Goal: Transaction & Acquisition: Purchase product/service

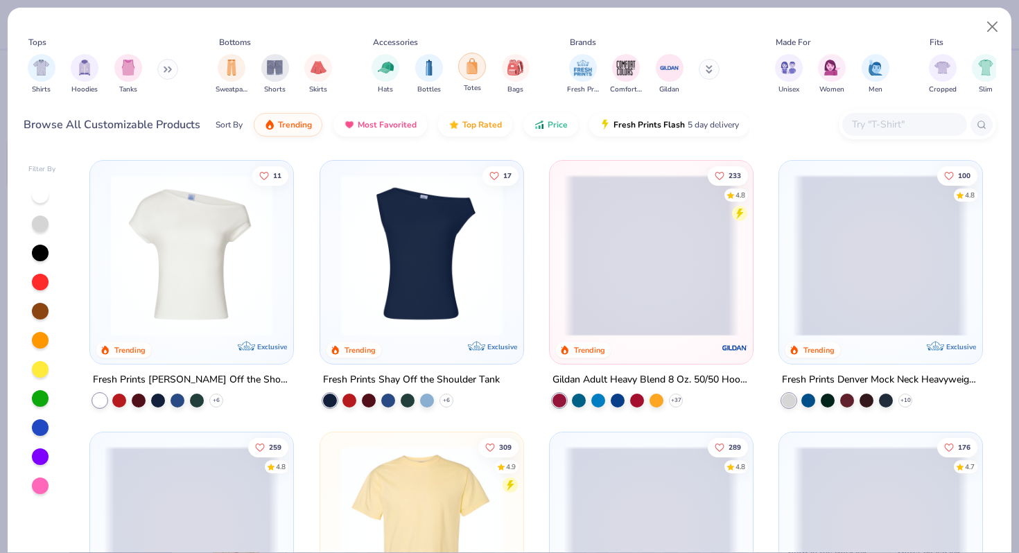
click at [473, 62] on img "filter for Totes" at bounding box center [472, 66] width 15 height 16
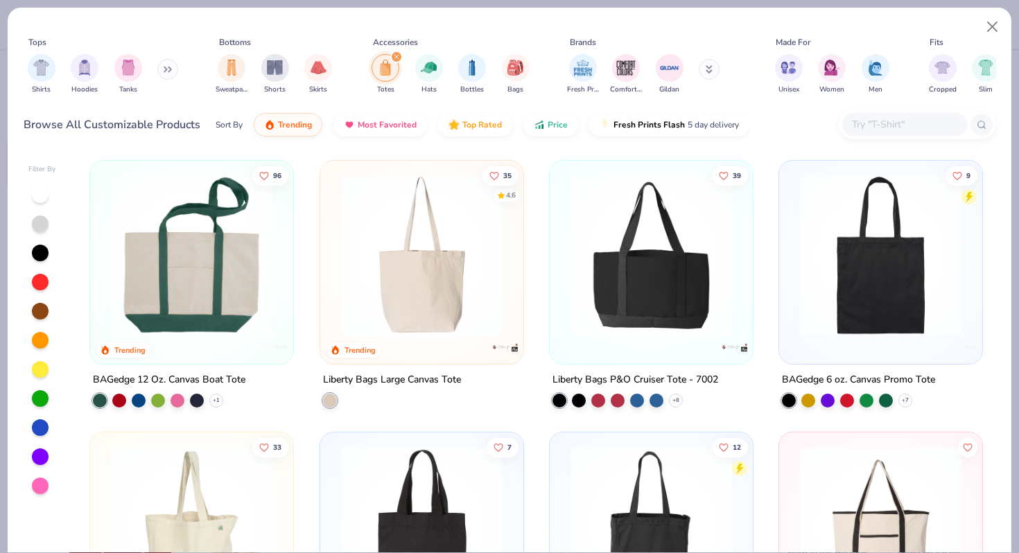
scroll to position [1, 0]
click at [387, 315] on img at bounding box center [421, 255] width 175 height 162
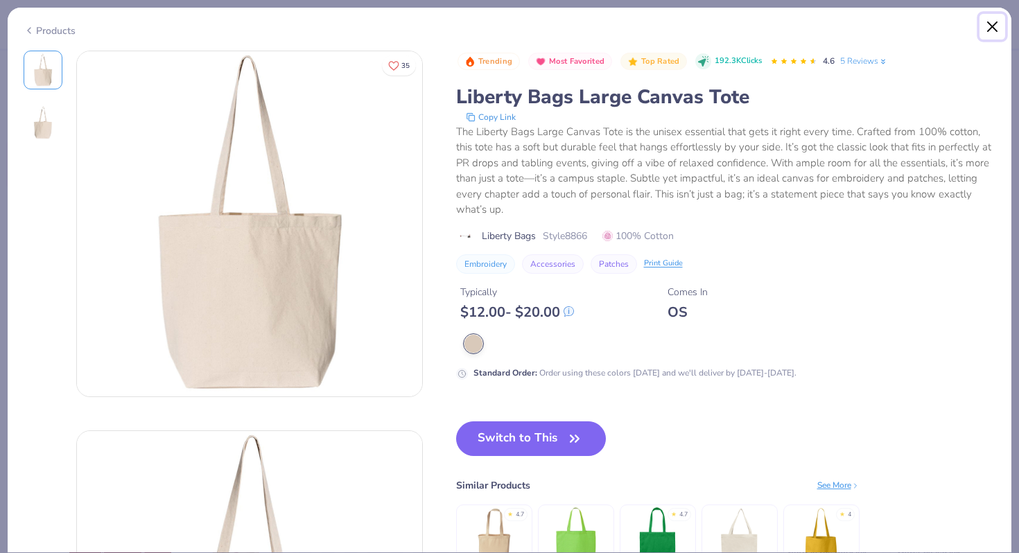
click at [996, 26] on button "Close" at bounding box center [993, 27] width 26 height 26
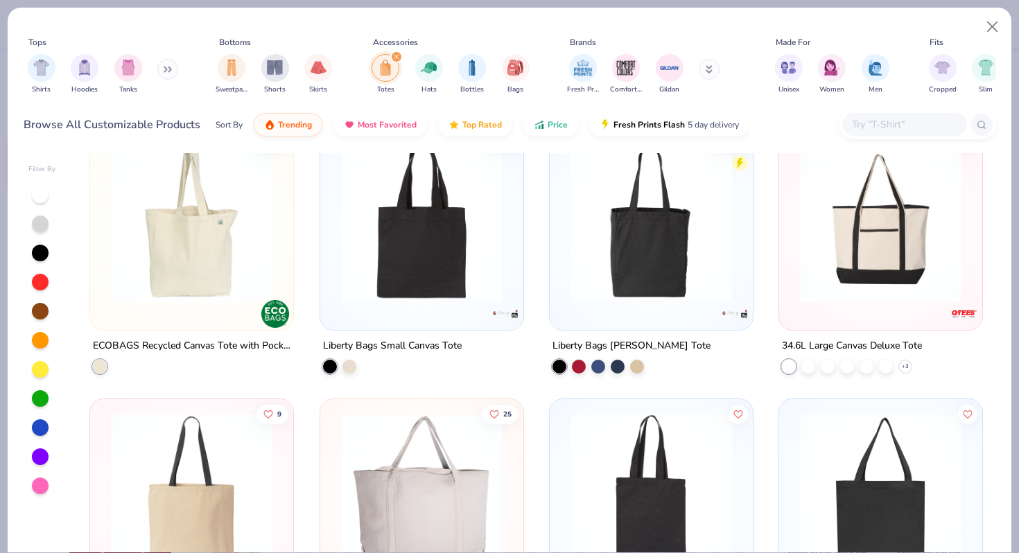
scroll to position [327, 0]
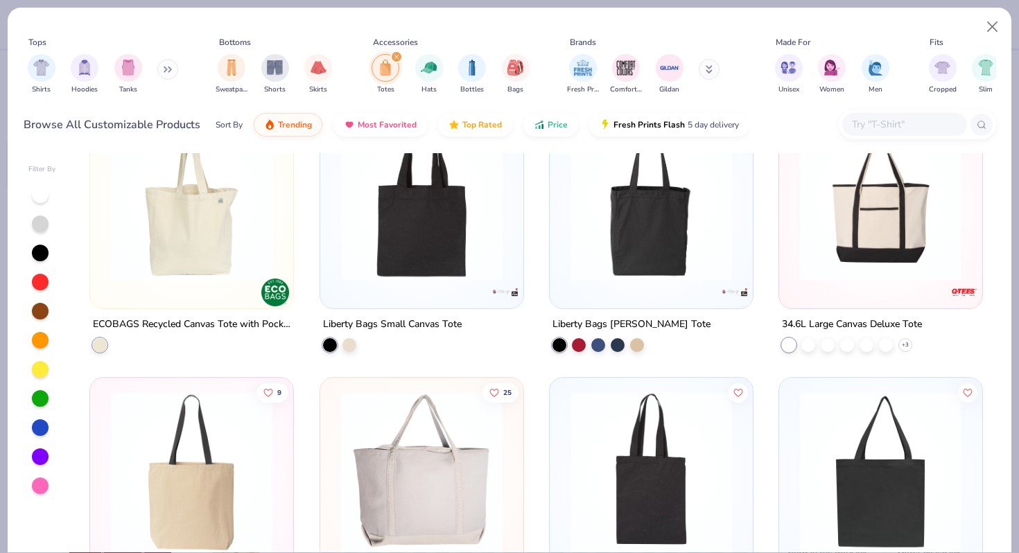
click at [162, 252] on img at bounding box center [191, 200] width 175 height 162
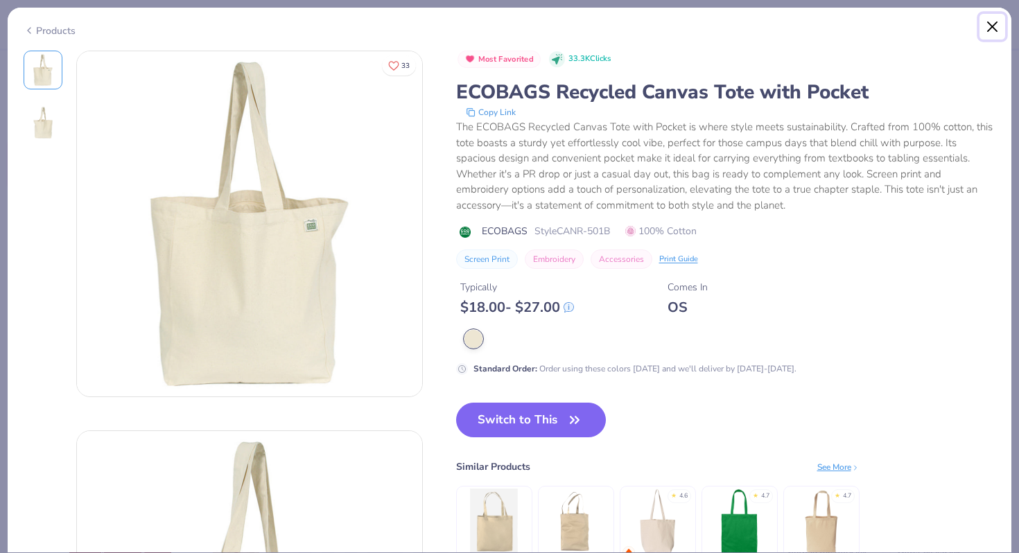
click at [985, 28] on button "Close" at bounding box center [993, 27] width 26 height 26
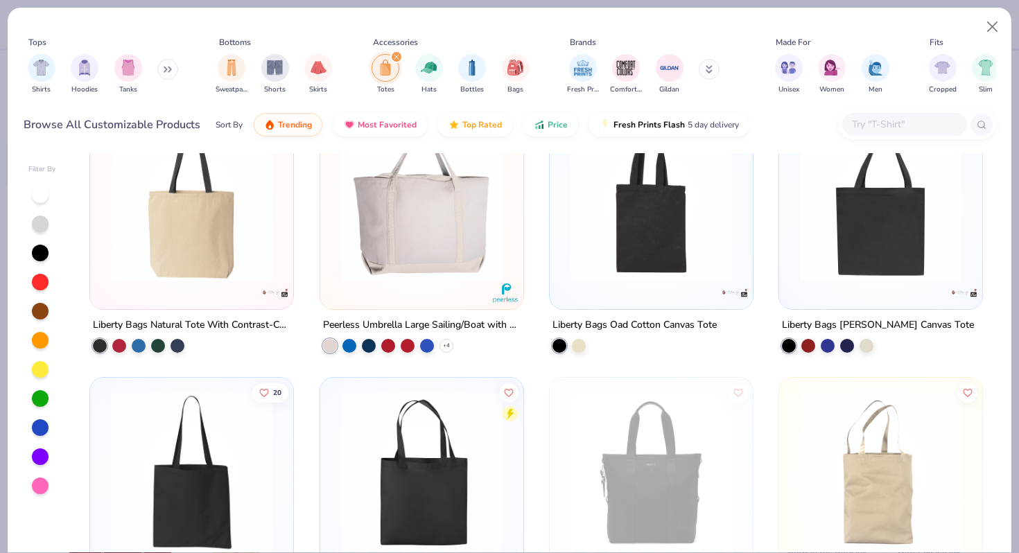
scroll to position [599, 0]
click at [227, 283] on div at bounding box center [191, 203] width 189 height 182
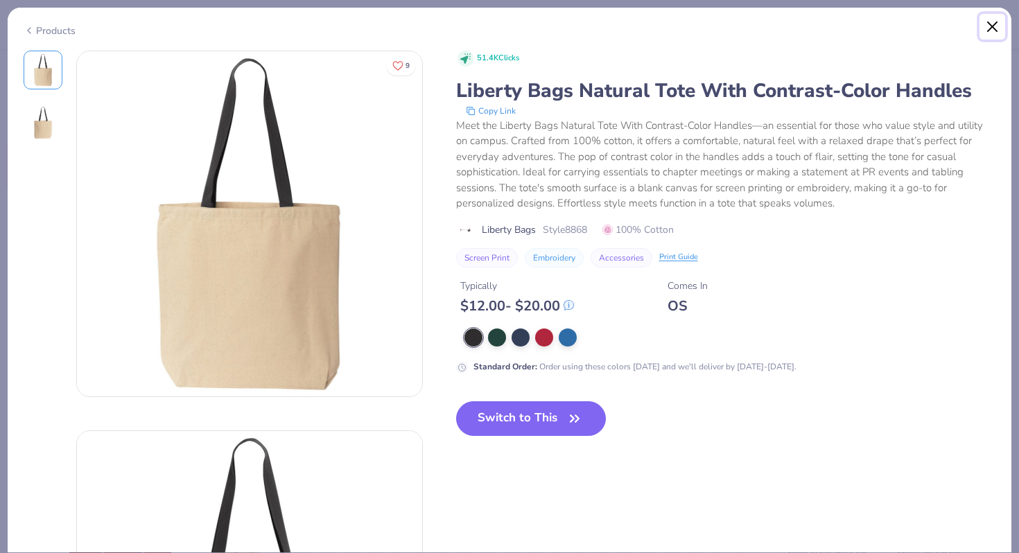
click at [991, 26] on button "Close" at bounding box center [993, 27] width 26 height 26
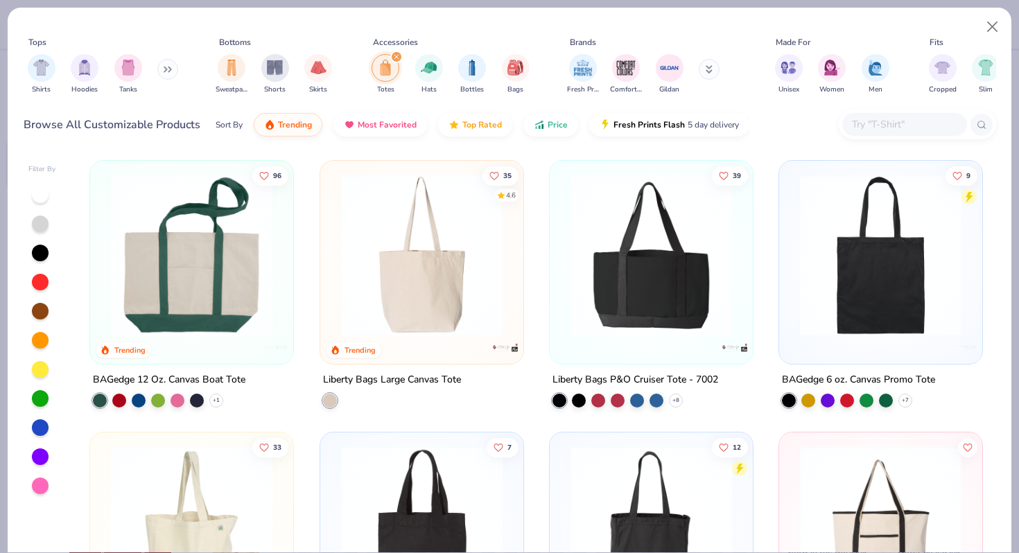
scroll to position [14, 0]
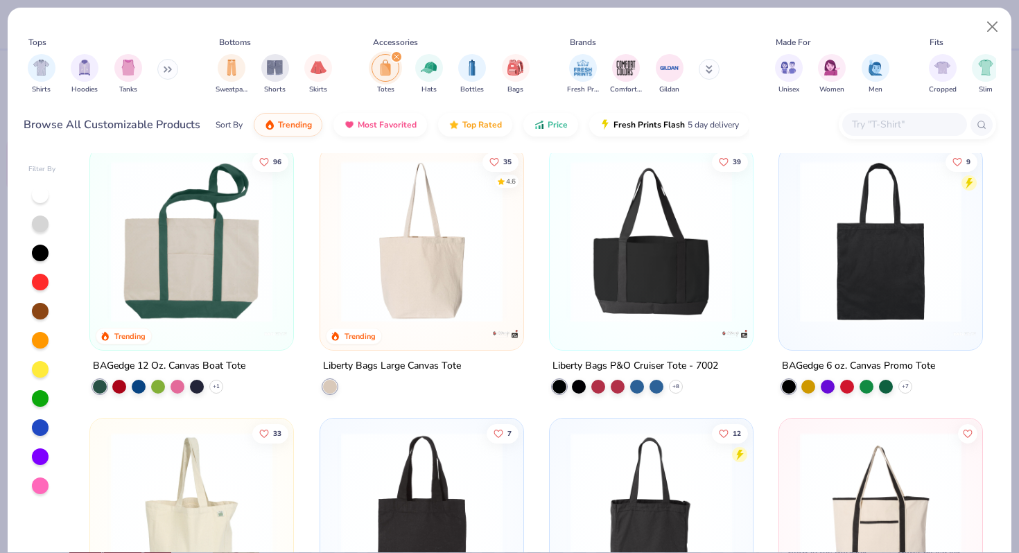
click at [498, 273] on img at bounding box center [421, 242] width 175 height 162
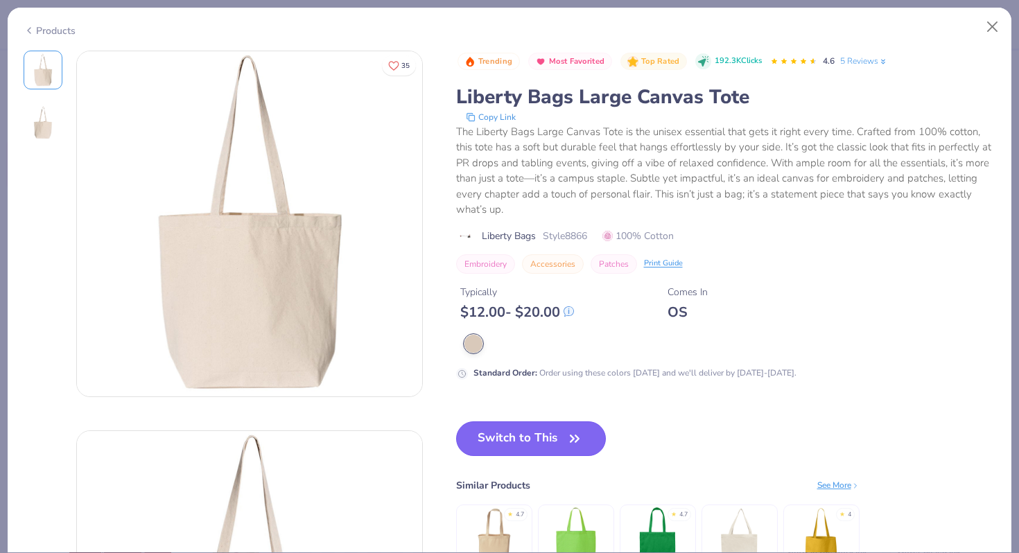
click at [526, 436] on button "Switch to This" at bounding box center [531, 439] width 150 height 35
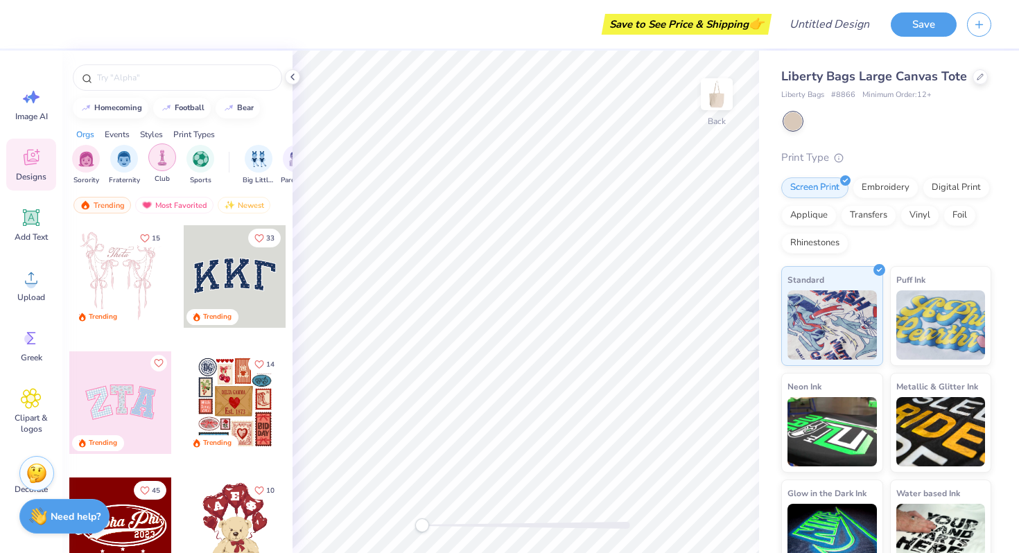
click at [162, 168] on div "filter for Club" at bounding box center [162, 158] width 28 height 28
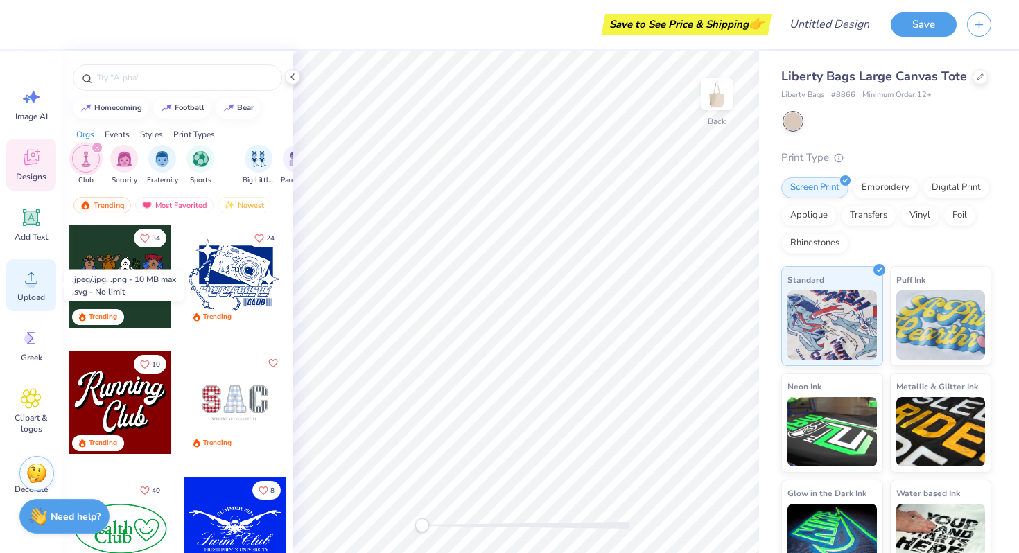
click at [30, 295] on span "Upload" at bounding box center [31, 297] width 28 height 11
click at [37, 296] on span "Upload" at bounding box center [31, 297] width 28 height 11
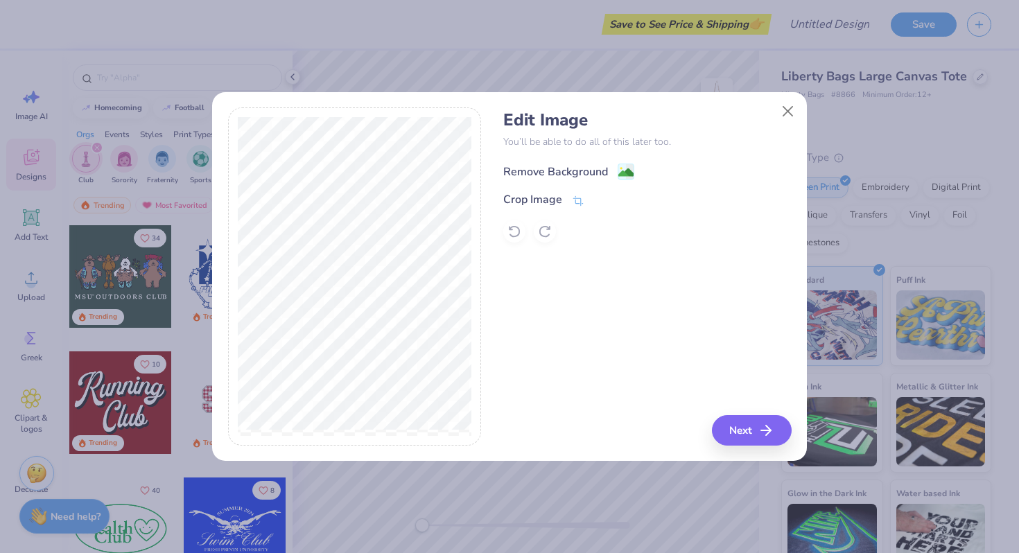
click at [634, 167] on icon at bounding box center [626, 172] width 17 height 17
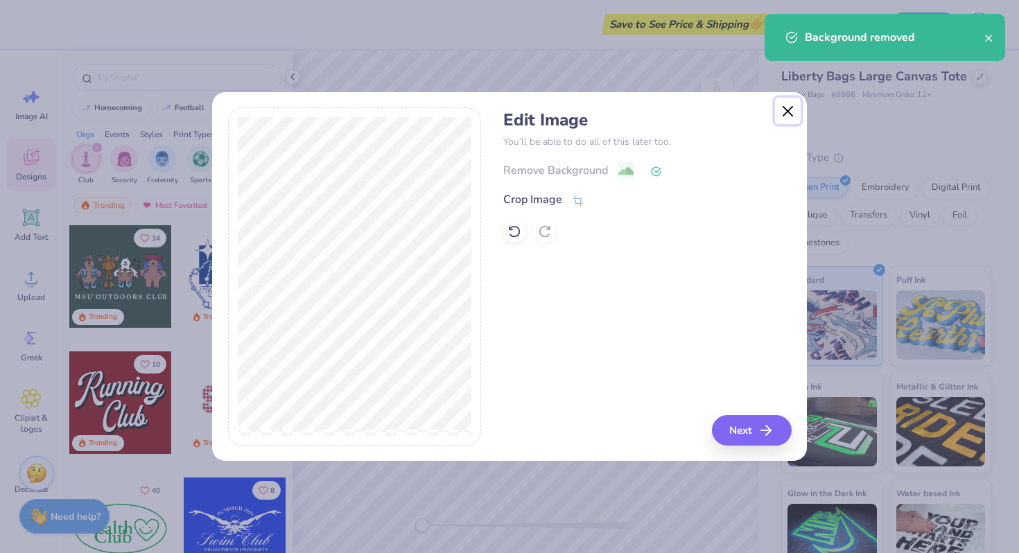
click at [790, 119] on button "Close" at bounding box center [788, 111] width 26 height 26
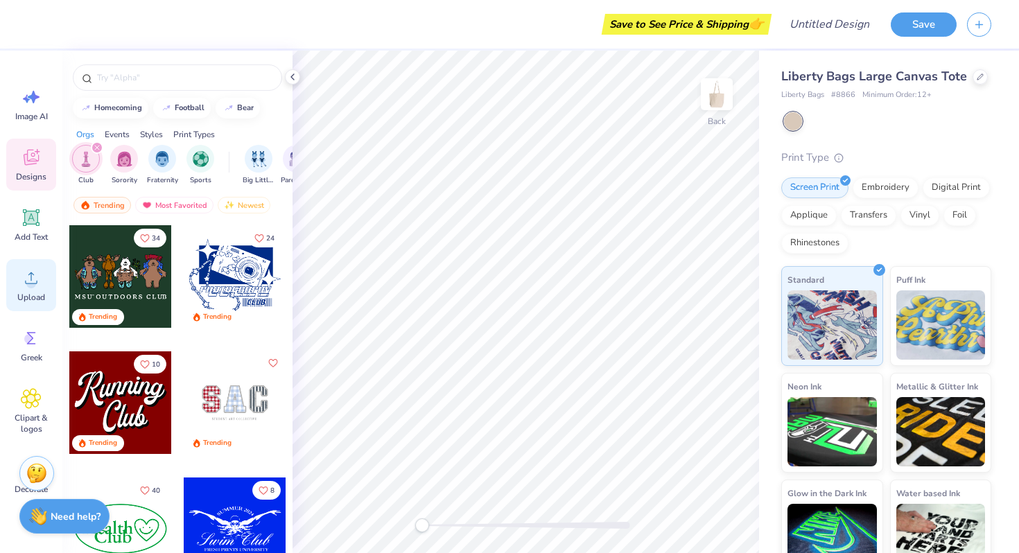
click at [42, 286] on div "Upload" at bounding box center [31, 285] width 50 height 52
click at [27, 281] on circle at bounding box center [31, 284] width 10 height 10
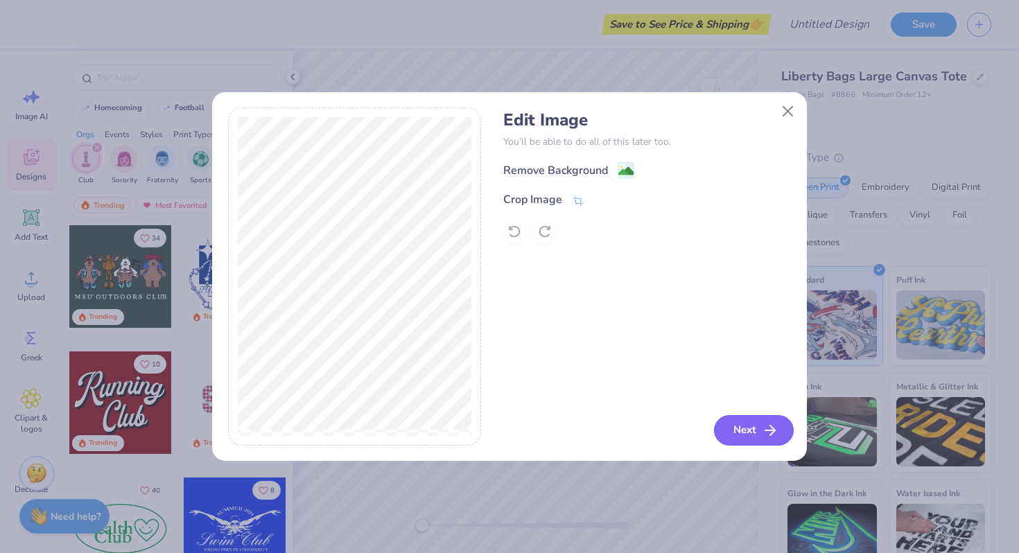
click at [772, 431] on icon "button" at bounding box center [770, 430] width 17 height 17
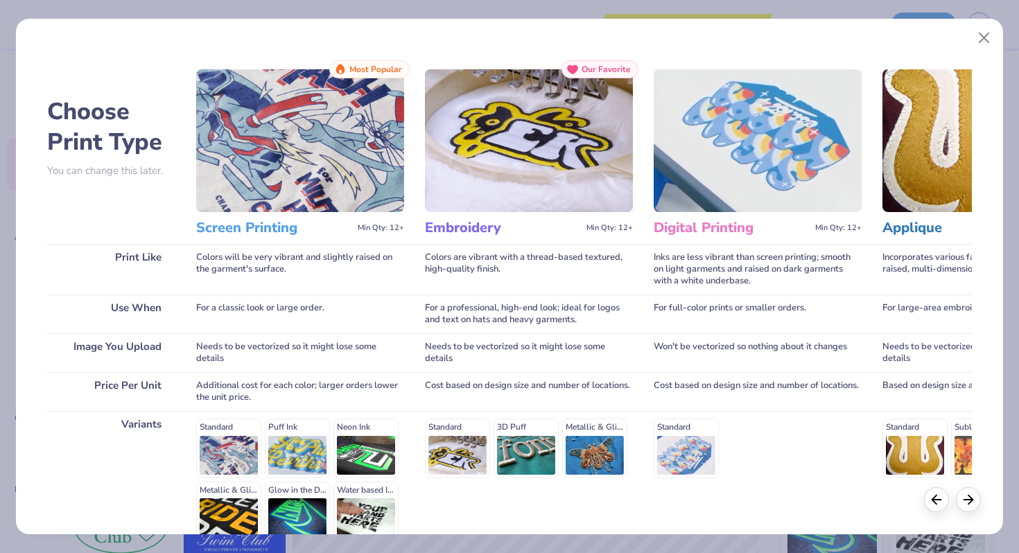
click at [275, 216] on div "Screen Printing Min Qty: 12+" at bounding box center [300, 228] width 208 height 32
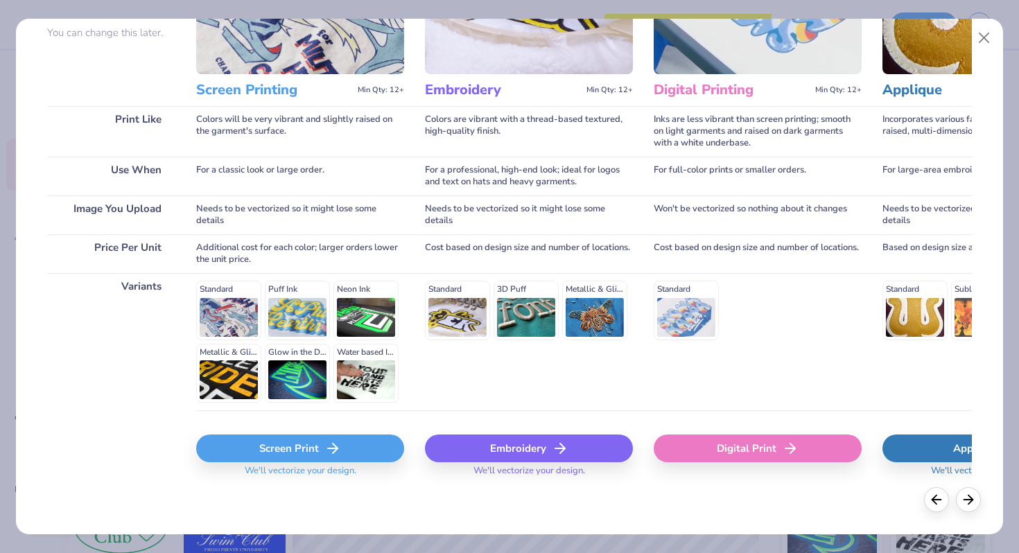
click at [343, 451] on div "Screen Print" at bounding box center [300, 449] width 208 height 28
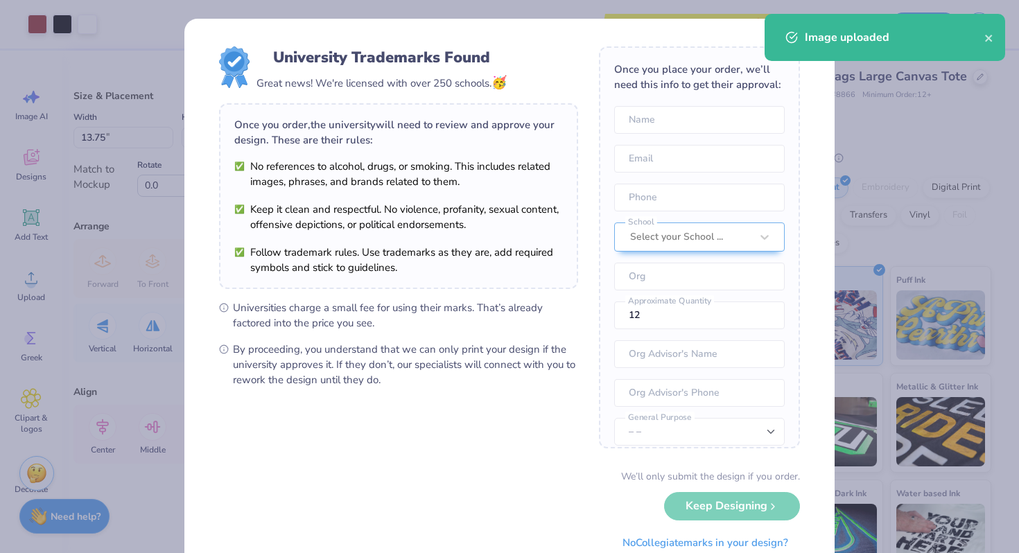
click at [885, 169] on div "University Trademarks Found Great news! We're licensed with over 250 schools. 🥳…" at bounding box center [509, 276] width 1019 height 553
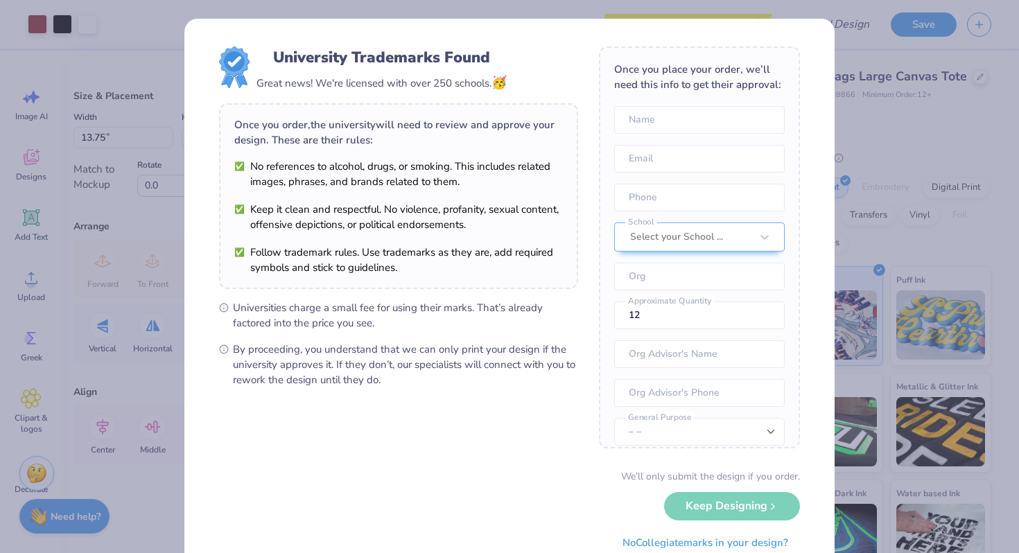
click at [888, 462] on div "University Trademarks Found Great news! We're licensed with over 250 schools. 🥳…" at bounding box center [509, 276] width 1019 height 553
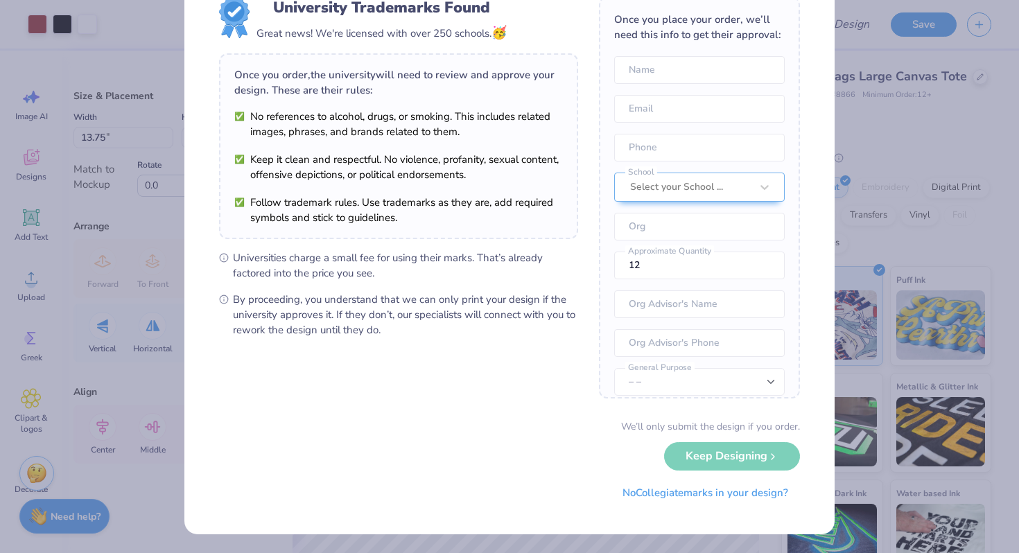
click at [696, 444] on div "We’ll only submit the design if you order. Keep Designing No Collegiate marks i…" at bounding box center [509, 462] width 581 height 87
click at [696, 464] on div "We’ll only submit the design if you order. Keep Designing No Collegiate marks i…" at bounding box center [509, 462] width 581 height 87
click at [673, 496] on button "No Collegiate marks in your design?" at bounding box center [705, 490] width 189 height 28
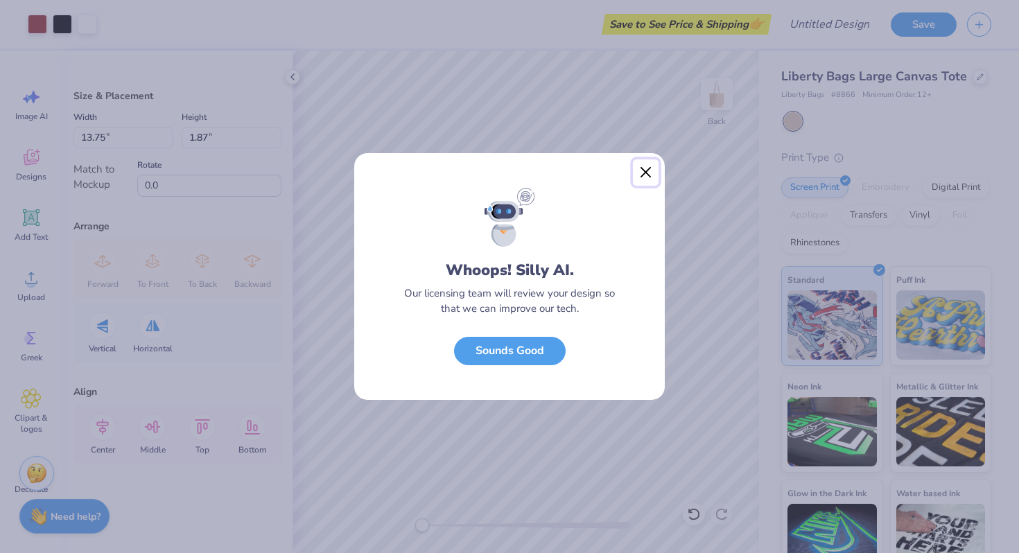
click at [653, 166] on button "Close" at bounding box center [646, 172] width 26 height 26
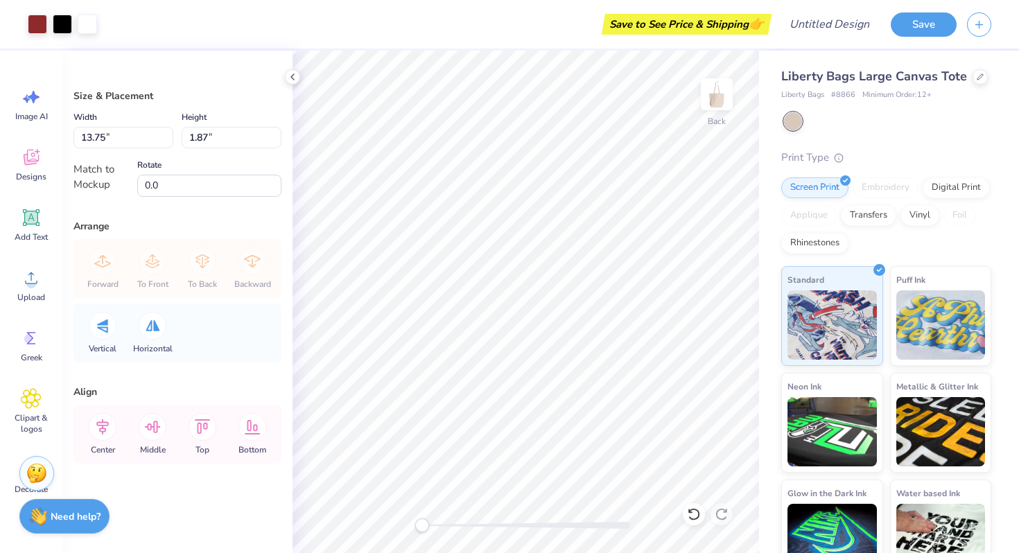
type input "12.88"
type input "1.75"
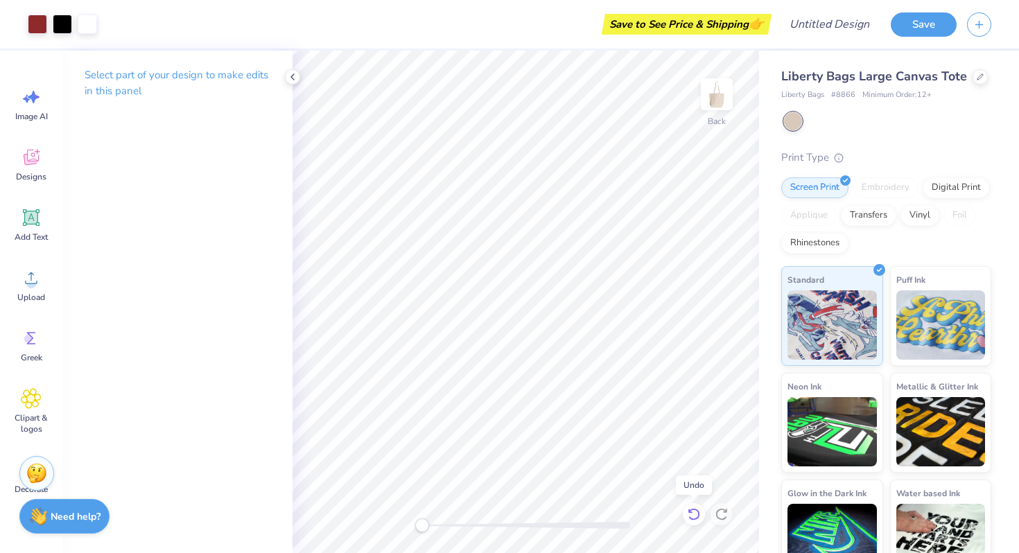
click at [699, 512] on icon at bounding box center [694, 515] width 14 height 14
click at [718, 508] on icon at bounding box center [722, 515] width 14 height 14
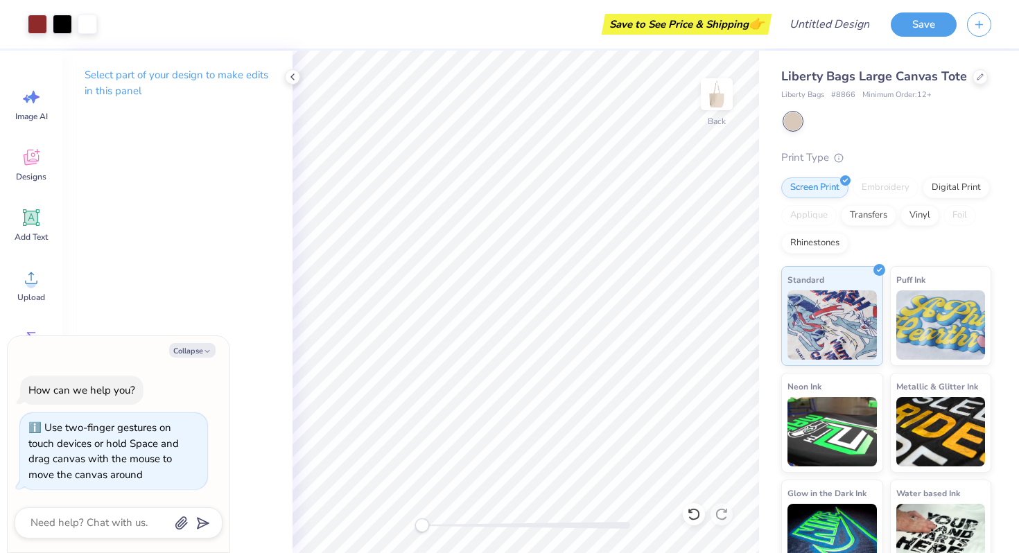
click at [381, 521] on div "Back" at bounding box center [526, 302] width 467 height 503
click at [42, 154] on div "Designs" at bounding box center [31, 165] width 50 height 52
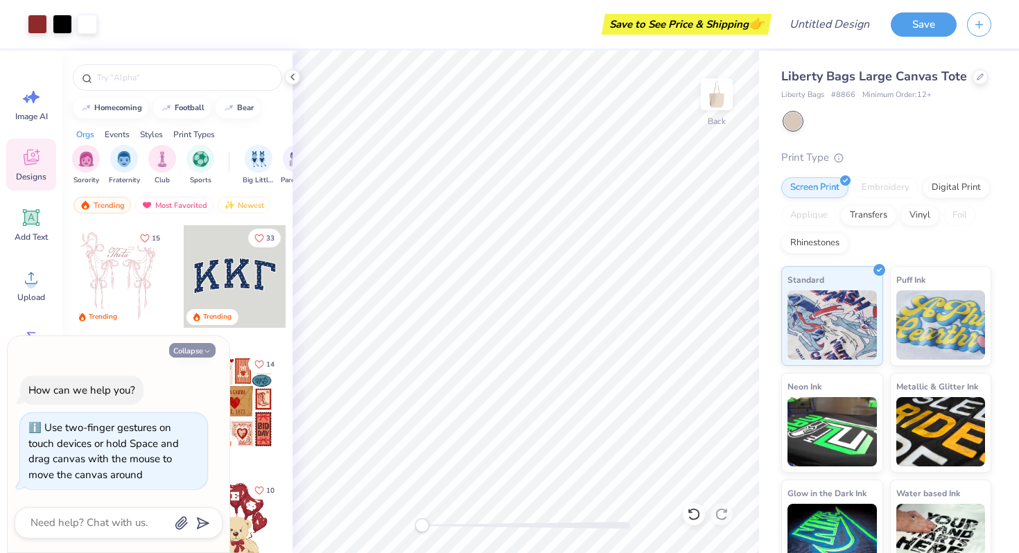
click at [203, 348] on icon "button" at bounding box center [207, 351] width 8 height 8
type textarea "x"
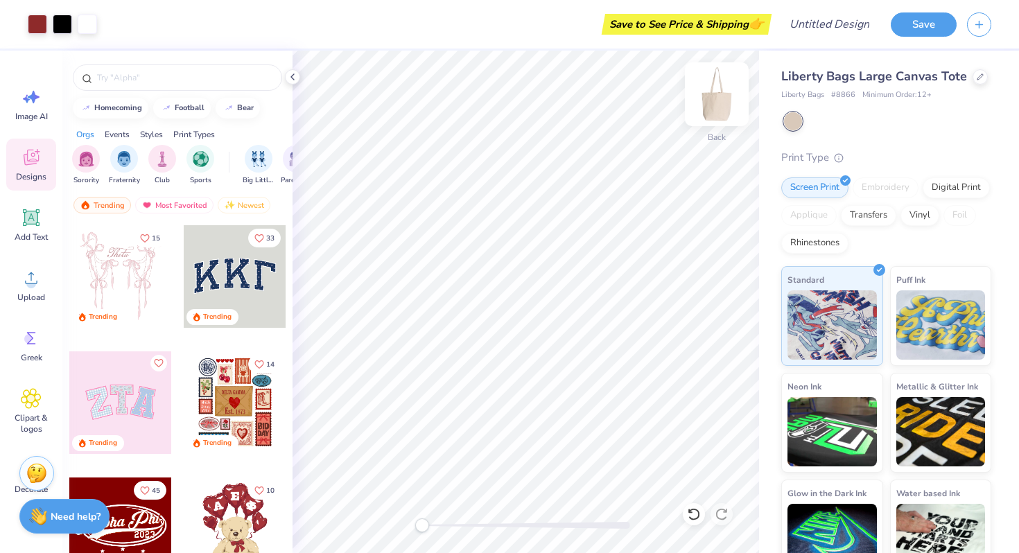
click at [718, 97] on img at bounding box center [716, 94] width 55 height 55
click at [162, 160] on img "filter for Club" at bounding box center [162, 158] width 15 height 16
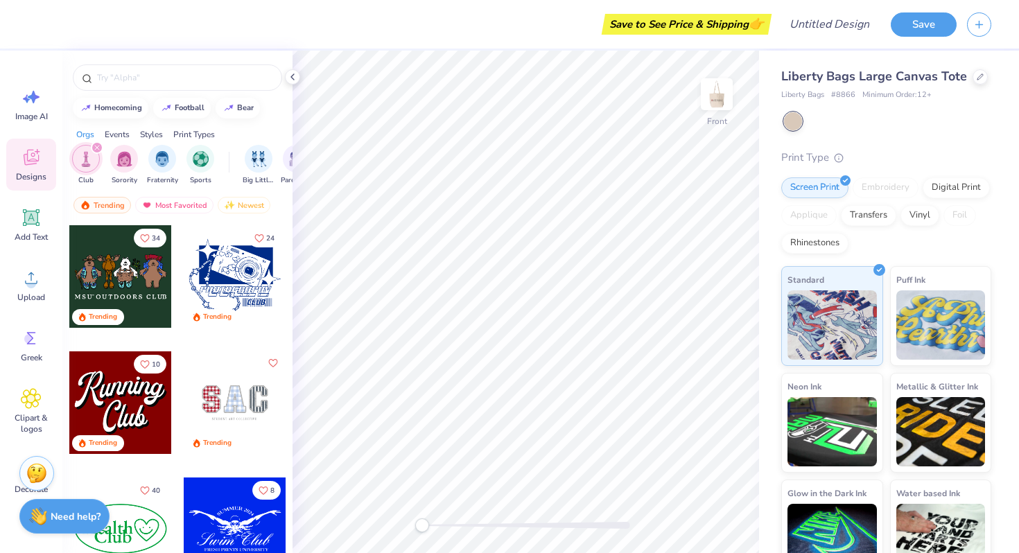
click at [143, 400] on div at bounding box center [120, 403] width 103 height 103
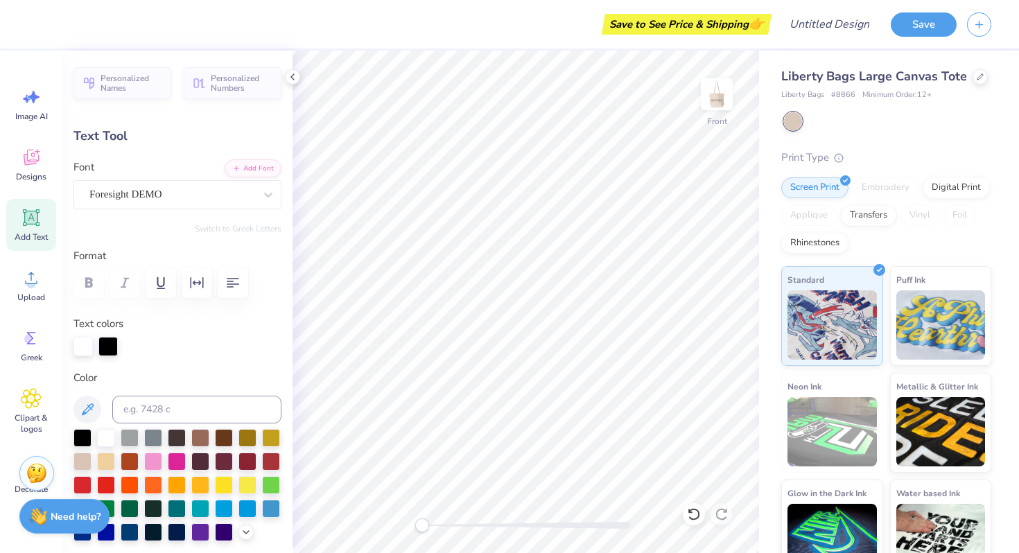
type textarea "She"
type input "4.69"
type input "3.52"
type textarea "Means"
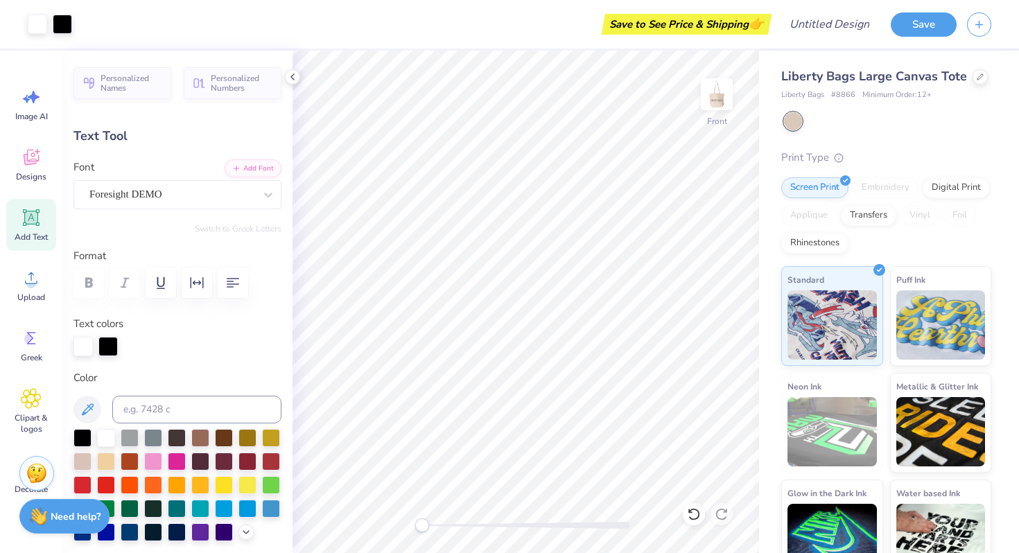
type input "0.0"
type input "8.62"
type input "3.88"
type input "0.0"
type input "4.25"
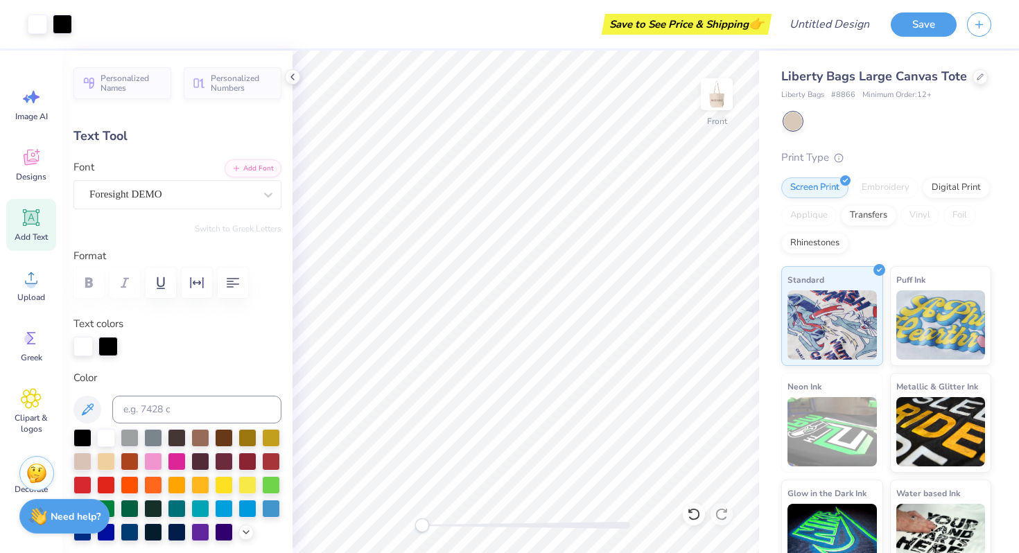
type input "3.73"
type input "0.0"
click at [24, 230] on div "Add Text" at bounding box center [31, 225] width 50 height 52
type input "5.80"
type input "1.68"
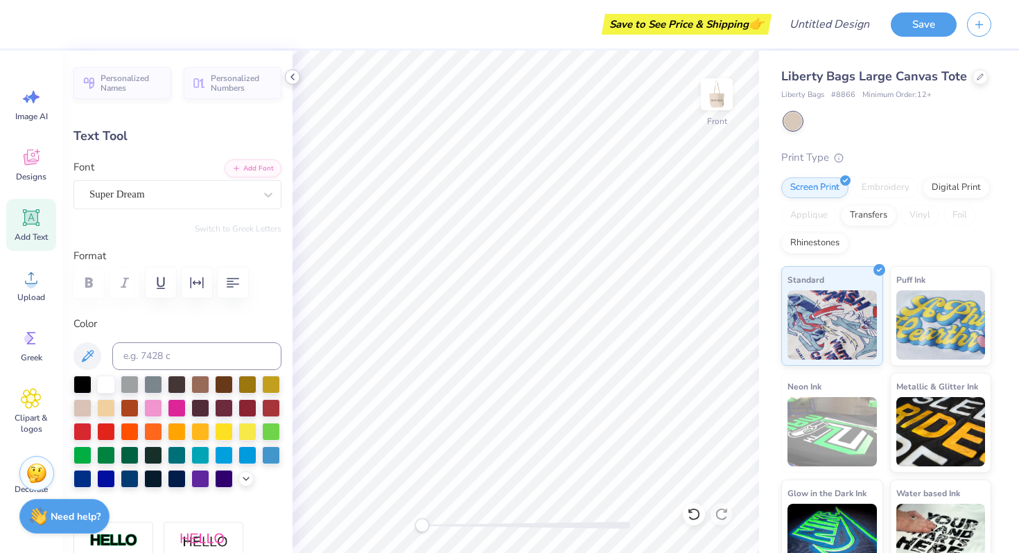
click at [297, 77] on icon at bounding box center [292, 76] width 11 height 11
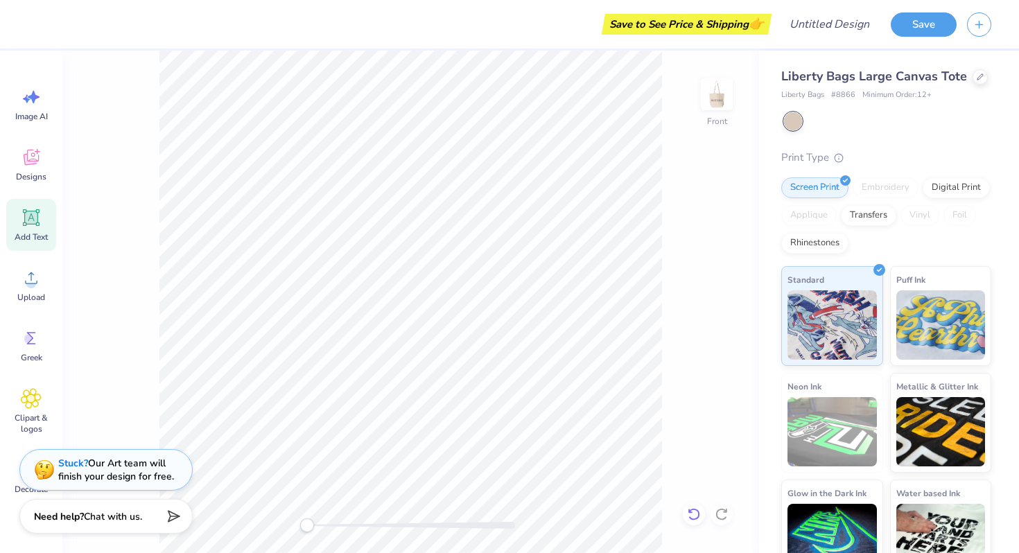
click at [693, 511] on icon at bounding box center [694, 515] width 14 height 14
click at [693, 512] on icon at bounding box center [694, 515] width 14 height 14
type input "4.25"
type input "3.73"
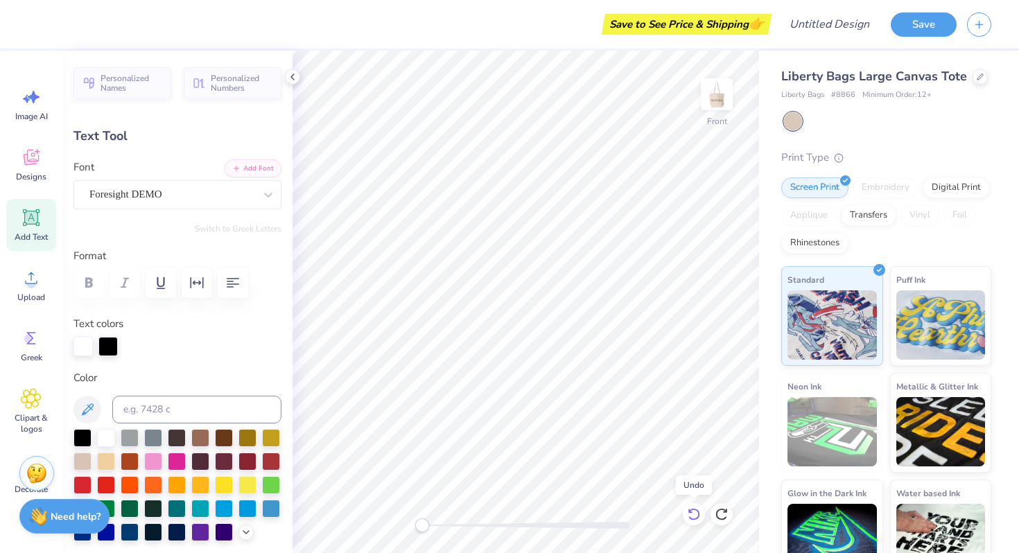
click at [688, 516] on icon at bounding box center [694, 515] width 14 height 14
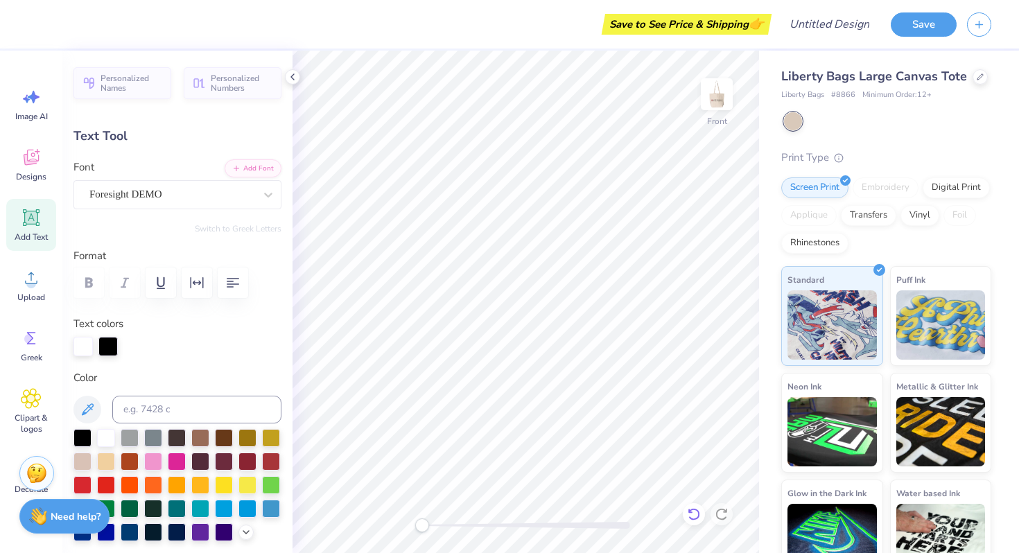
type input "0.0"
click at [24, 155] on icon at bounding box center [30, 159] width 13 height 11
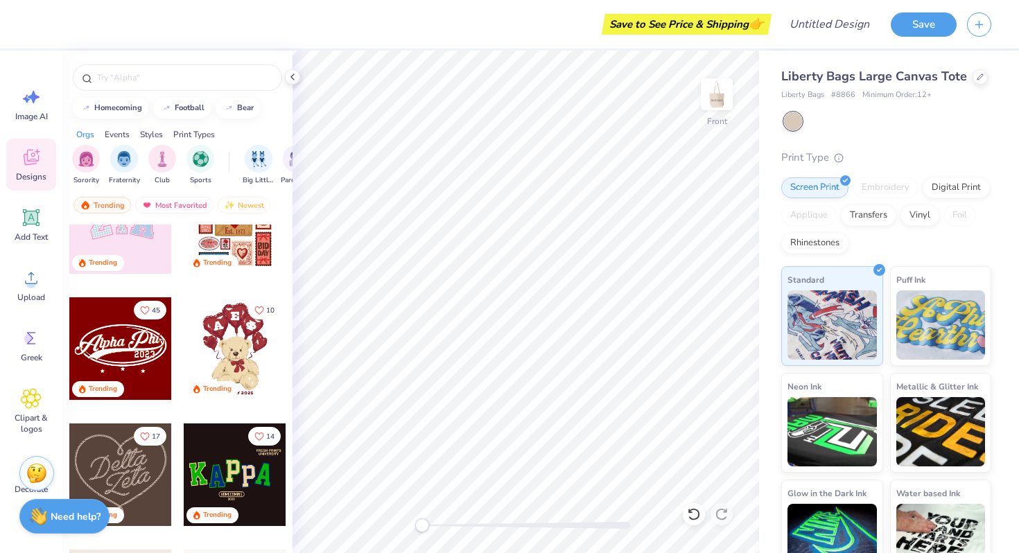
scroll to position [182, 0]
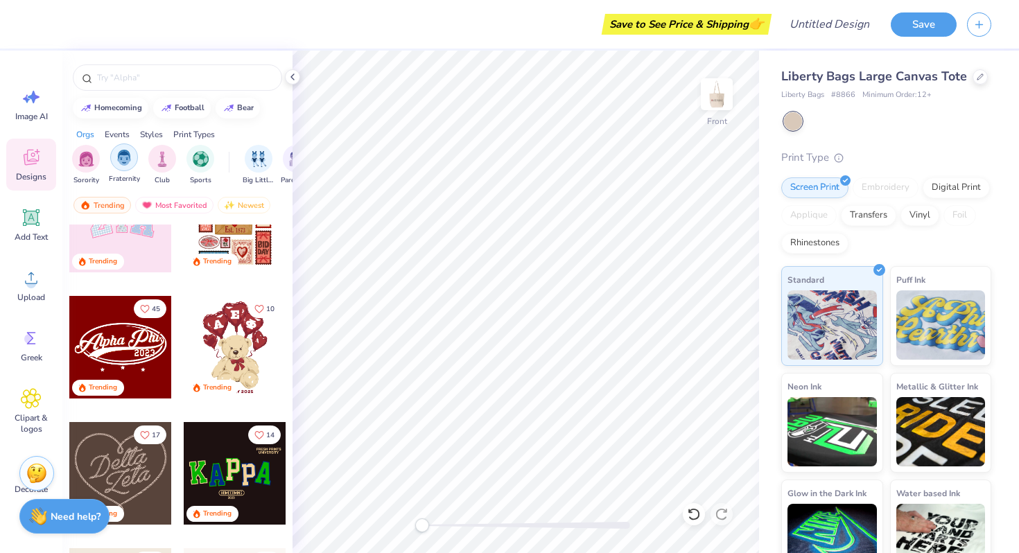
click at [164, 162] on img "filter for Club" at bounding box center [162, 159] width 15 height 16
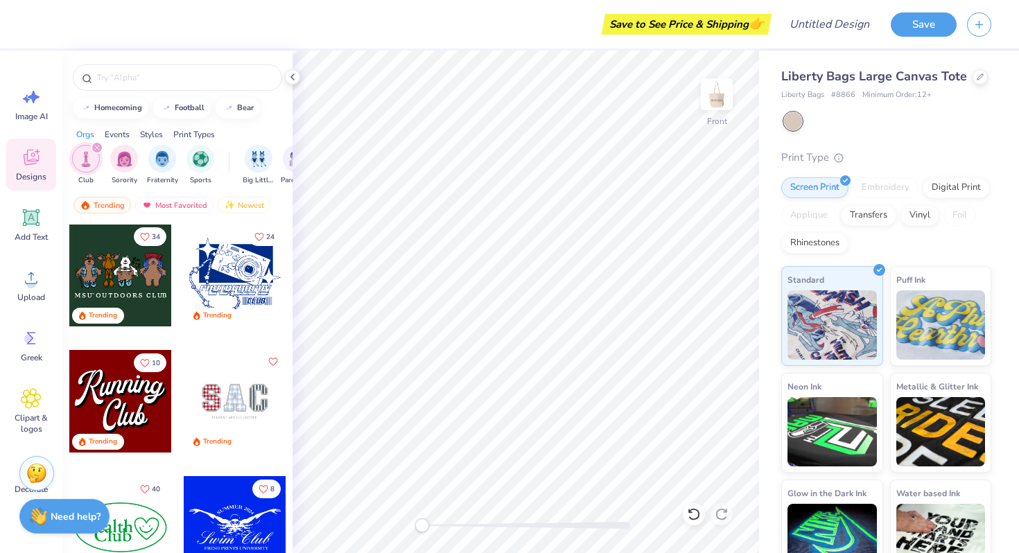
scroll to position [0, 0]
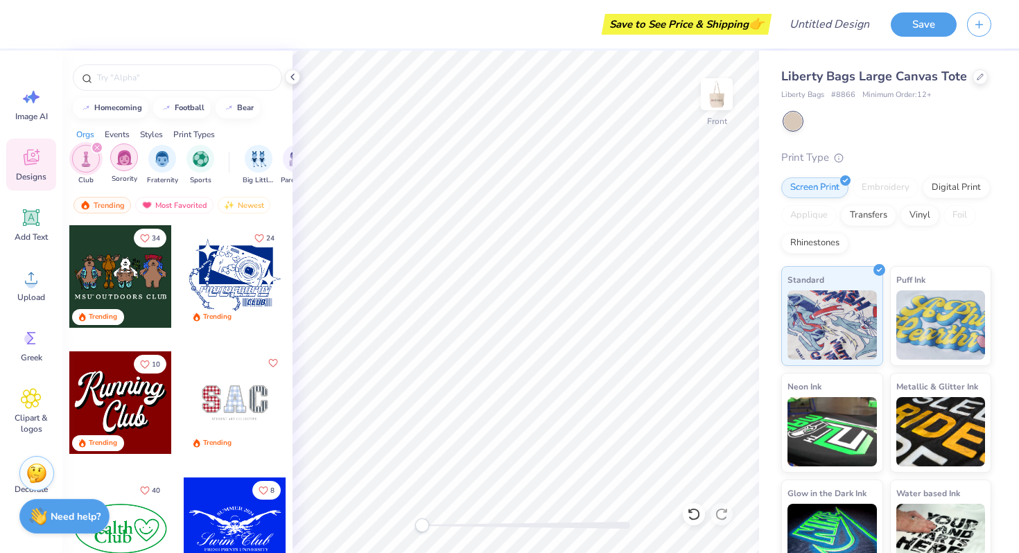
click at [127, 159] on img "filter for Sorority" at bounding box center [124, 158] width 16 height 16
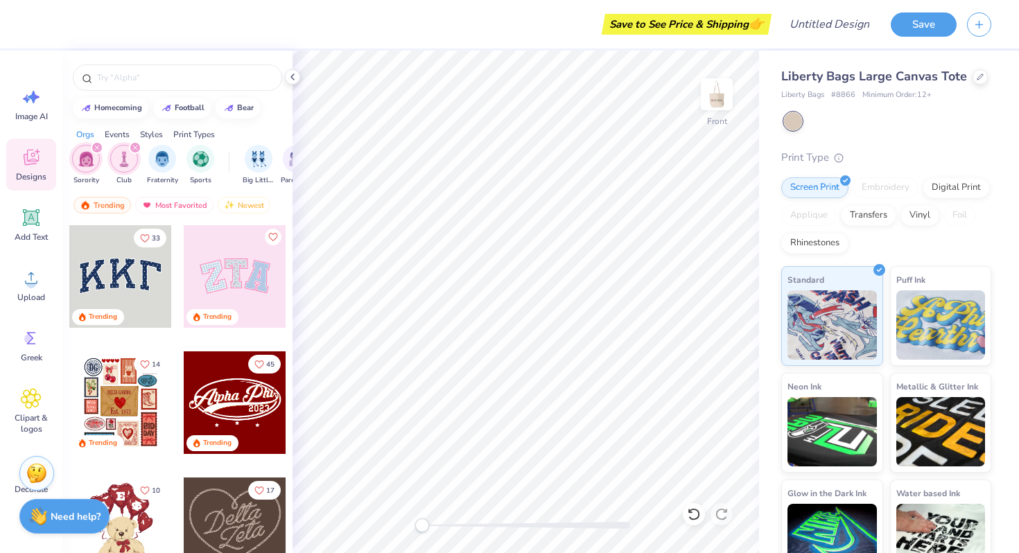
click at [95, 148] on icon "filter for Sorority" at bounding box center [97, 148] width 6 height 6
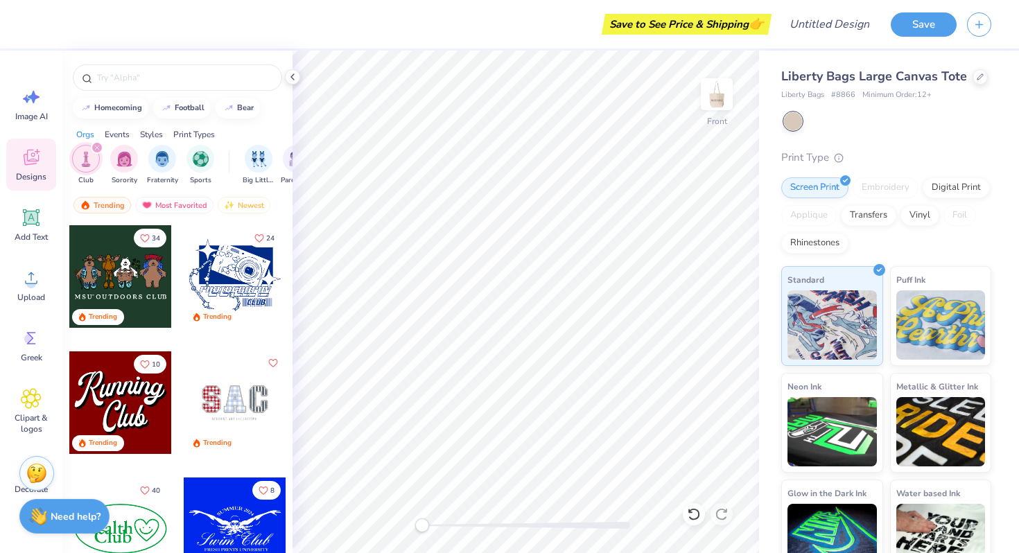
click at [140, 401] on div at bounding box center [120, 403] width 103 height 103
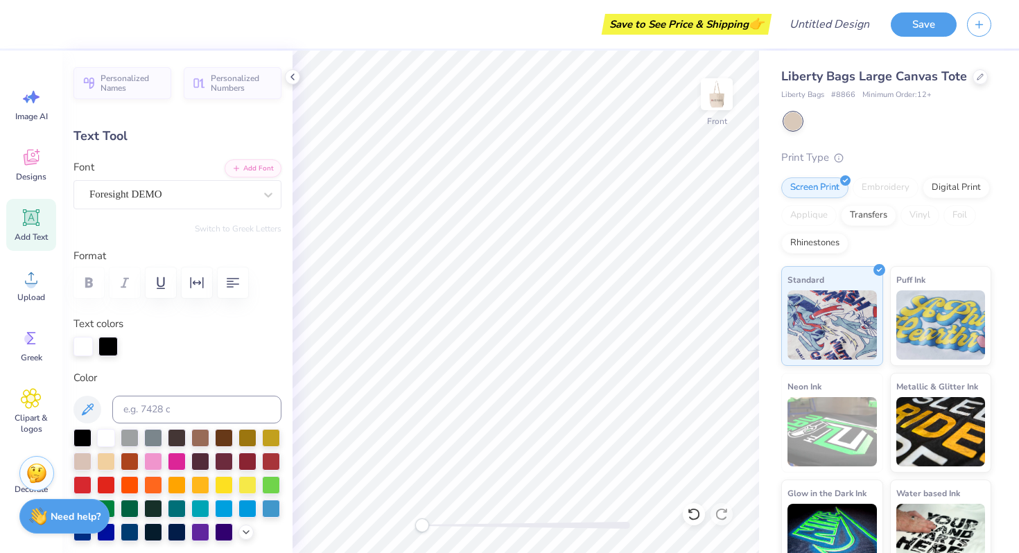
type textarea "Business"
type input "4.69"
type input "3.52"
type input "9.71"
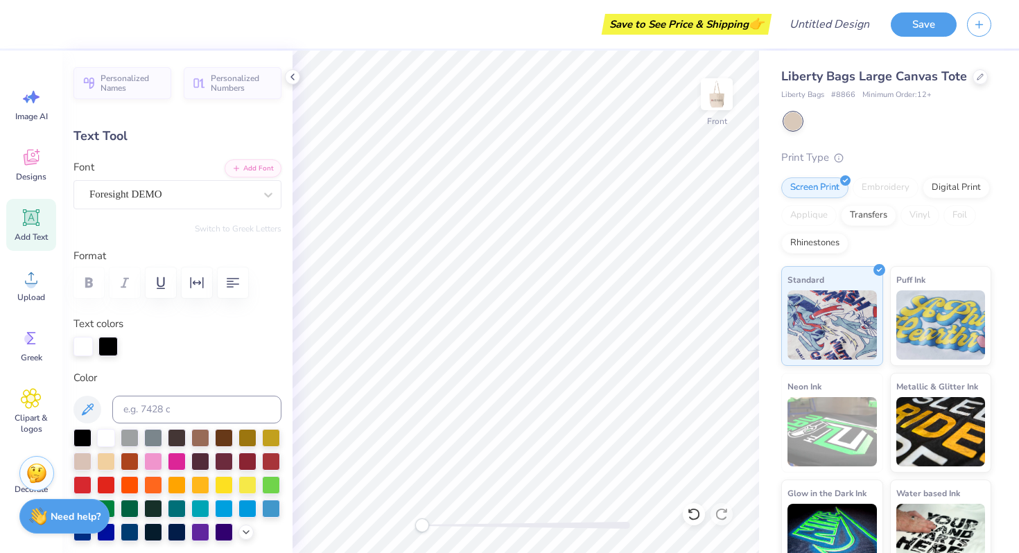
type input "3.77"
type textarea "Means"
type input "4.69"
type input "3.52"
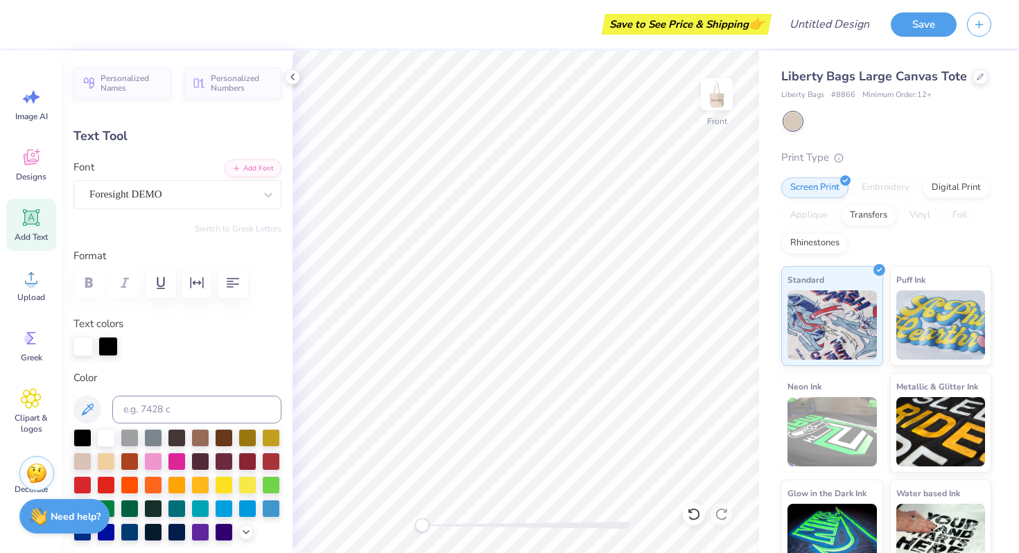
type textarea "Business"
type input "9.82"
type input "3.82"
type input "0.0"
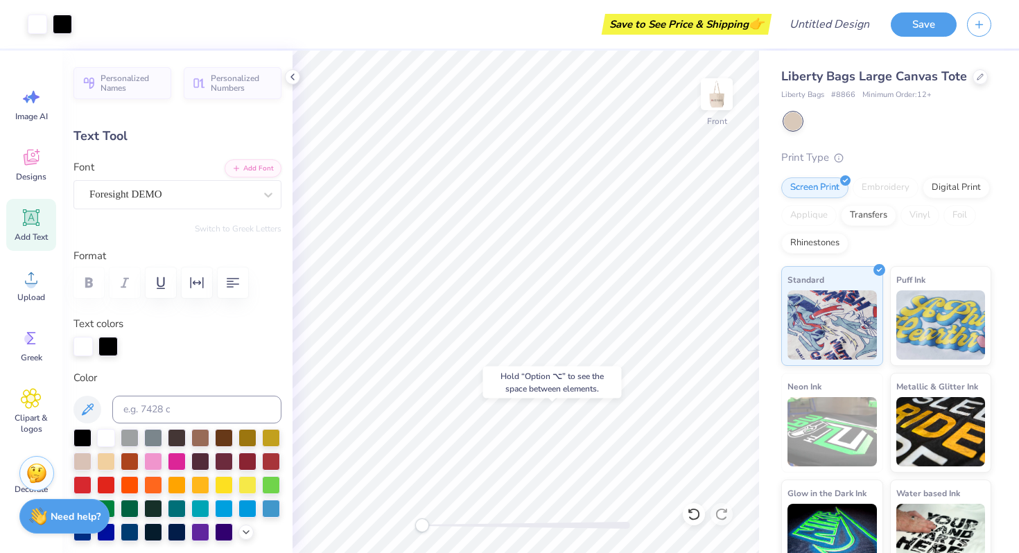
click at [532, 390] on body "Art colors Save to See Price & Shipping 👉 Design Title Save Image AI Designs Ad…" at bounding box center [509, 276] width 1019 height 553
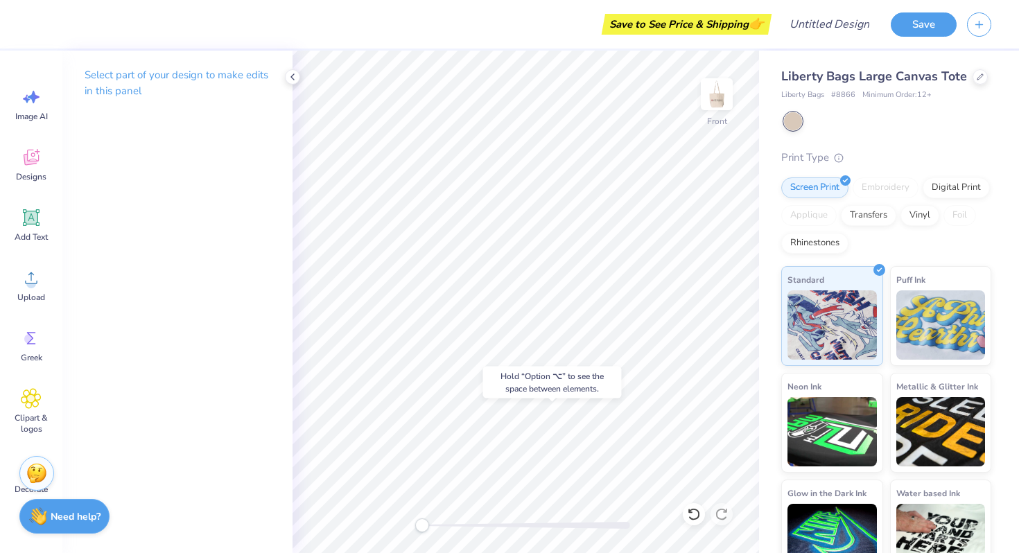
click at [31, 254] on div "Image AI Designs Add Text Upload Greek Clipart & logos Decorate" at bounding box center [31, 290] width 50 height 425
click at [31, 227] on icon at bounding box center [31, 217] width 21 height 21
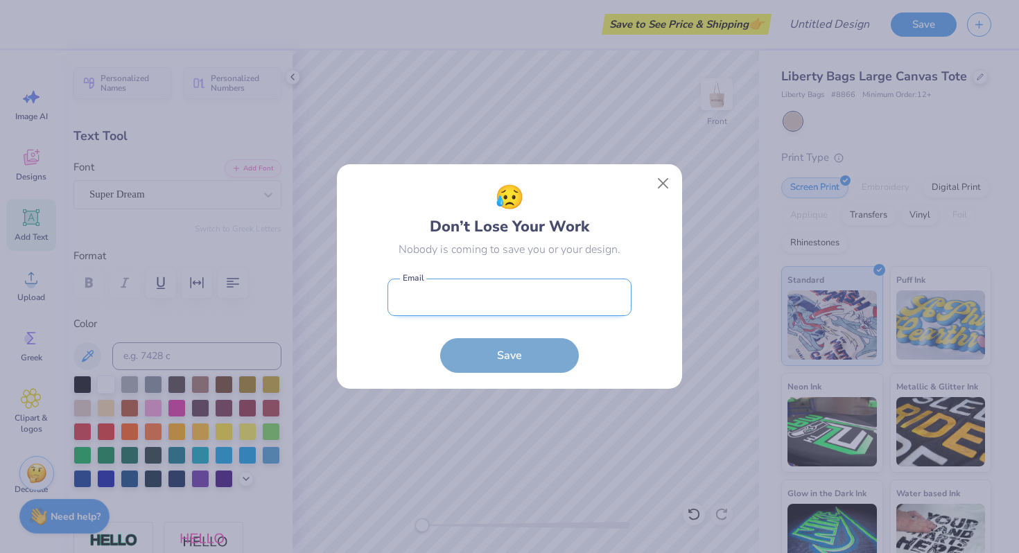
click at [494, 304] on input "email" at bounding box center [510, 298] width 244 height 38
click at [665, 198] on div "😥 Don’t Lose Your Work Nobody is coming to save you or your design. Email is a …" at bounding box center [510, 276] width 314 height 193
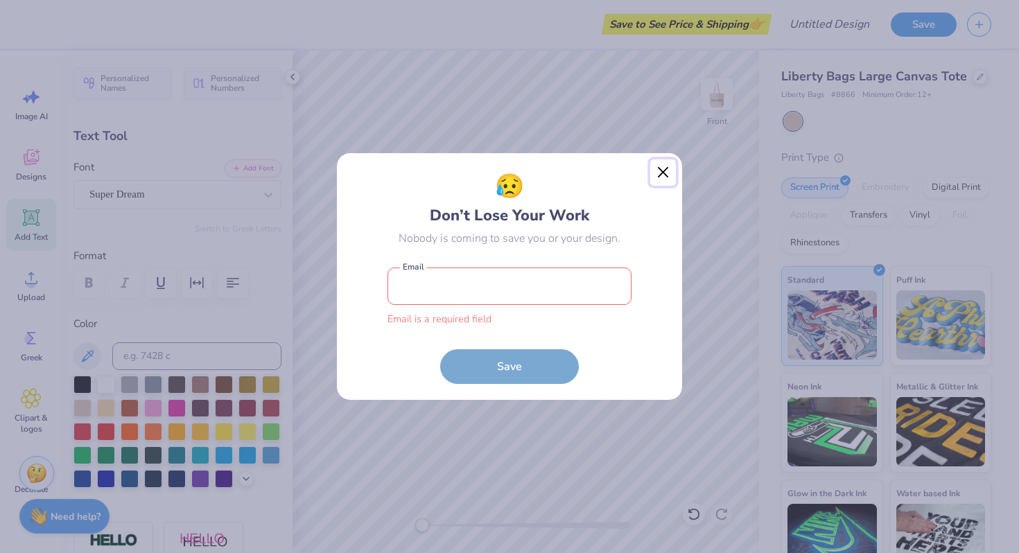
click at [657, 175] on button "Close" at bounding box center [663, 172] width 26 height 26
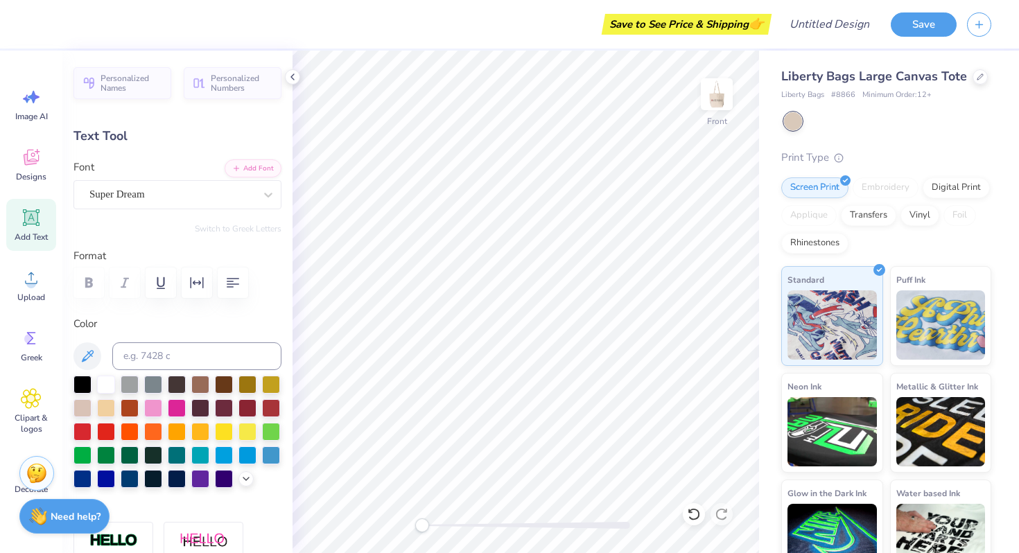
scroll to position [0, 6]
type textarea "SHE MEANS BUSINESS"
click at [269, 404] on div at bounding box center [271, 407] width 18 height 18
click at [126, 201] on div "Super Dream" at bounding box center [172, 194] width 168 height 21
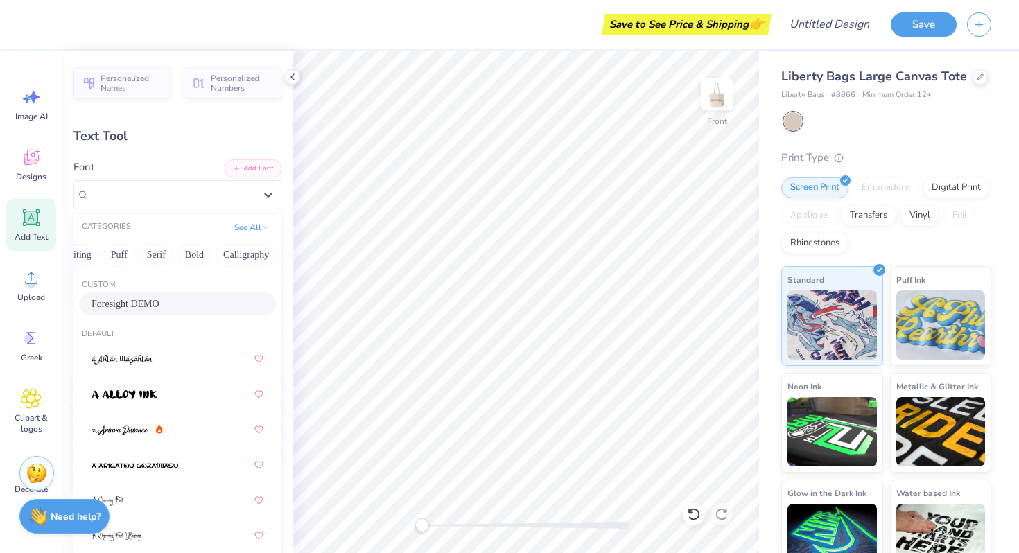
scroll to position [0, 101]
click at [189, 257] on button "Bold" at bounding box center [181, 255] width 34 height 22
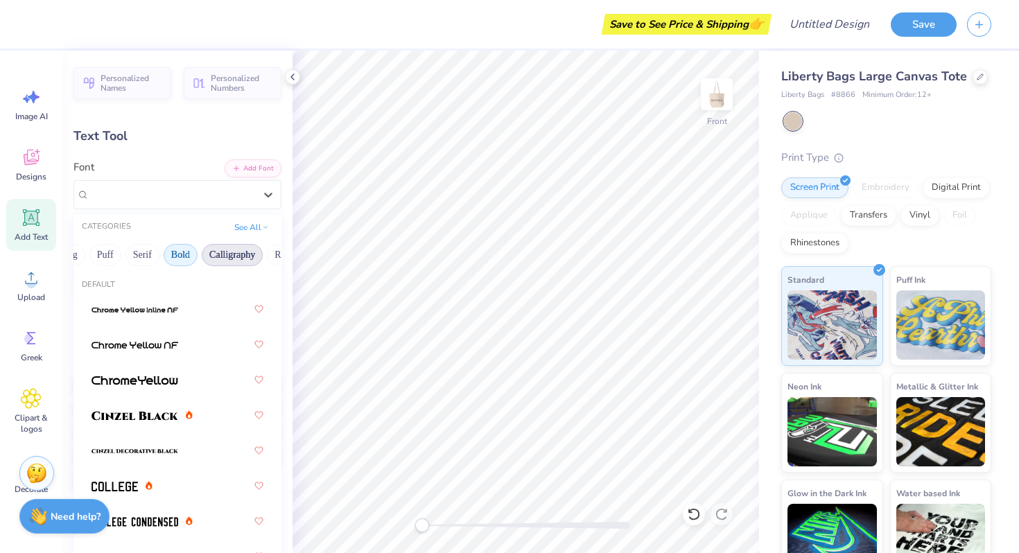
click at [242, 254] on button "Calligraphy" at bounding box center [232, 255] width 61 height 22
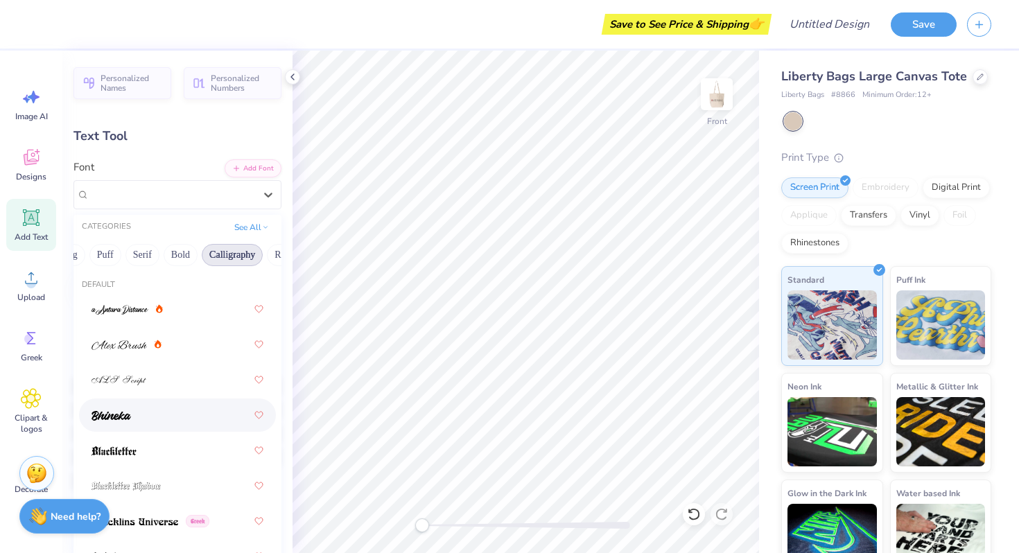
click at [153, 408] on div at bounding box center [178, 415] width 172 height 25
click at [211, 204] on div "Bhineka" at bounding box center [172, 194] width 168 height 21
click at [200, 257] on button "Calligraphy" at bounding box center [218, 255] width 61 height 22
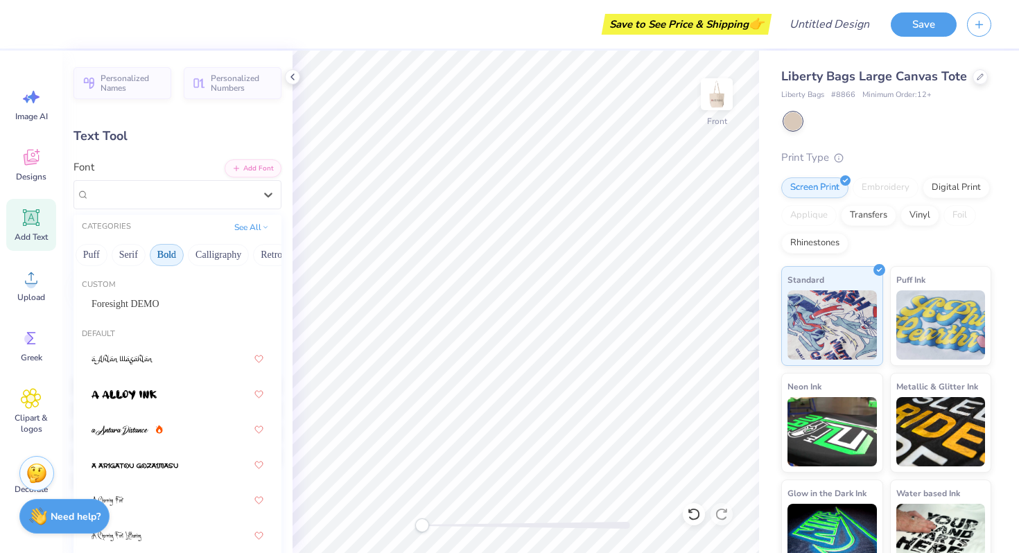
click at [169, 262] on button "Bold" at bounding box center [167, 255] width 34 height 22
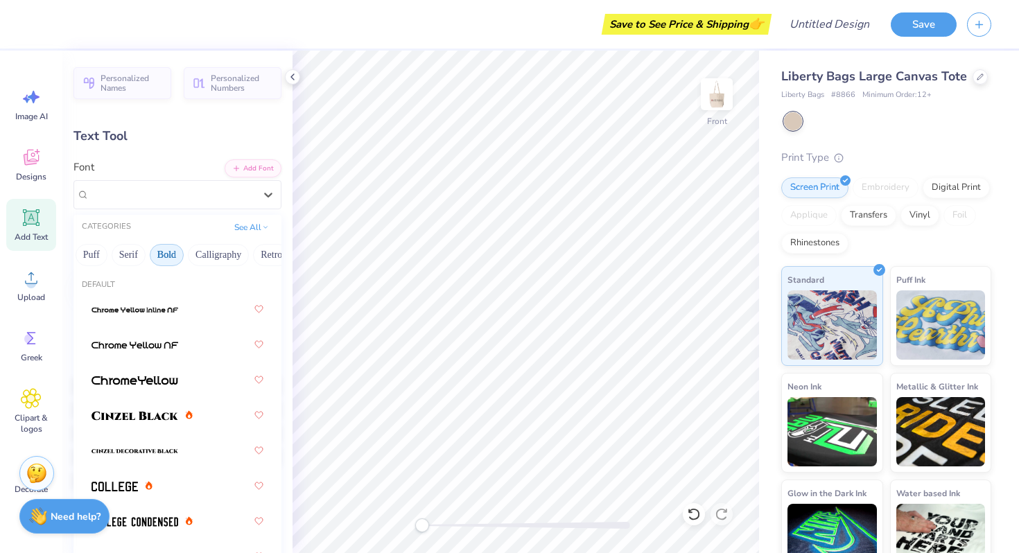
click at [146, 257] on div "Greek Handwriting Puff Serif Bold Calligraphy Retro Sans Serif Minimal Fantasy …" at bounding box center [177, 255] width 208 height 31
click at [129, 257] on button "Serif" at bounding box center [129, 255] width 34 height 22
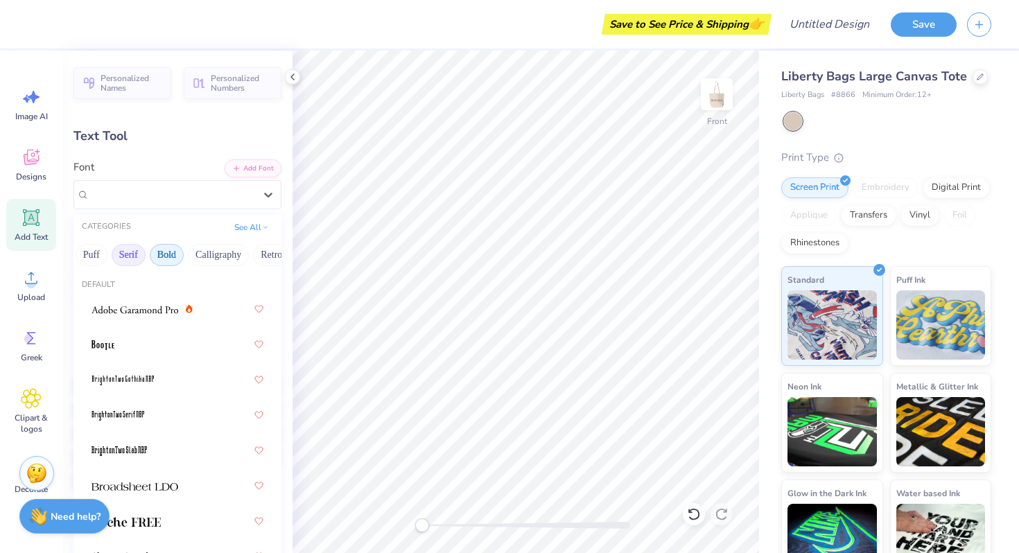
click at [173, 252] on button "Bold" at bounding box center [167, 255] width 34 height 22
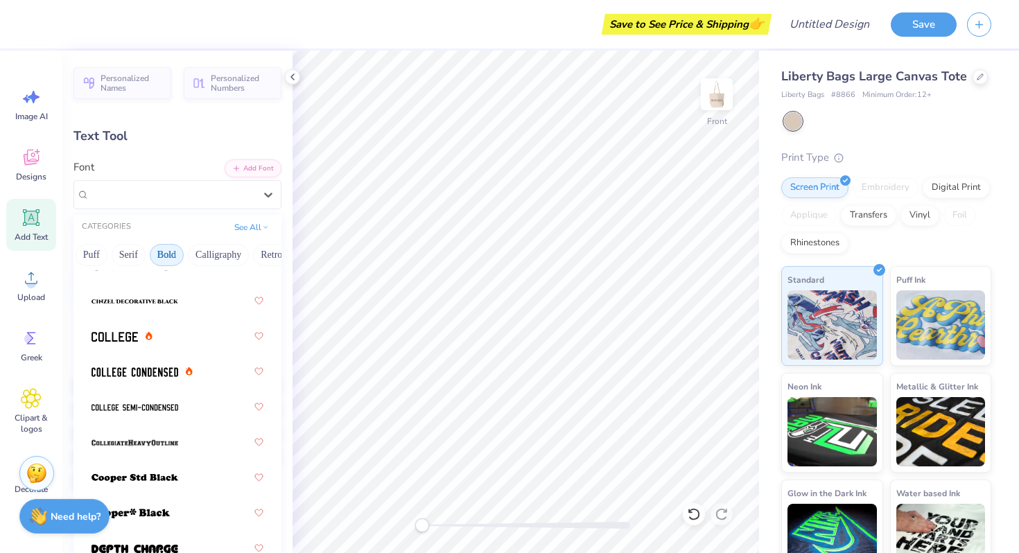
scroll to position [152, 0]
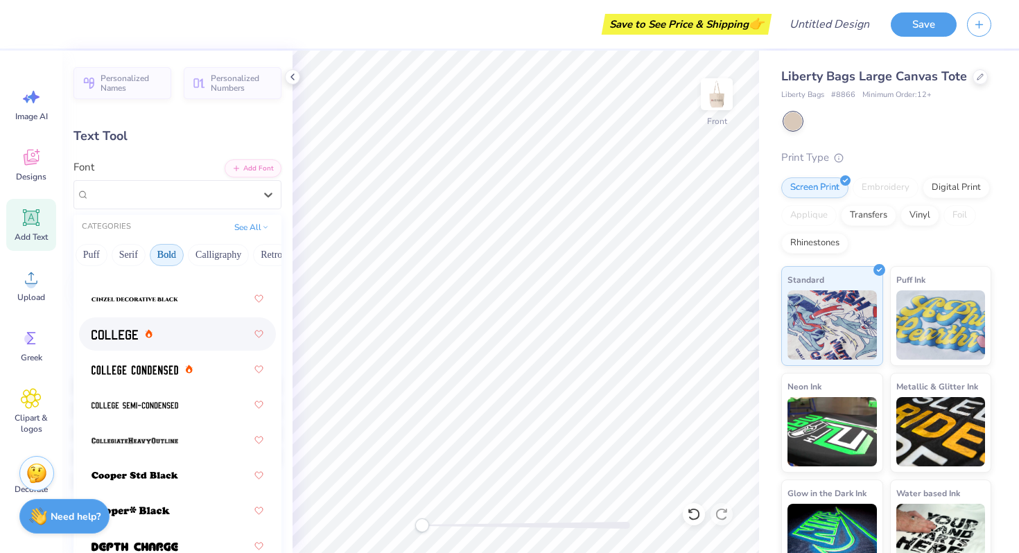
click at [145, 332] on div at bounding box center [122, 334] width 61 height 15
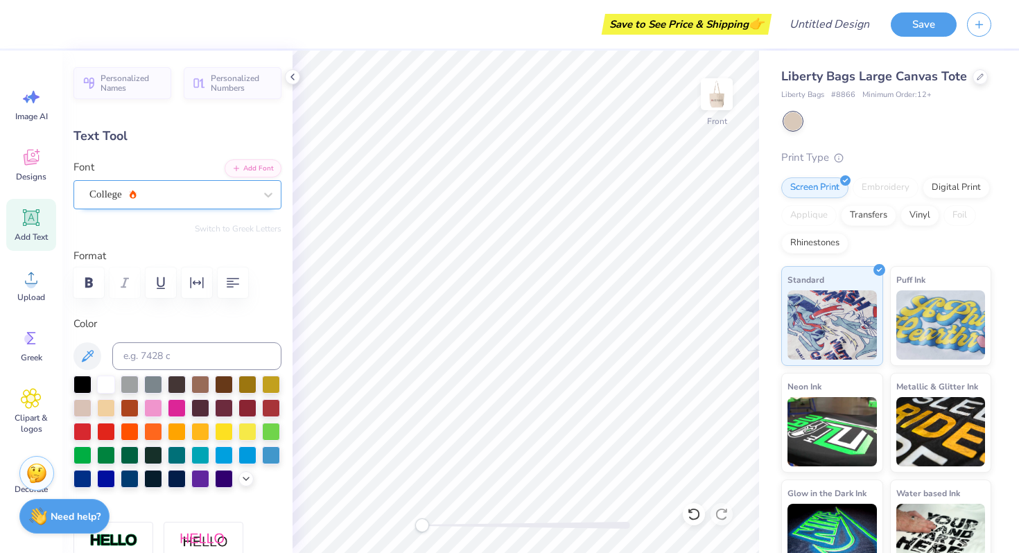
click at [159, 193] on div "College" at bounding box center [172, 194] width 168 height 21
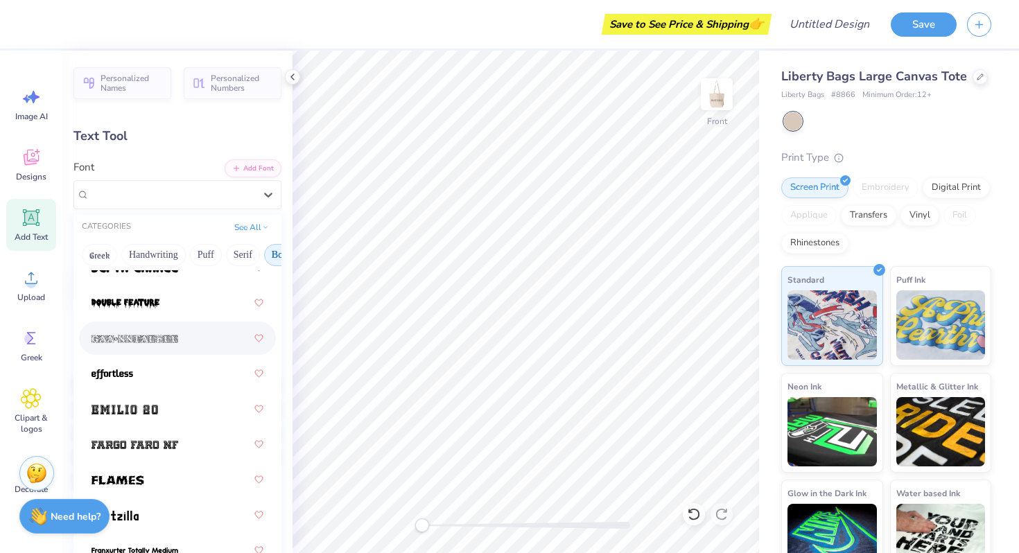
scroll to position [432, 0]
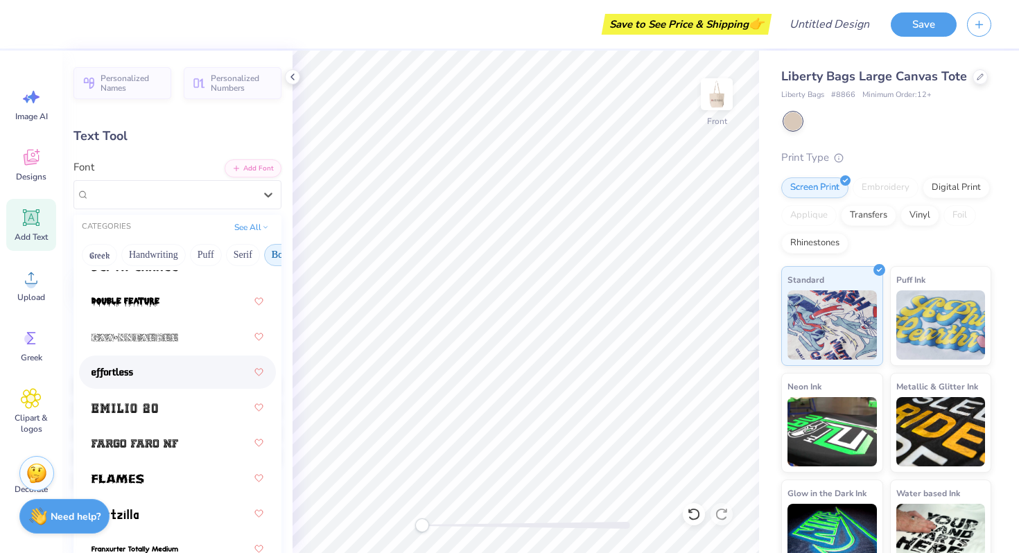
click at [146, 376] on div at bounding box center [178, 372] width 172 height 25
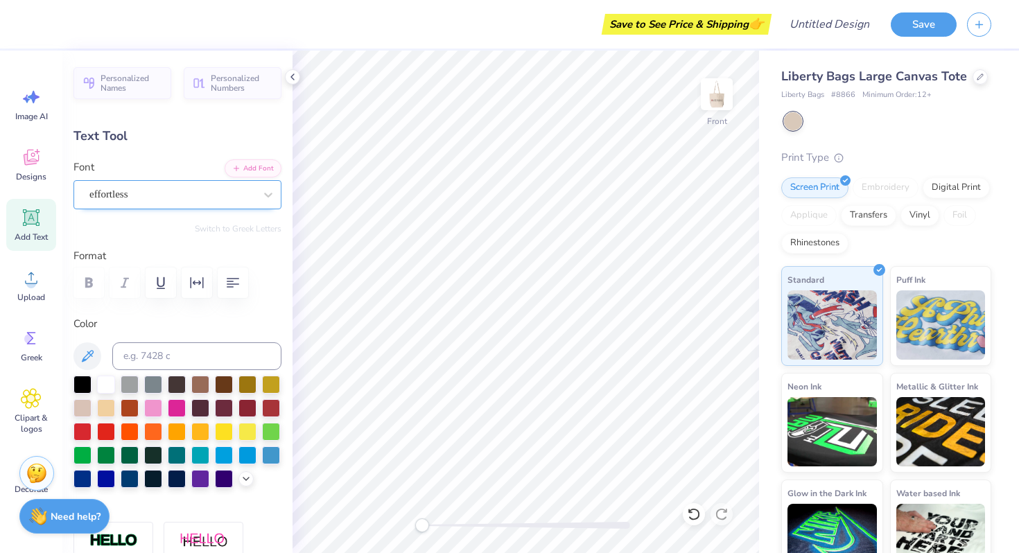
click at [173, 191] on div "effortless" at bounding box center [172, 194] width 168 height 21
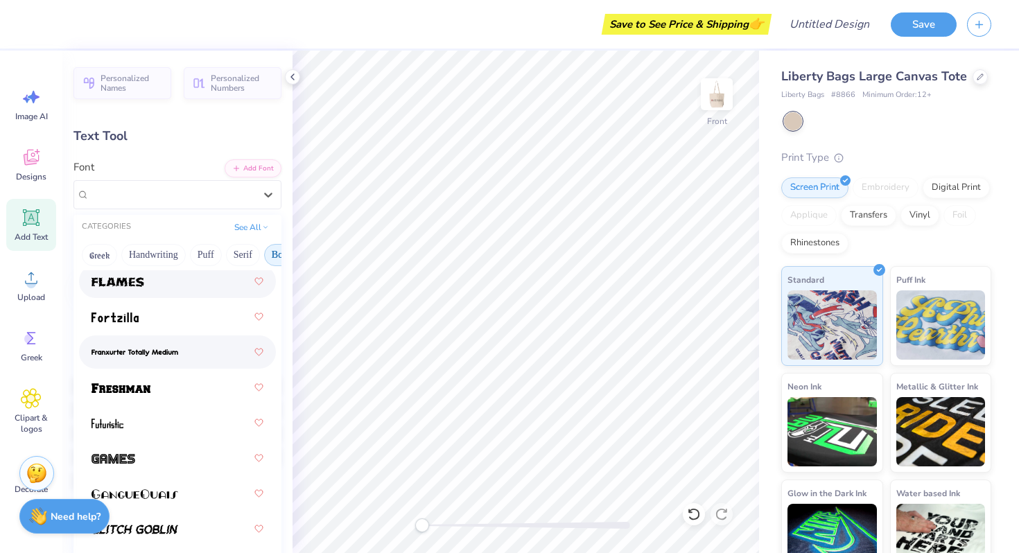
scroll to position [629, 0]
click at [108, 254] on button "Greek" at bounding box center [99, 255] width 35 height 22
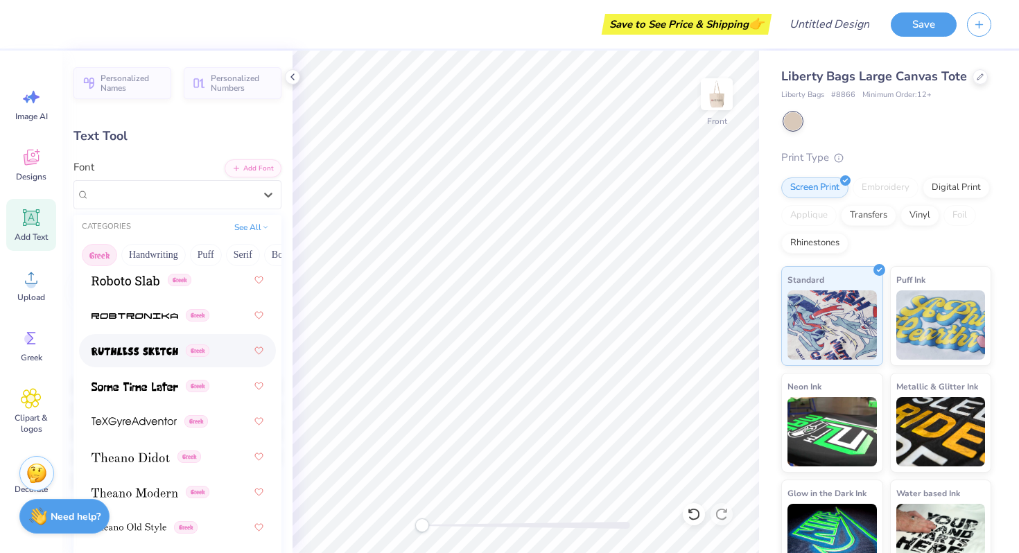
scroll to position [1349, 0]
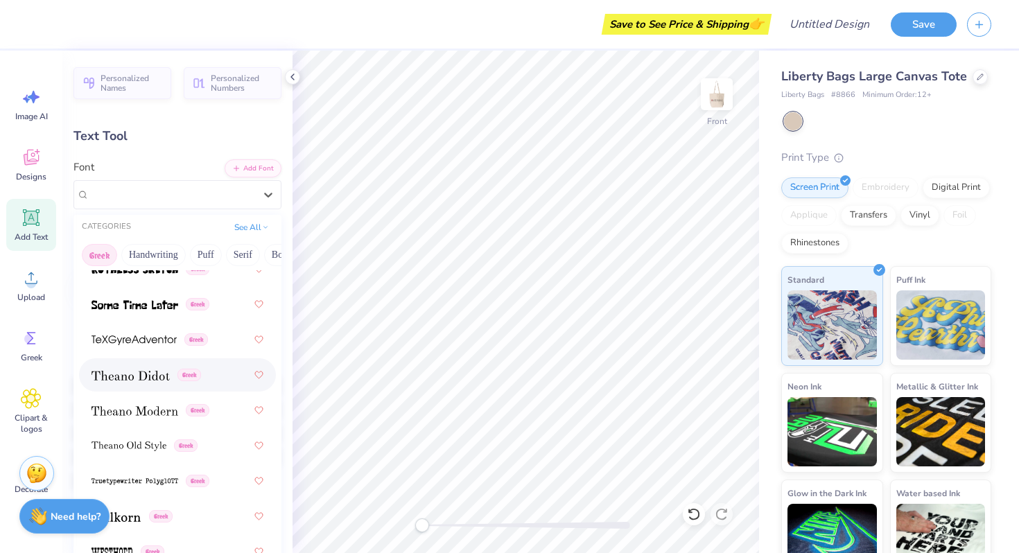
click at [137, 366] on div "Greek" at bounding box center [178, 375] width 172 height 25
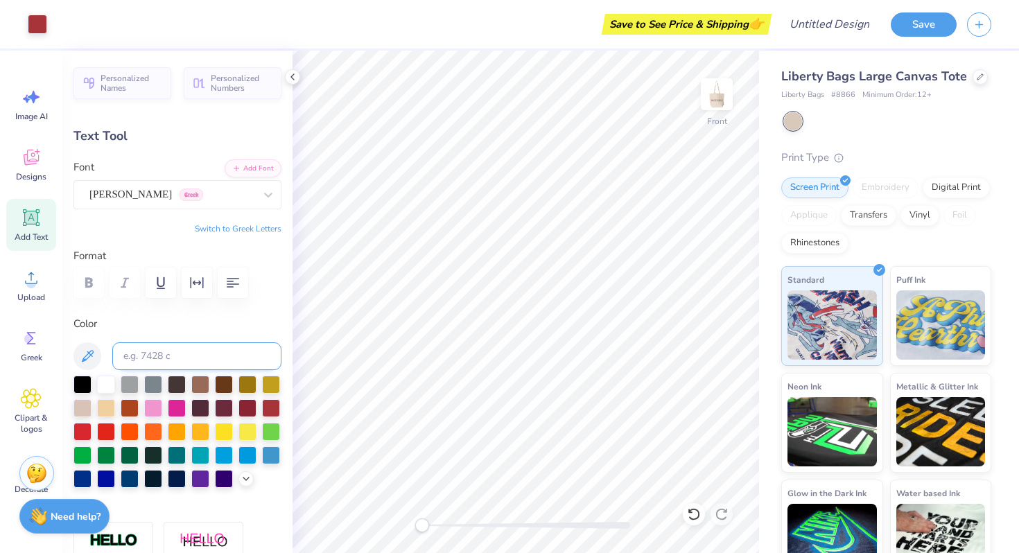
type input "13.76"
type input "0.89"
type input "11.12"
type input "0.72"
click at [30, 386] on div "Clipart & logos" at bounding box center [31, 411] width 50 height 63
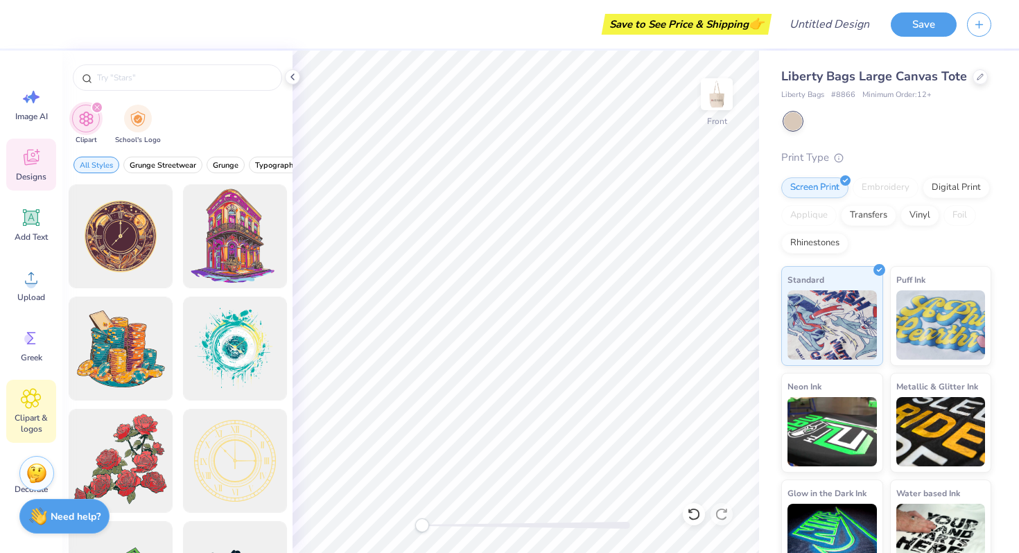
click at [41, 173] on span "Designs" at bounding box center [31, 176] width 31 height 11
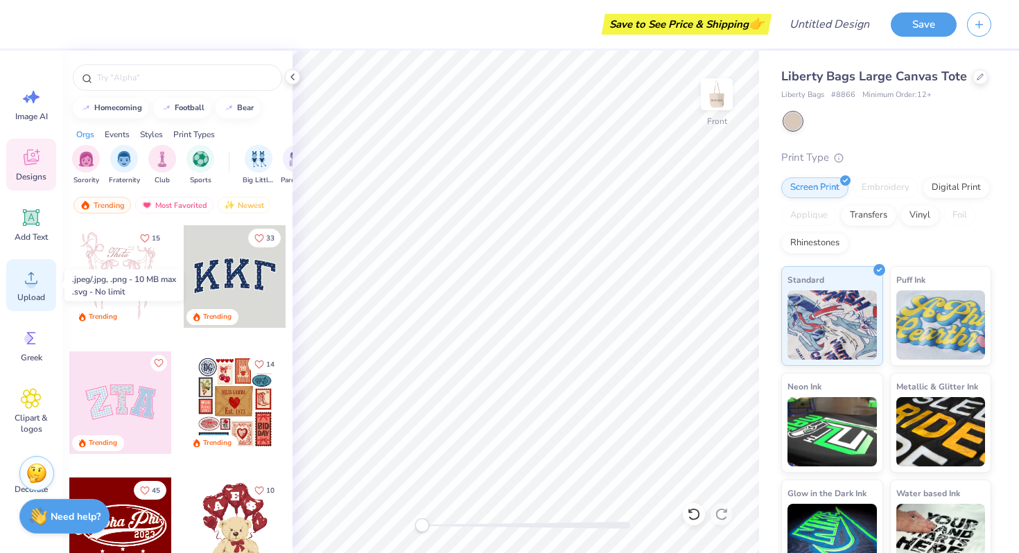
click at [31, 295] on span "Upload" at bounding box center [31, 297] width 28 height 11
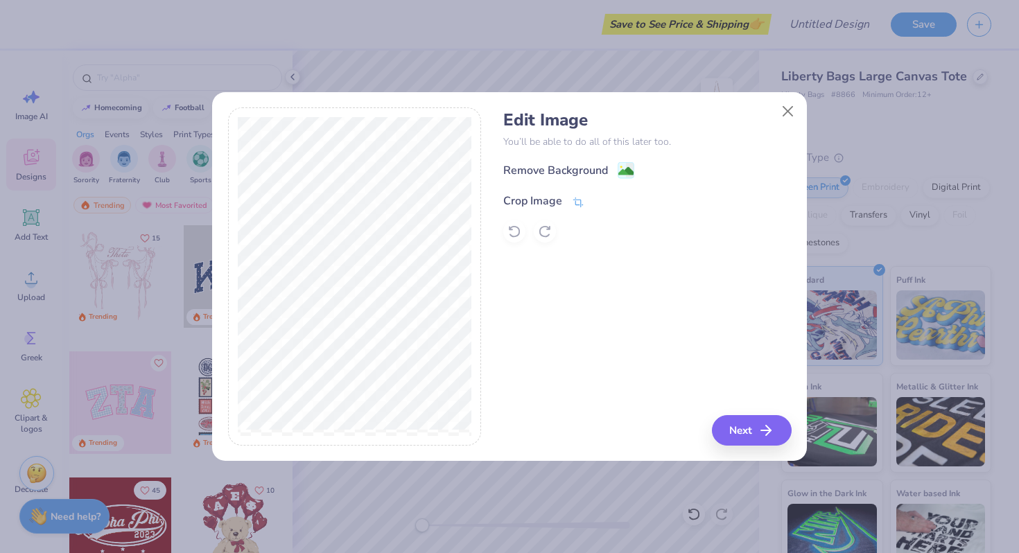
click at [576, 198] on icon at bounding box center [578, 202] width 12 height 12
click at [770, 425] on div "Edit Image You’ll be able to do all of this later too. Remove Background Crop I…" at bounding box center [647, 276] width 288 height 338
click at [603, 202] on icon at bounding box center [602, 200] width 8 height 8
click at [584, 203] on icon at bounding box center [578, 202] width 12 height 12
click at [213, 196] on div "Edit Image You’ll be able to do all of this later too. Remove Background Crop I…" at bounding box center [509, 284] width 595 height 354
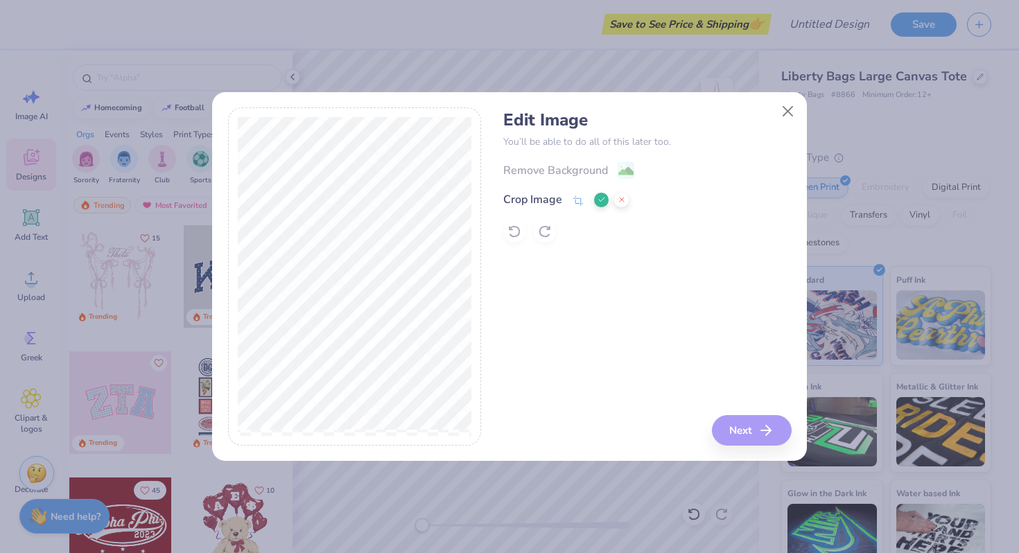
click at [387, 553] on div "Edit Image You’ll be able to do all of this later too. Remove Background Crop I…" at bounding box center [509, 276] width 1019 height 553
click at [602, 203] on icon at bounding box center [602, 200] width 8 height 8
click at [763, 431] on icon "button" at bounding box center [770, 430] width 17 height 17
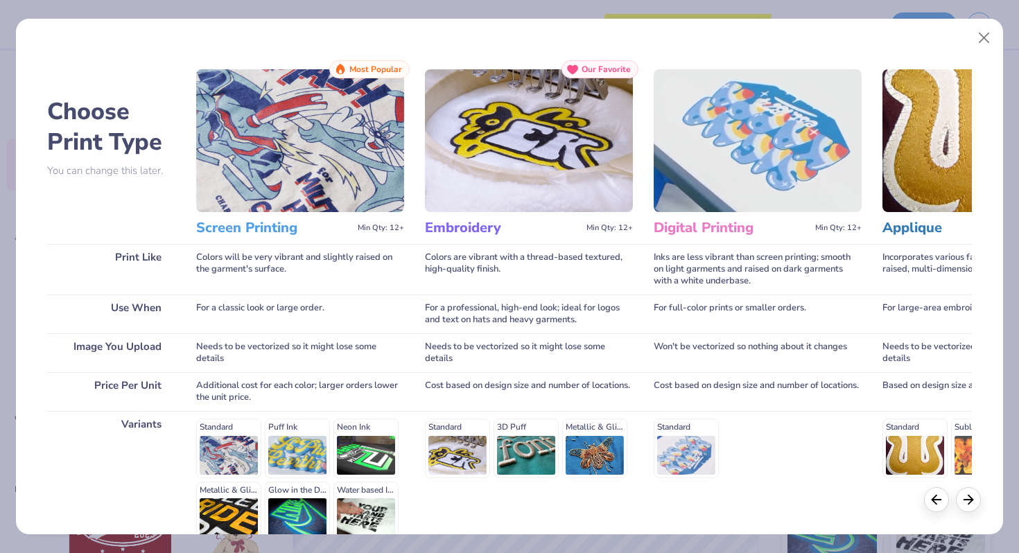
scroll to position [138, 0]
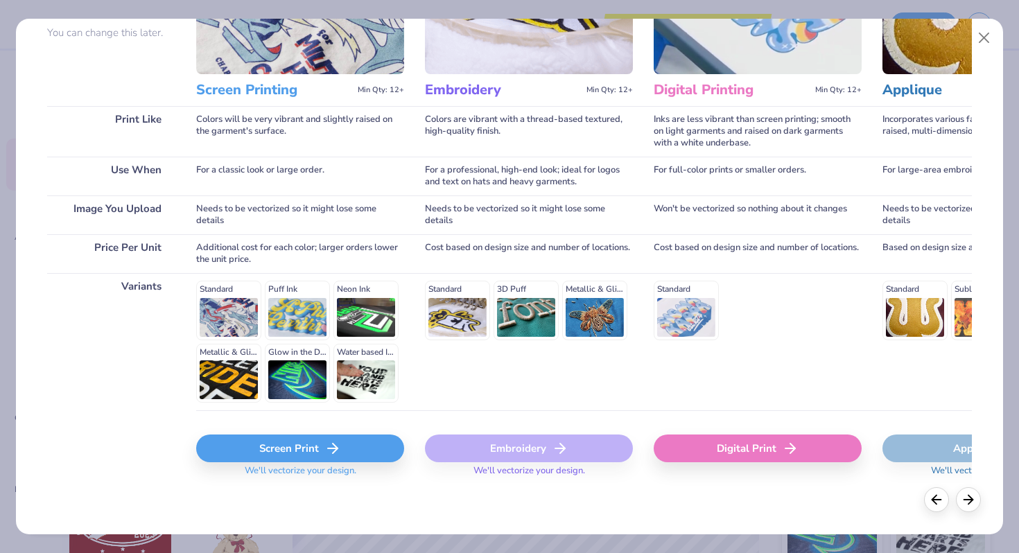
click at [327, 442] on icon at bounding box center [332, 448] width 17 height 17
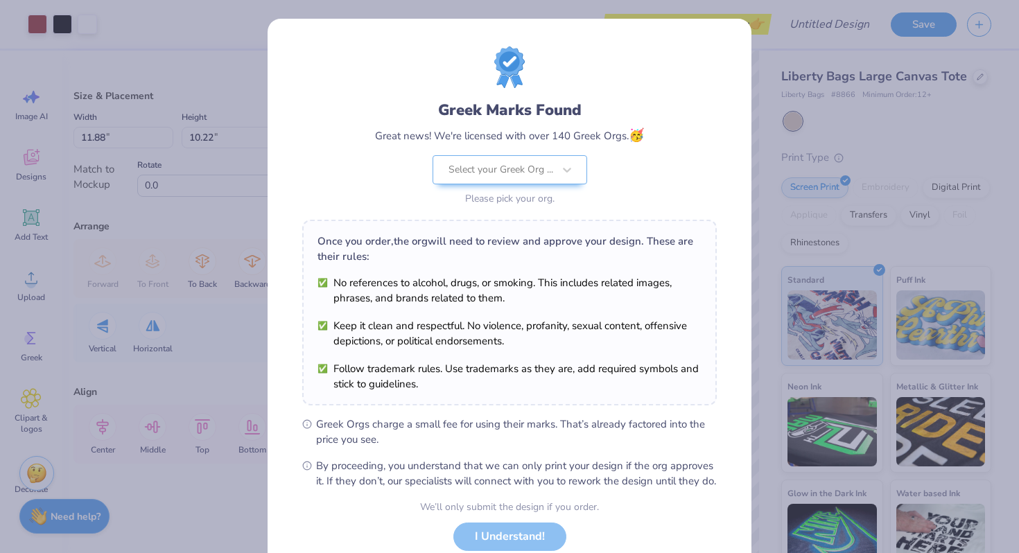
click at [470, 434] on body "Art colors Save to See Price & Shipping 👉 Design Title Save Image AI Designs Ad…" at bounding box center [509, 276] width 1019 height 553
type input "3.59"
type input "3.09"
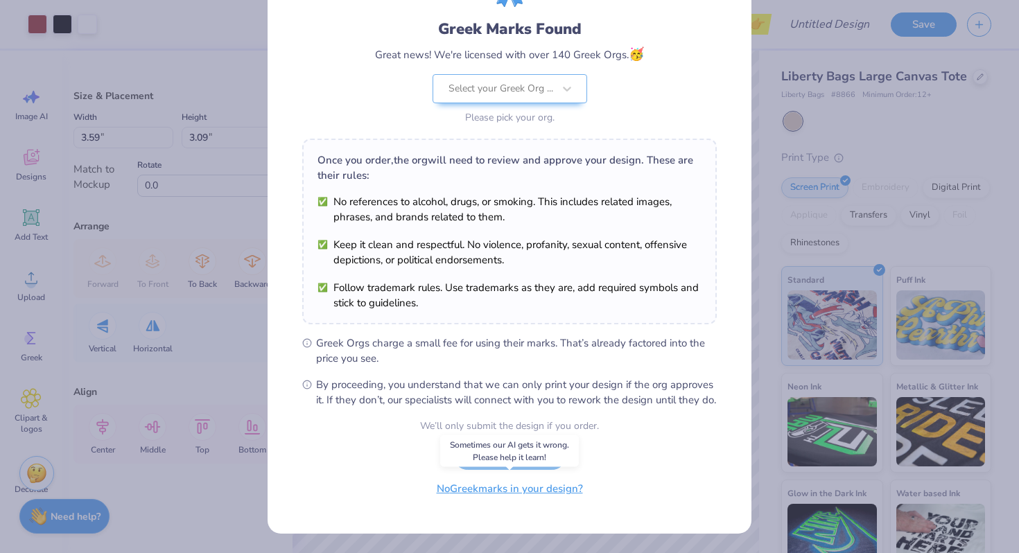
click at [520, 489] on button "No Greek marks in your design?" at bounding box center [510, 489] width 170 height 28
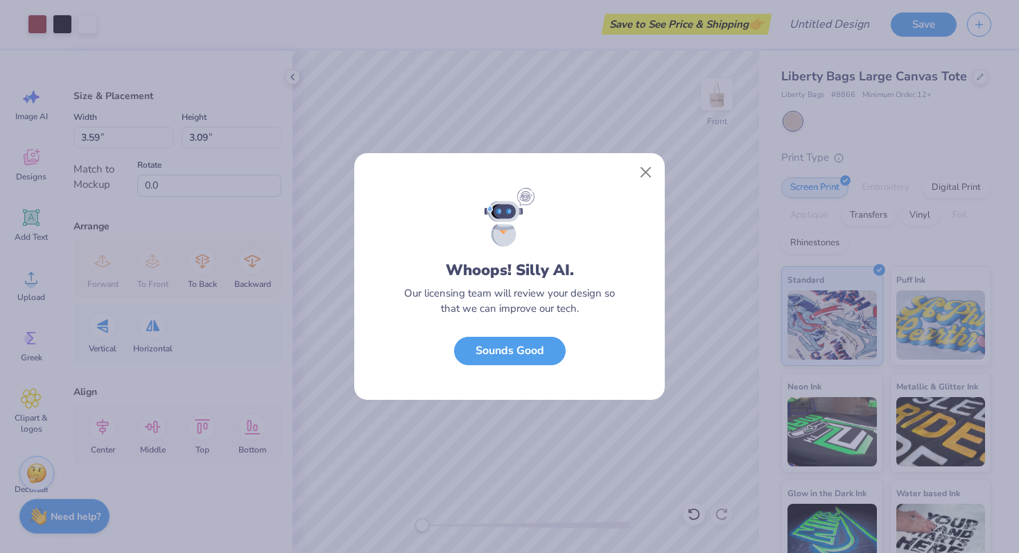
scroll to position [0, 0]
click at [684, 216] on div "Whoops! Silly AI. Our licensing team will review your design so that we can imp…" at bounding box center [509, 276] width 1019 height 553
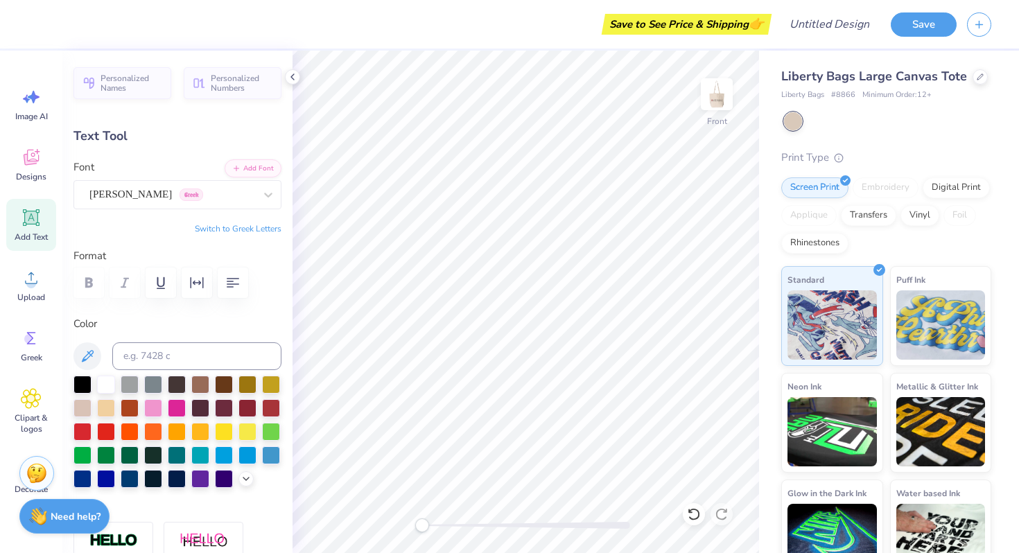
type input "9.01"
type input "0.58"
click at [706, 99] on img at bounding box center [716, 94] width 55 height 55
click at [709, 96] on img at bounding box center [716, 94] width 55 height 55
click at [33, 239] on span "Add Text" at bounding box center [31, 237] width 33 height 11
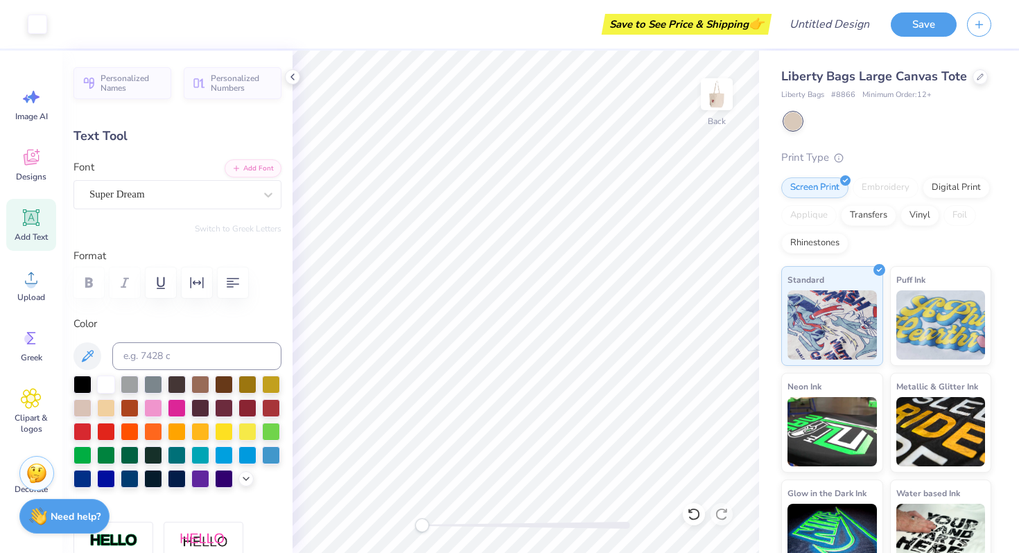
type input "5.80"
type input "1.68"
click at [233, 191] on div "Super Dream" at bounding box center [172, 194] width 168 height 21
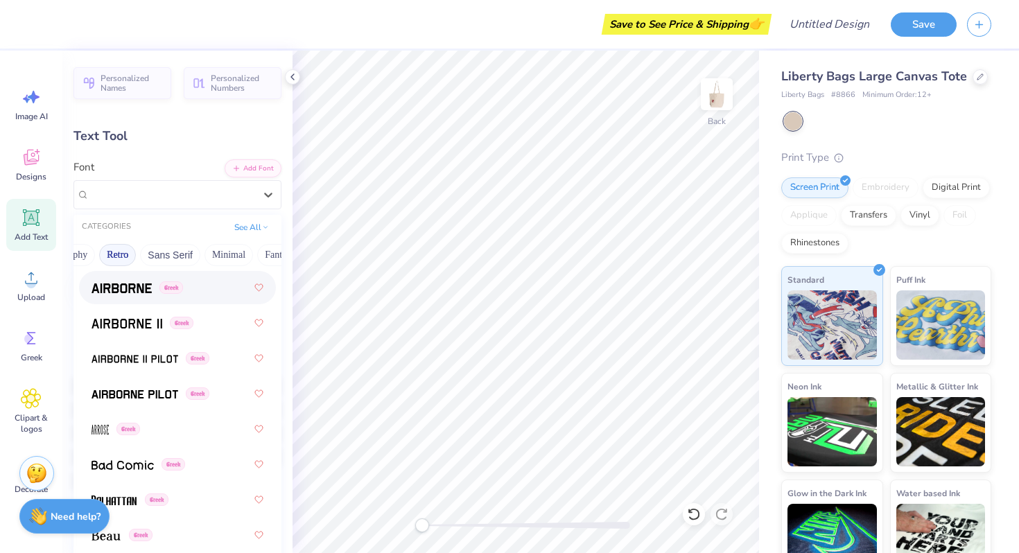
scroll to position [0, 254]
click at [125, 253] on button "Retro" at bounding box center [131, 255] width 37 height 22
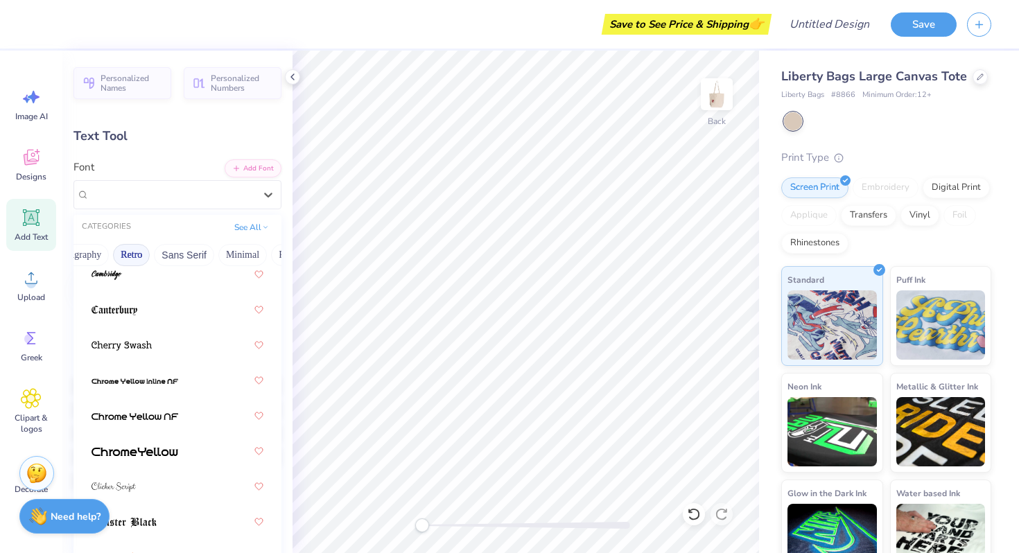
scroll to position [531, 0]
click at [178, 280] on div at bounding box center [178, 273] width 172 height 25
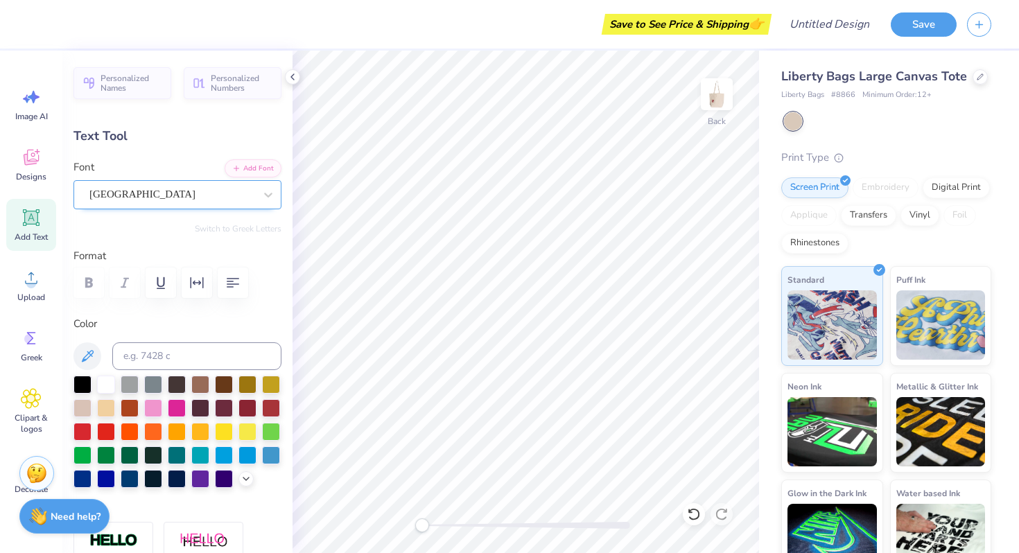
click at [153, 186] on div at bounding box center [171, 194] width 165 height 19
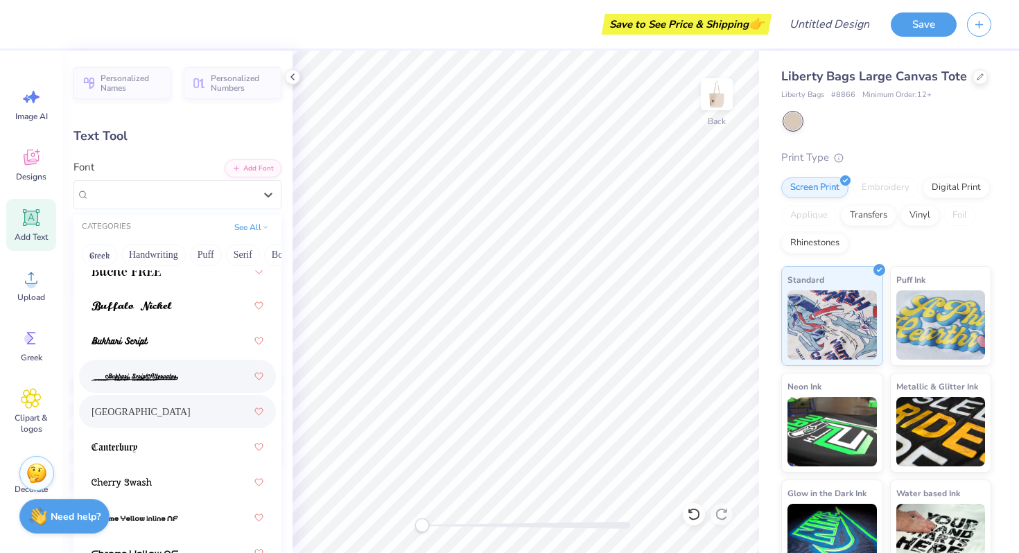
scroll to position [523, 0]
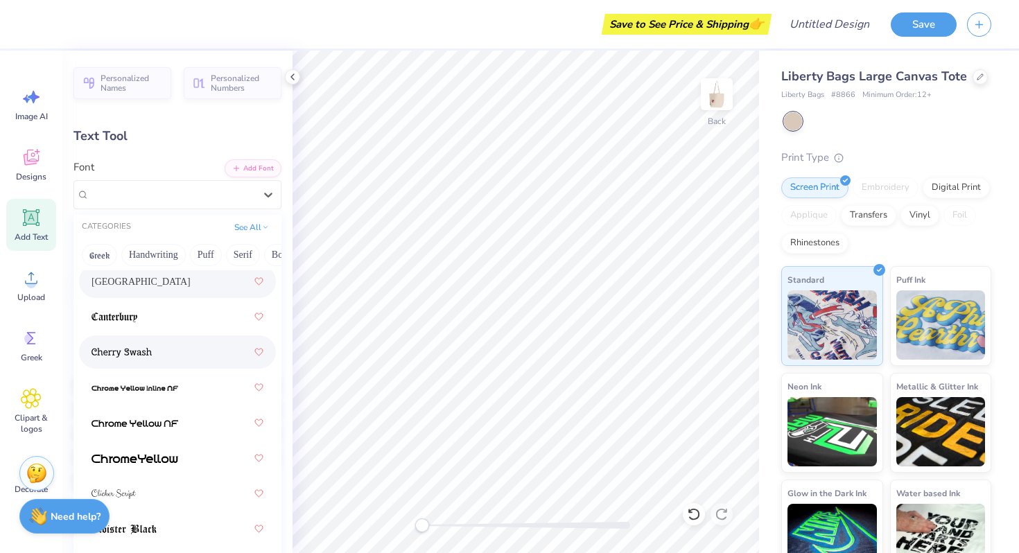
click at [173, 351] on div at bounding box center [178, 352] width 172 height 25
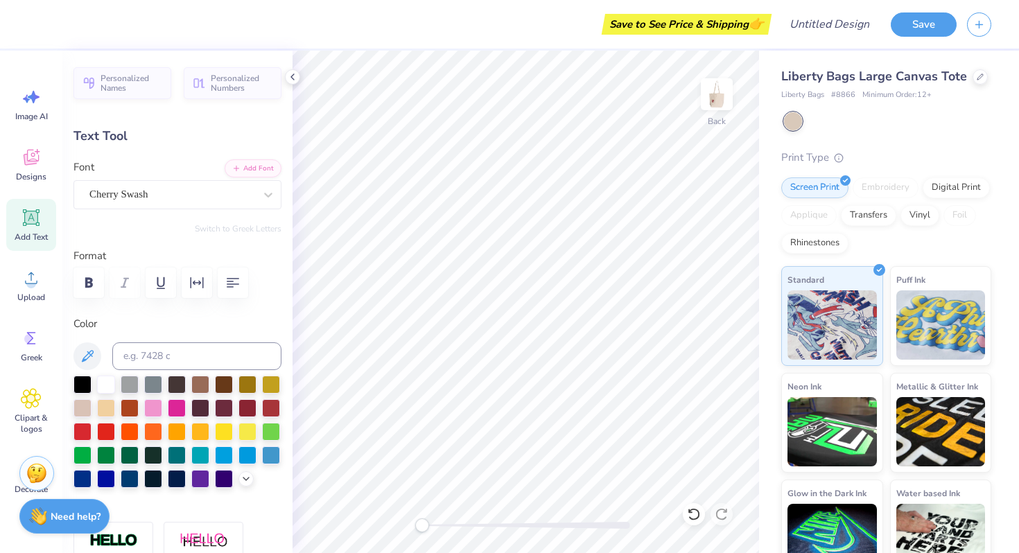
scroll to position [0, 1]
type textarea "SHE MEANS BUSINESS"
type input "13.75"
type input "0.80"
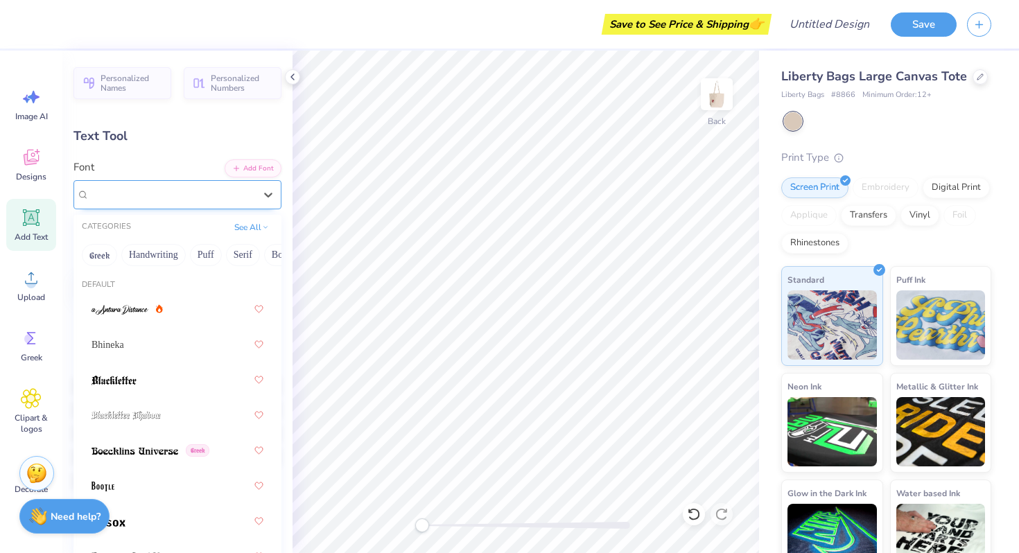
click at [201, 195] on div "Cherry Swash" at bounding box center [172, 194] width 168 height 21
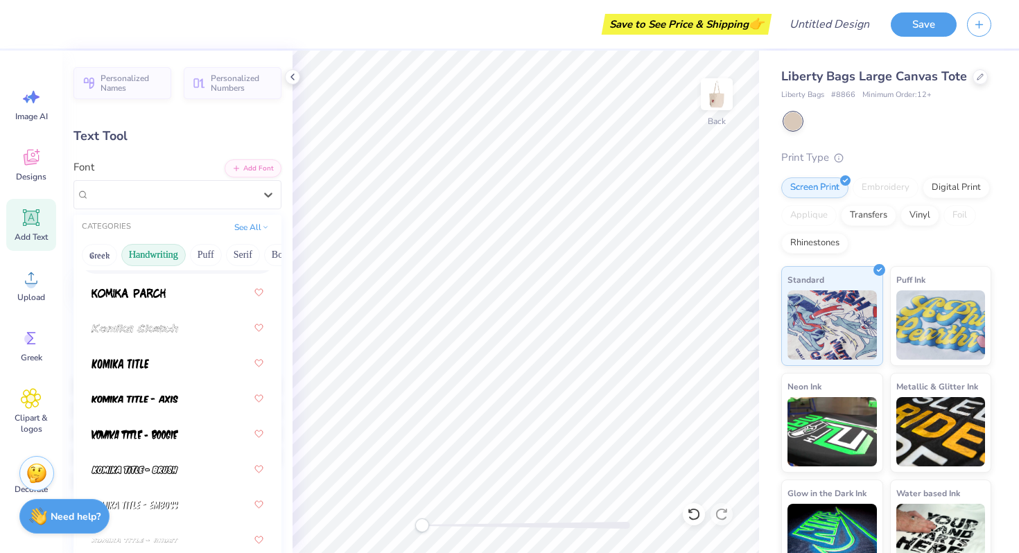
click at [170, 259] on button "Handwriting" at bounding box center [153, 255] width 64 height 22
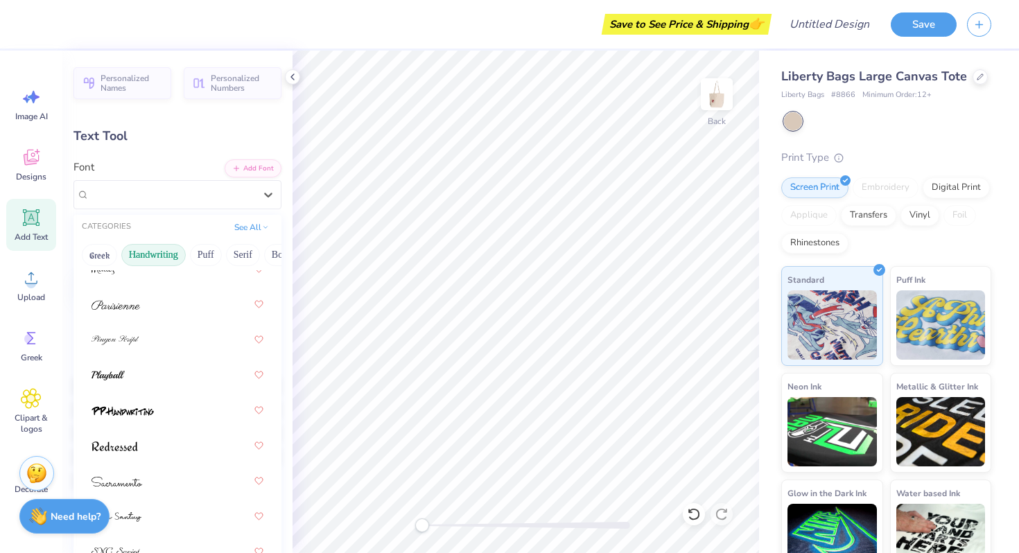
scroll to position [606, 0]
click at [193, 318] on div at bounding box center [177, 304] width 197 height 33
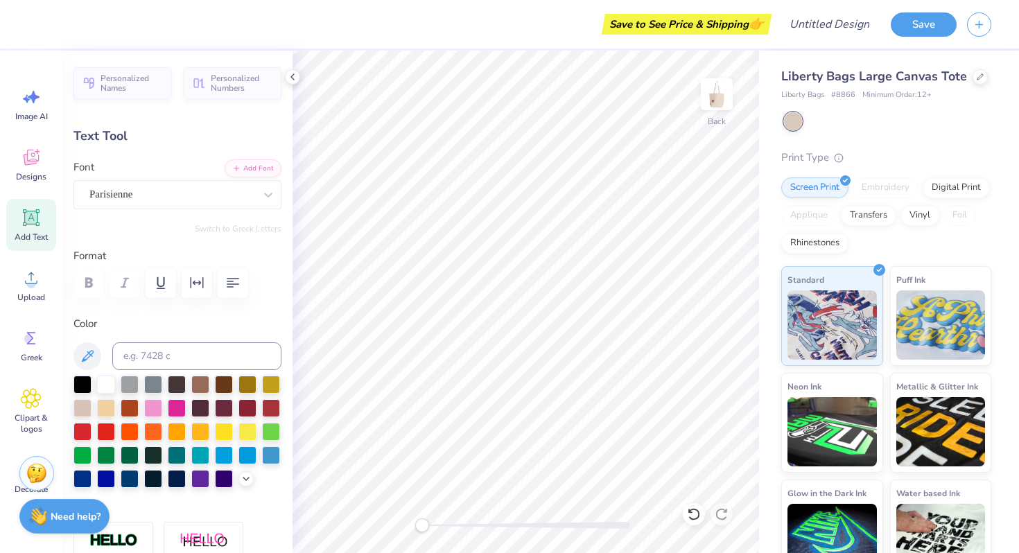
click at [182, 216] on div "Personalized Names Personalized Numbers Text Tool Add Font Font Parisienne Swit…" at bounding box center [177, 302] width 230 height 503
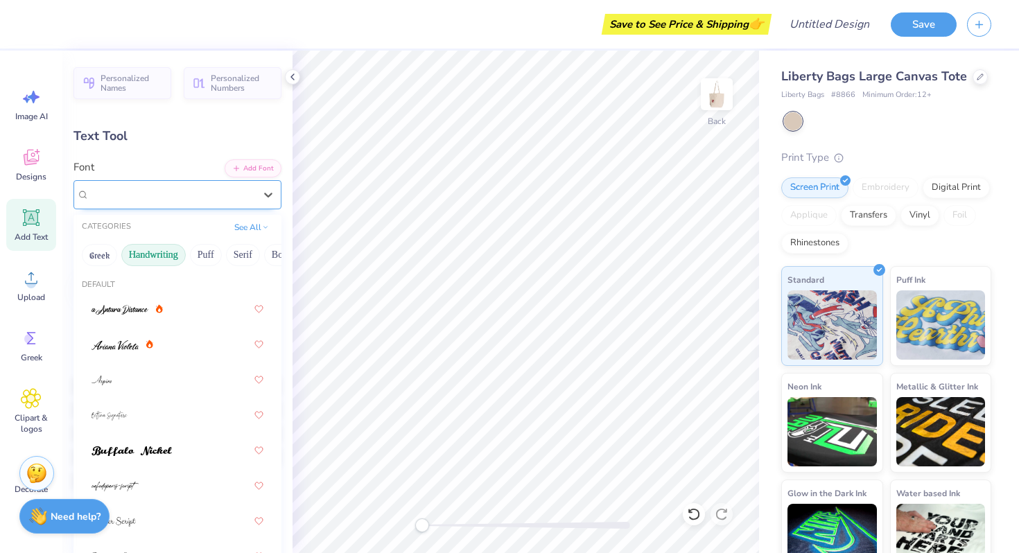
click at [182, 207] on div "Parisienne" at bounding box center [177, 194] width 208 height 29
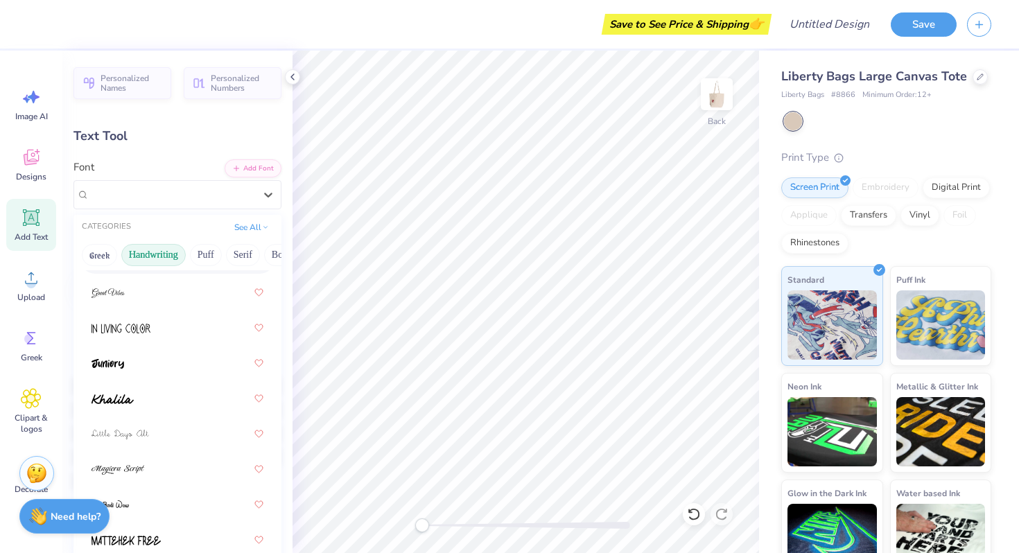
scroll to position [300, 0]
click at [170, 403] on div at bounding box center [178, 397] width 172 height 25
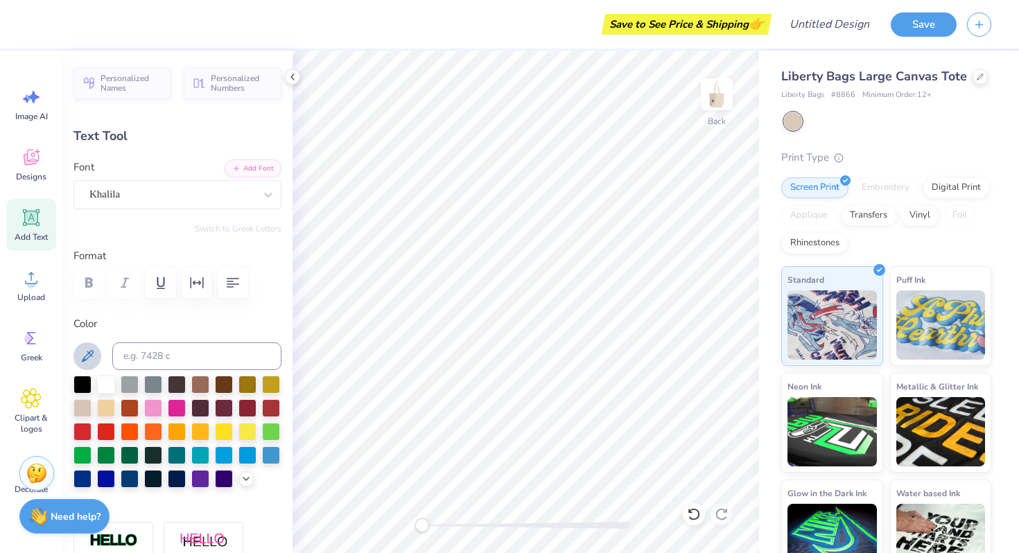
click at [92, 354] on icon at bounding box center [88, 356] width 12 height 12
type input "9.61"
type input "0.64"
click at [713, 97] on img at bounding box center [716, 94] width 55 height 55
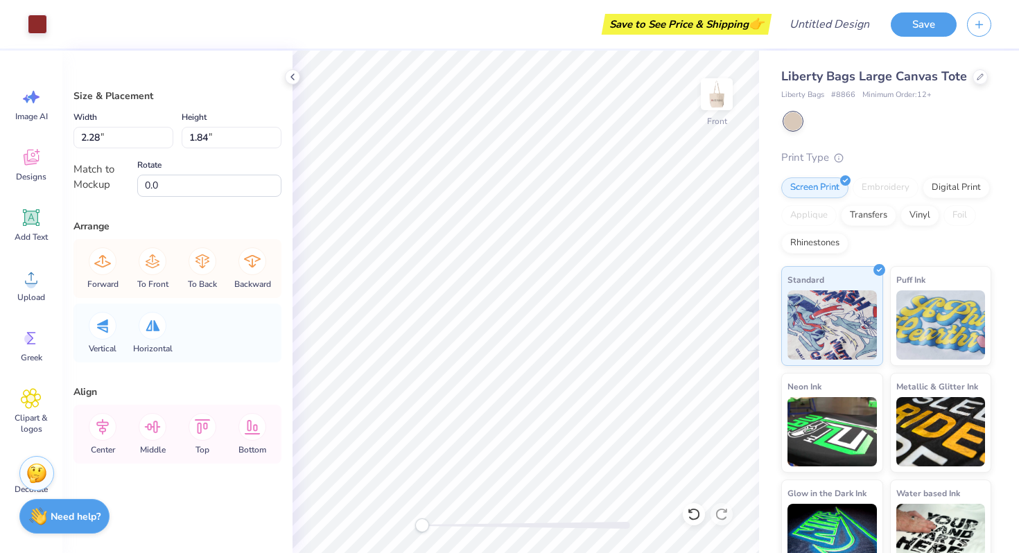
type input "2.44"
type input "1.68"
type input "2.44"
type input "1.68"
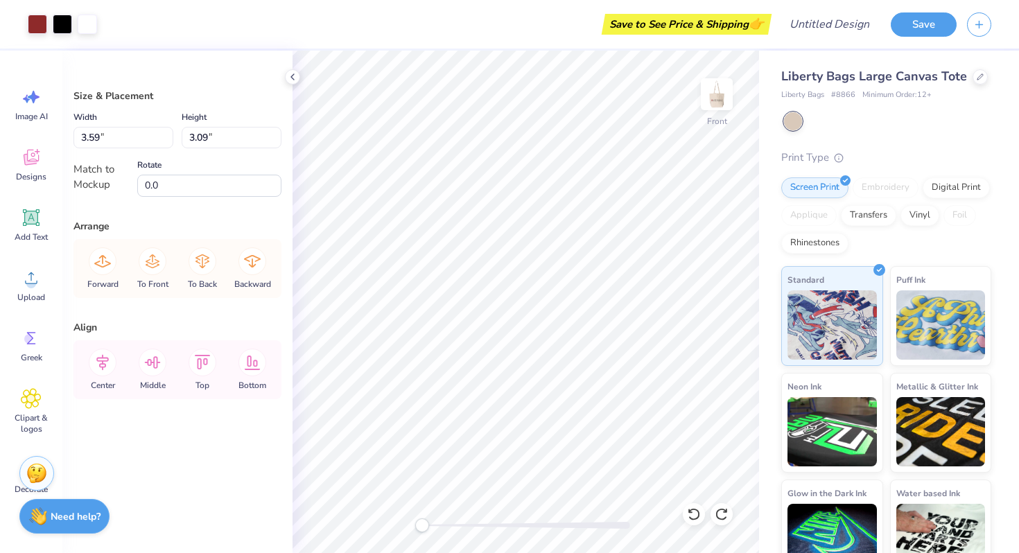
type input "2.62"
type input "2.25"
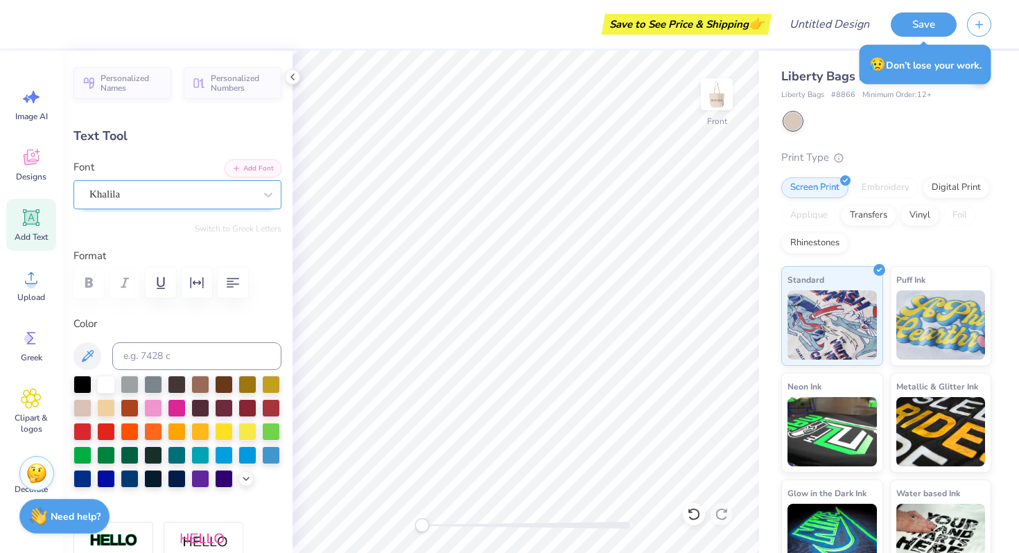
click at [182, 199] on div "Khalila" at bounding box center [172, 194] width 168 height 21
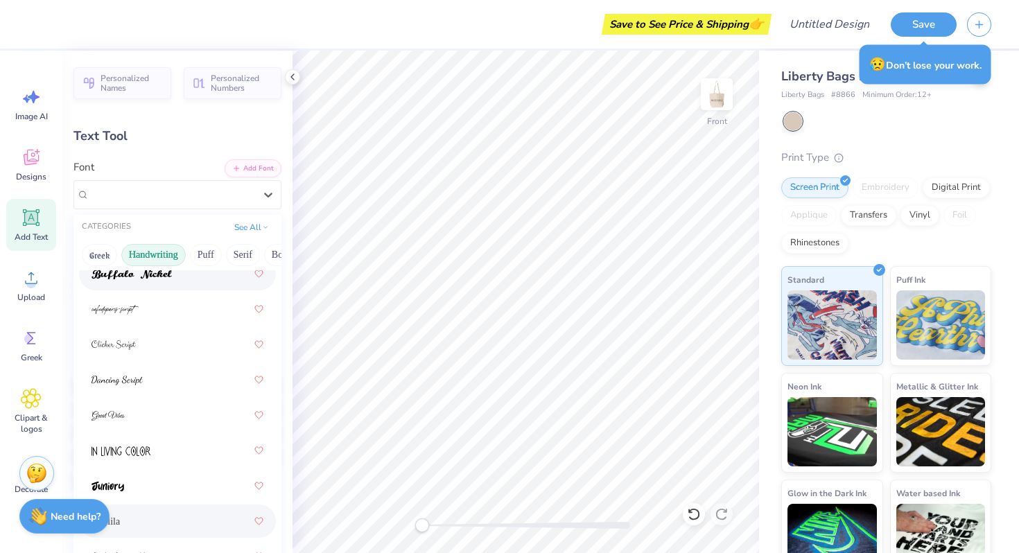
click at [175, 262] on button "Handwriting" at bounding box center [153, 255] width 64 height 22
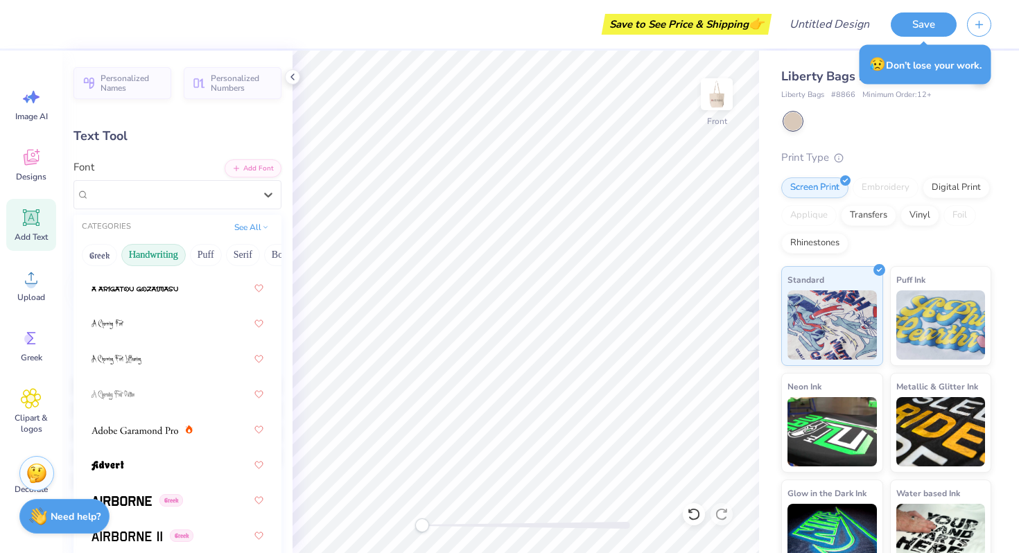
scroll to position [1889, 0]
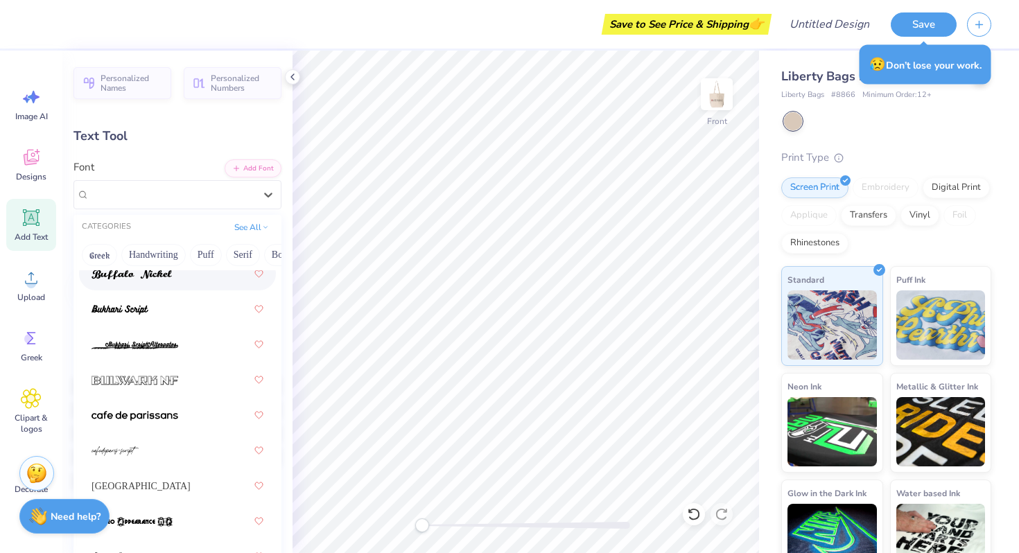
click at [173, 272] on div at bounding box center [178, 273] width 172 height 25
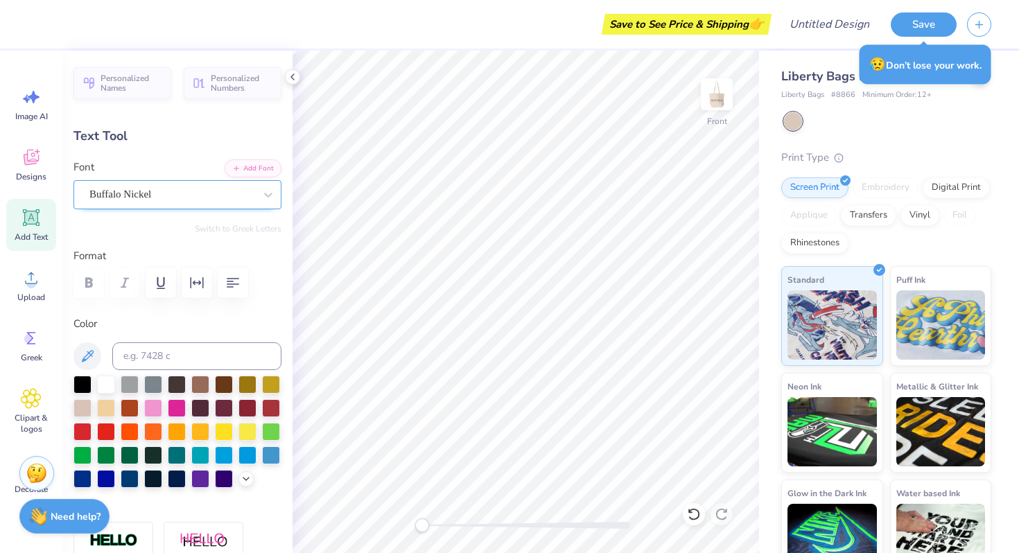
click at [186, 194] on div "Buffalo Nickel" at bounding box center [172, 194] width 168 height 21
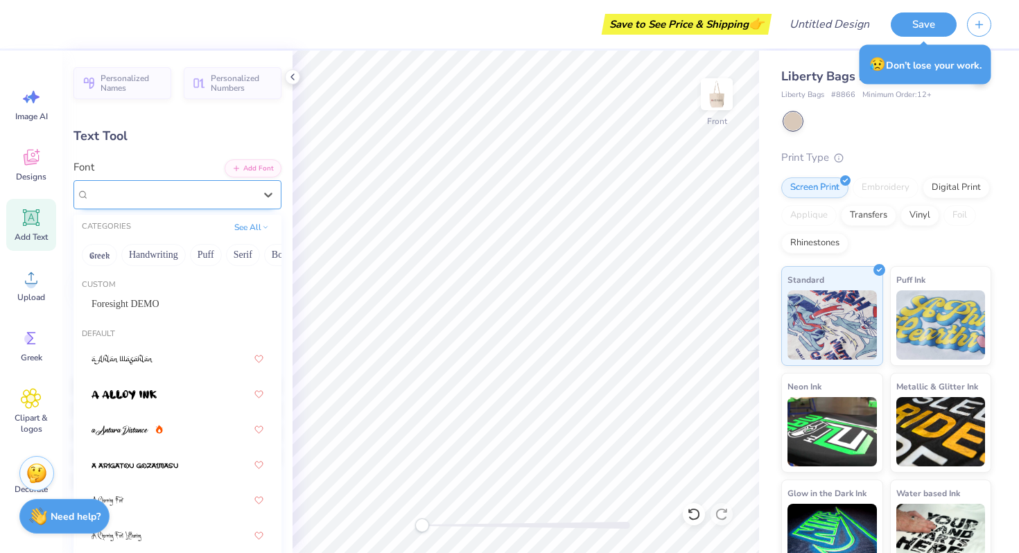
click at [185, 195] on div "Buffalo Nickel" at bounding box center [171, 195] width 165 height 16
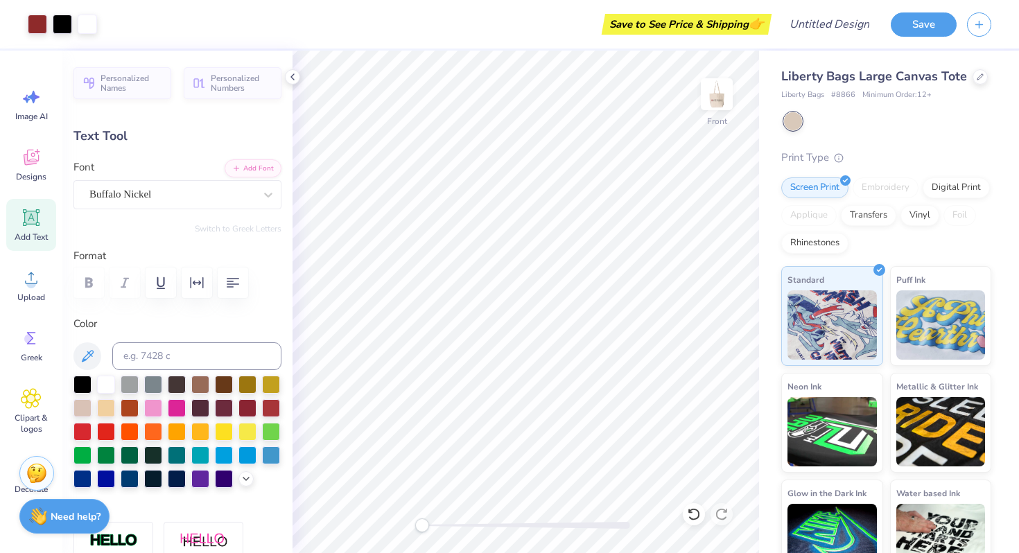
type input "10.16"
type input "0.63"
click at [175, 198] on div "Buffalo Nickel" at bounding box center [172, 194] width 168 height 21
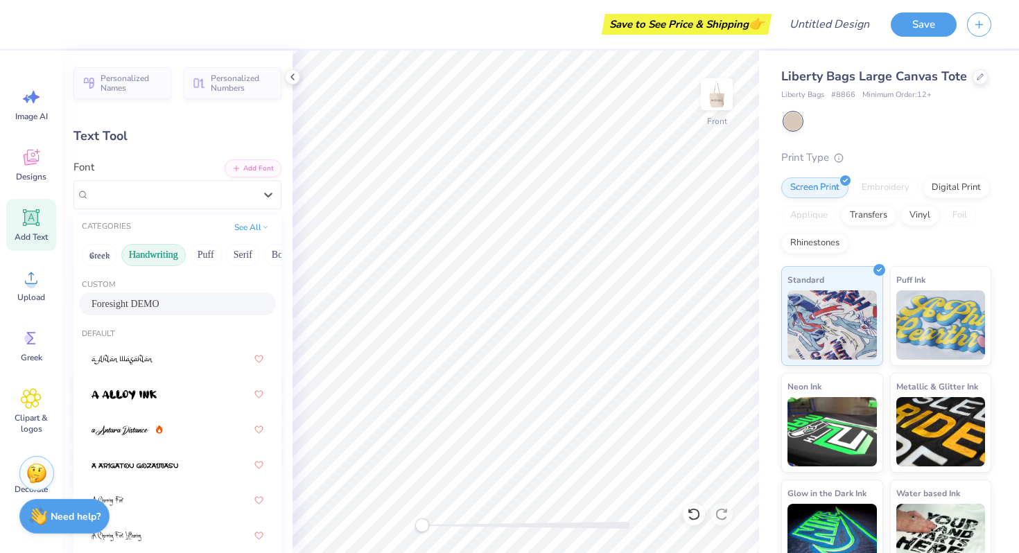
click at [159, 262] on button "Handwriting" at bounding box center [153, 255] width 64 height 22
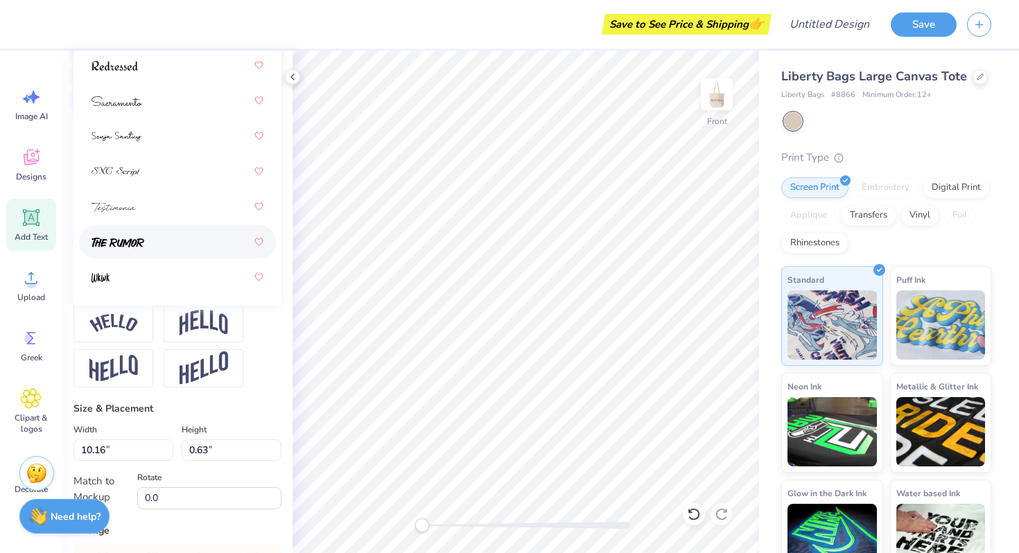
scroll to position [0, 0]
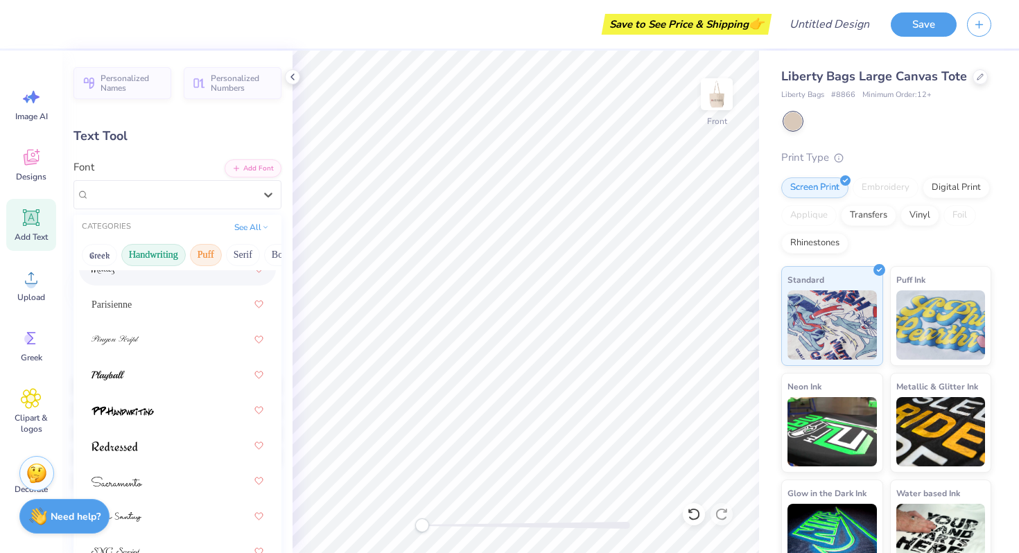
click at [207, 252] on button "Puff" at bounding box center [206, 255] width 32 height 22
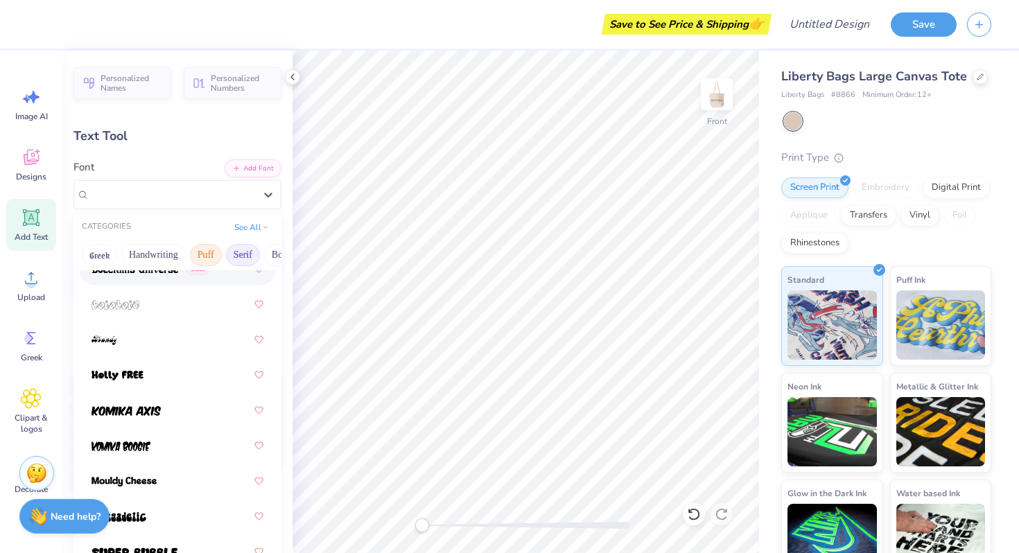
click at [253, 249] on button "Serif" at bounding box center [243, 255] width 34 height 22
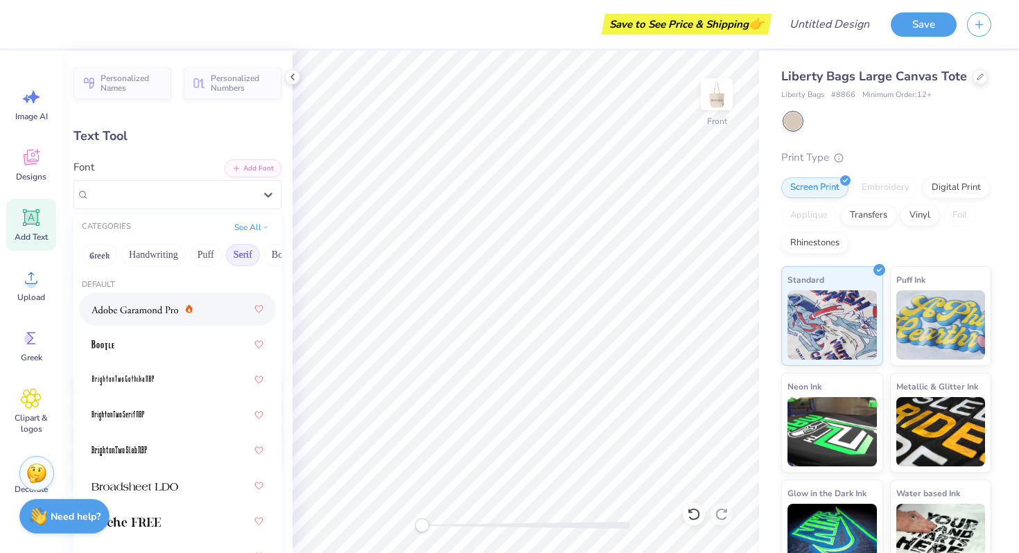
click at [182, 314] on div at bounding box center [142, 309] width 101 height 15
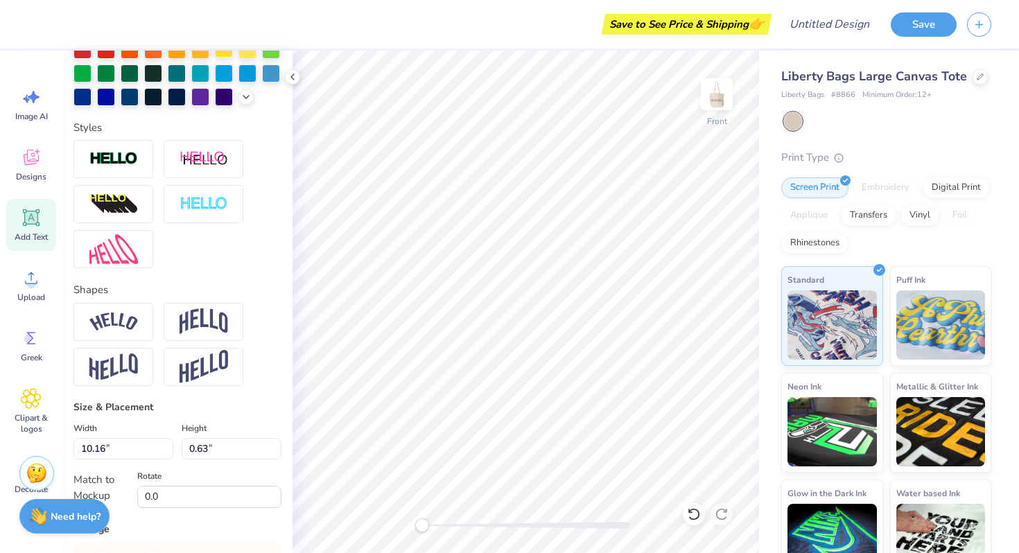
scroll to position [380, 0]
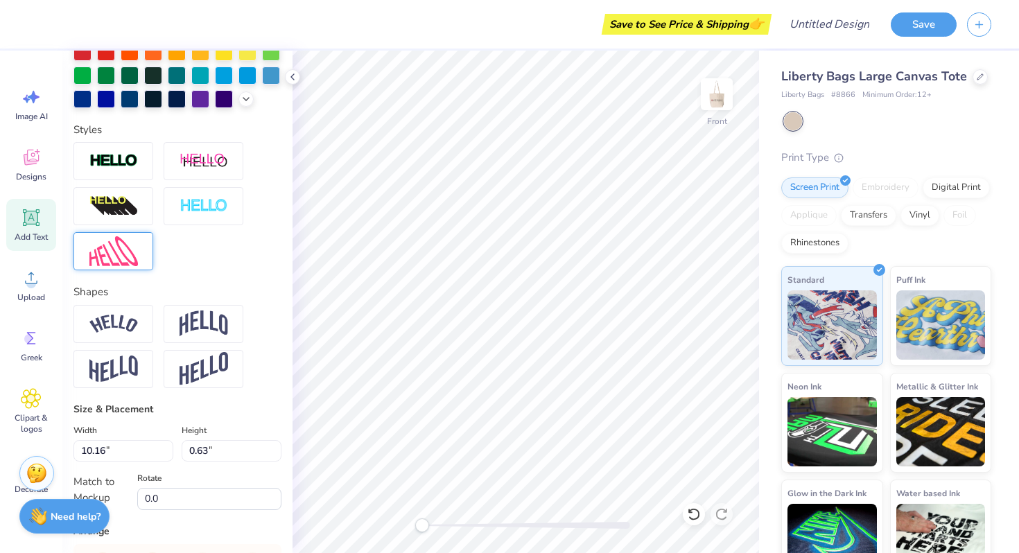
click at [127, 260] on img at bounding box center [113, 251] width 49 height 30
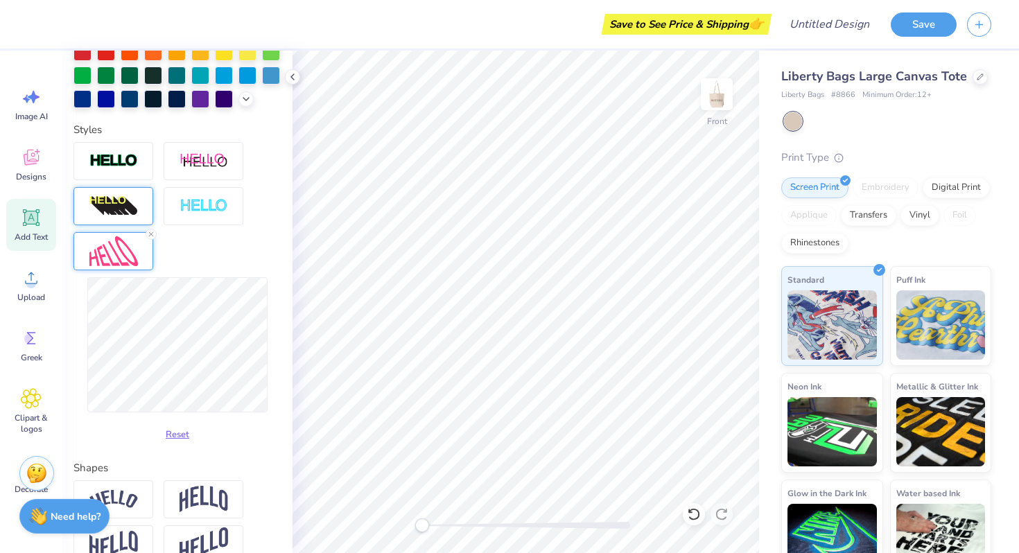
click at [112, 193] on div at bounding box center [113, 206] width 80 height 38
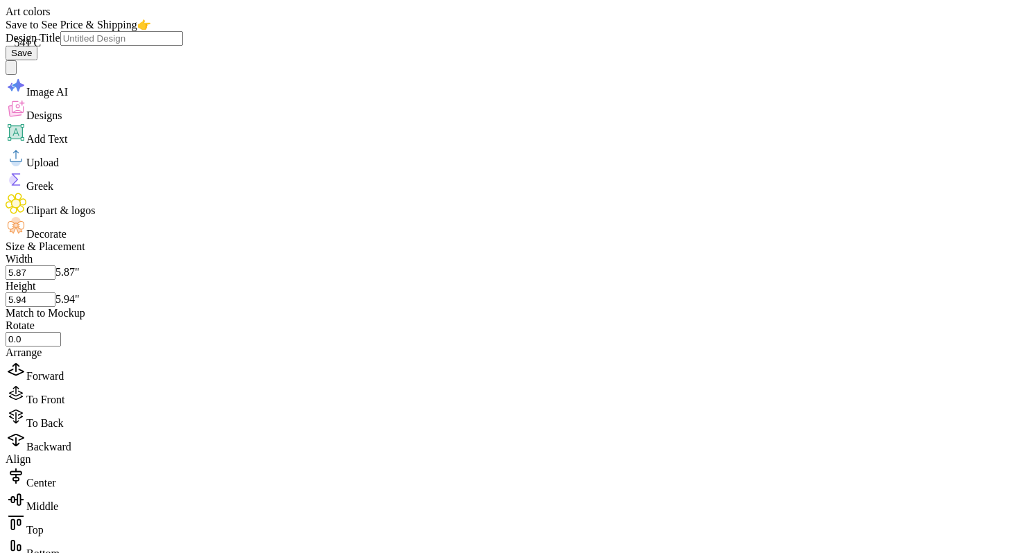
click at [37, 18] on div at bounding box center [510, 18] width 1008 height 0
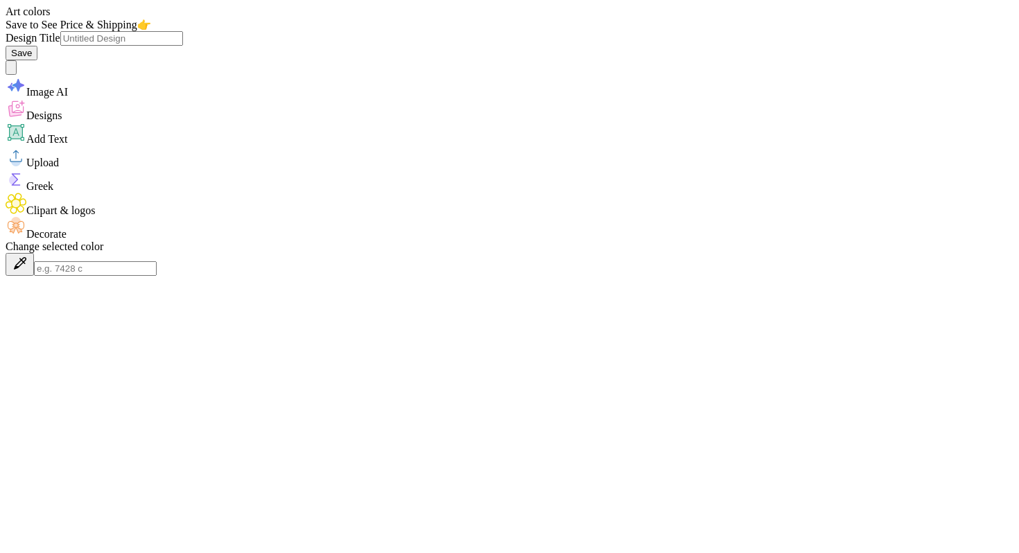
click at [93, 276] on div at bounding box center [510, 276] width 1008 height 0
click at [67, 18] on div at bounding box center [510, 18] width 1008 height 0
click at [119, 276] on div at bounding box center [510, 276] width 1008 height 0
click at [139, 276] on div at bounding box center [510, 276] width 1008 height 0
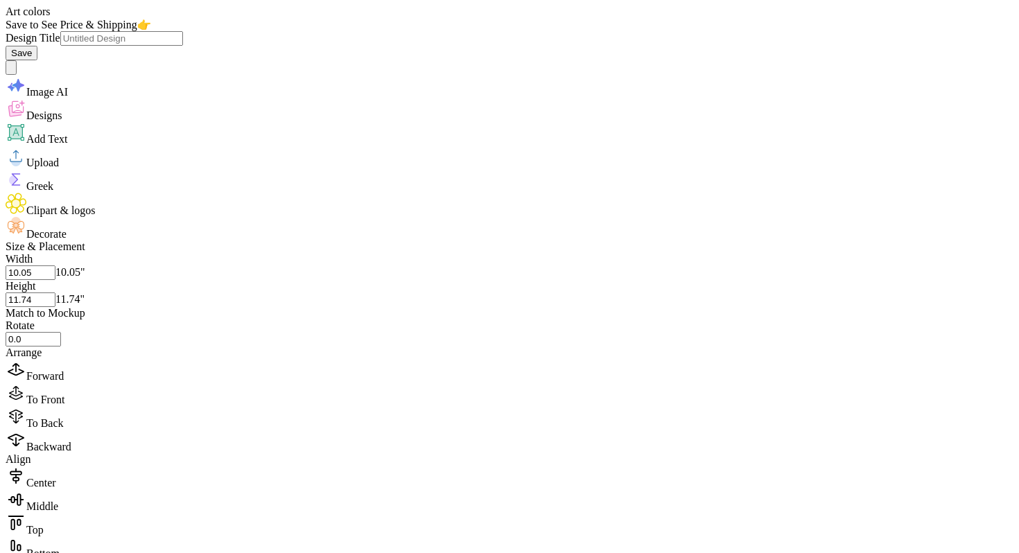
click at [49, 18] on div at bounding box center [510, 18] width 1008 height 0
click at [42, 18] on div at bounding box center [510, 18] width 1008 height 0
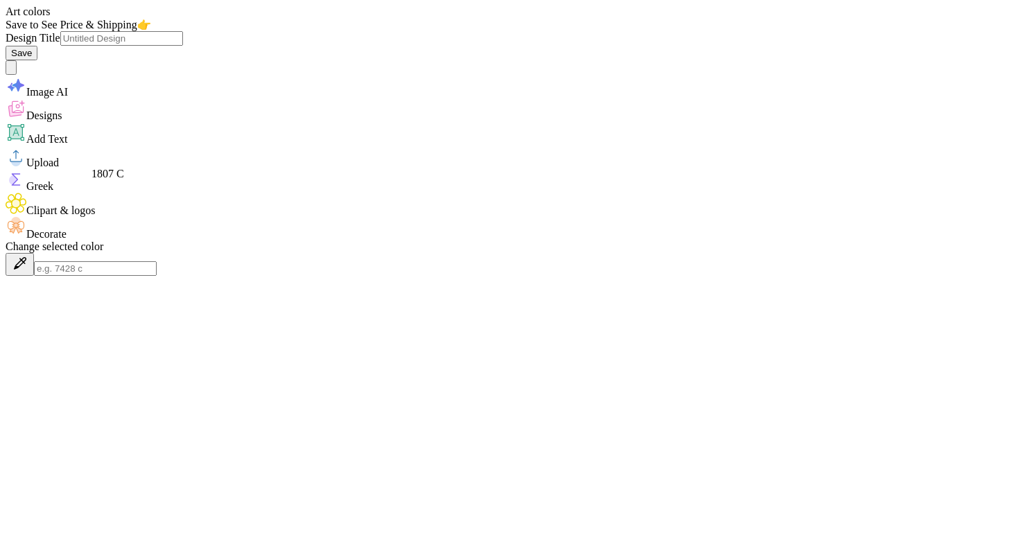
click at [90, 276] on div at bounding box center [510, 276] width 1008 height 0
click at [60, 18] on div at bounding box center [510, 18] width 1008 height 0
click at [147, 276] on div at bounding box center [510, 276] width 1008 height 0
click at [123, 276] on div at bounding box center [510, 276] width 1008 height 0
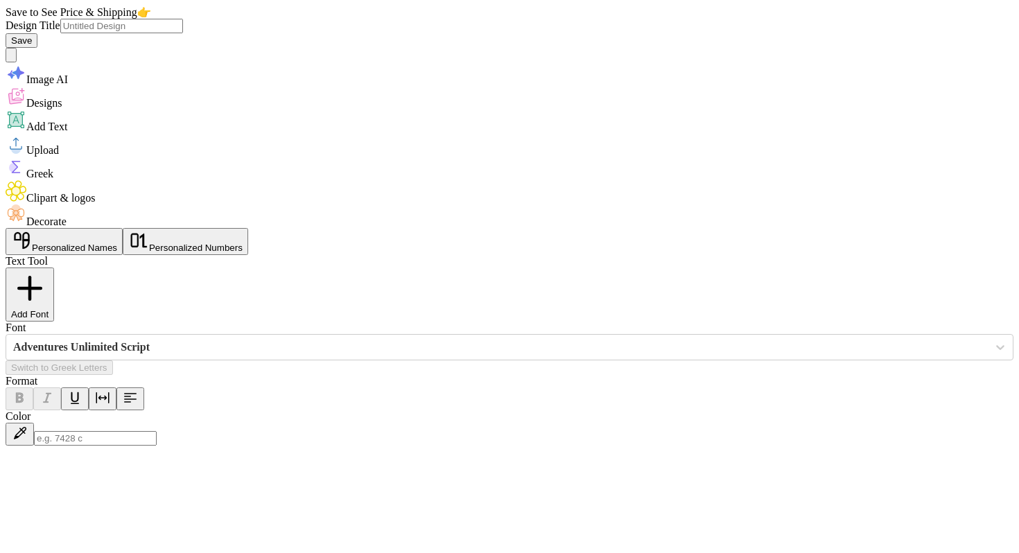
type input "0.80"
type input "0.87"
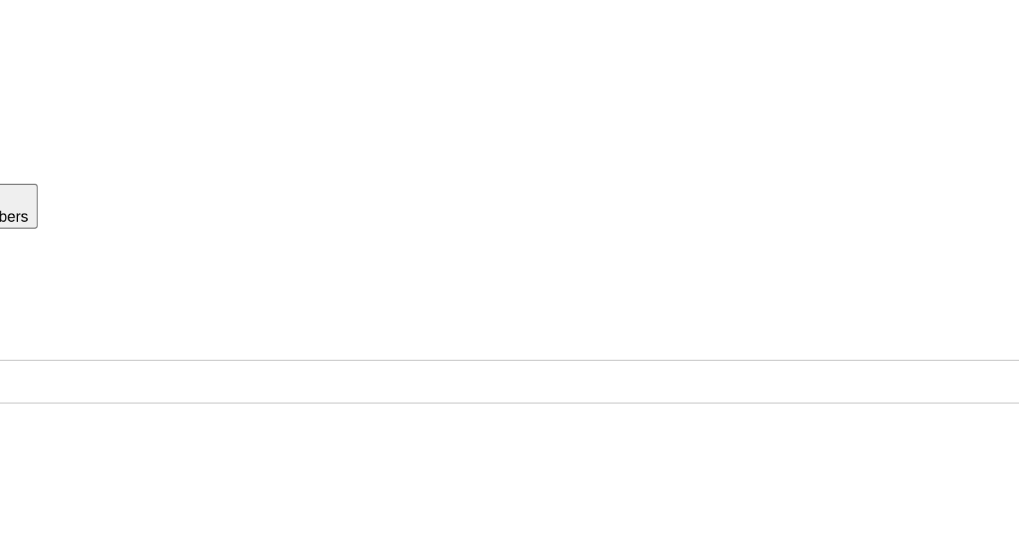
type input "-17.8"
type textarea "I"
type input "0.81"
type input "0.86"
type textarea "9"
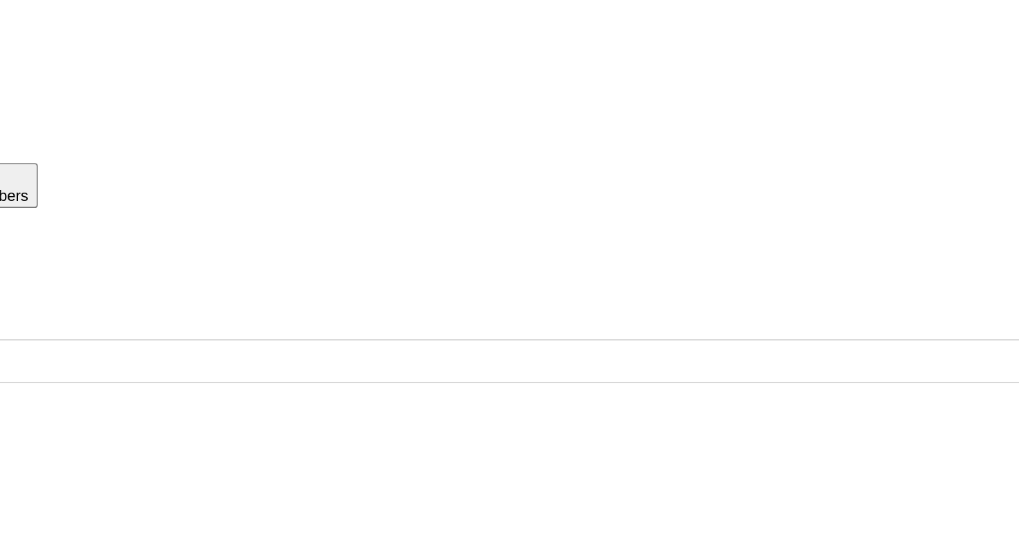
type textarea "IBC"
type input "0.0"
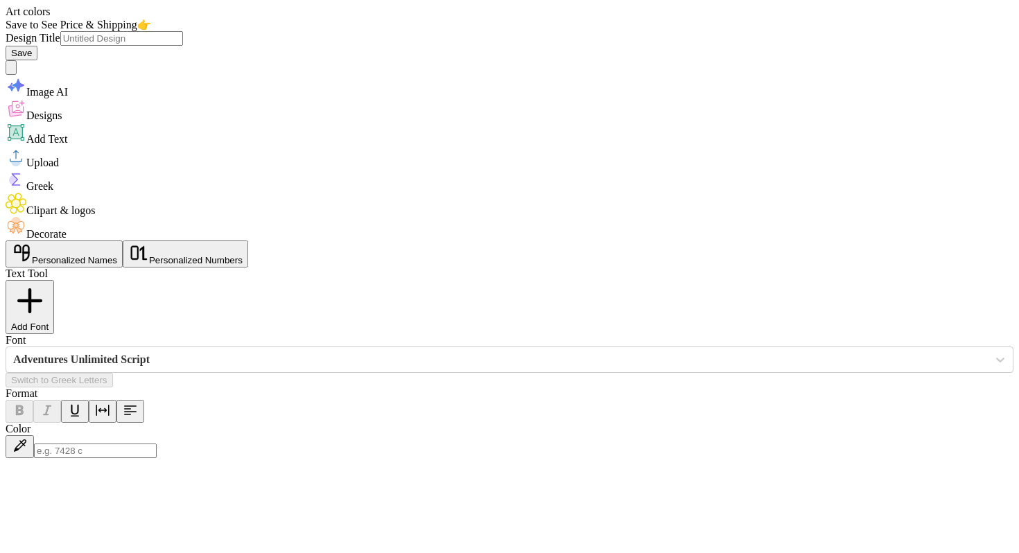
type input "-17.8"
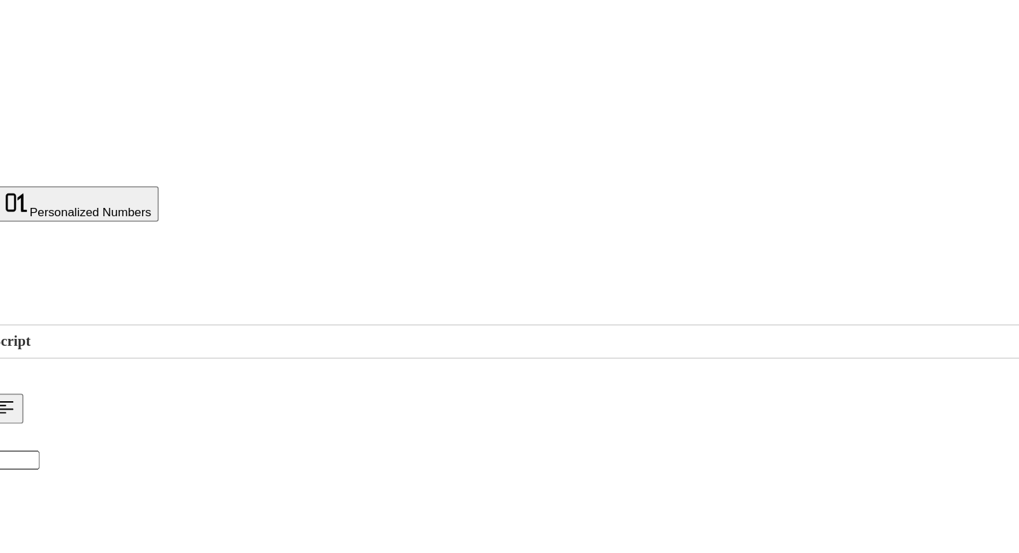
type input "1.59"
type input "1.14"
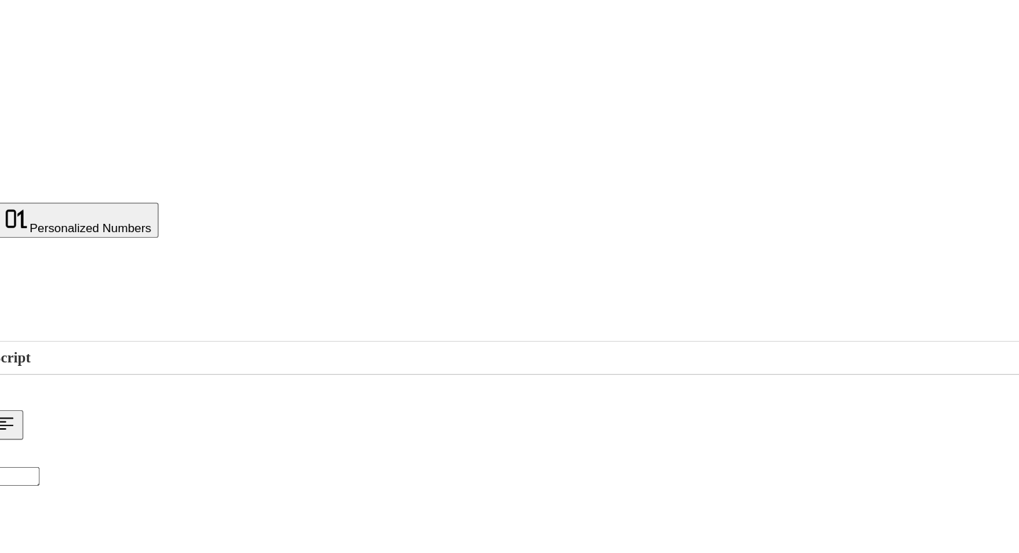
type input "0.0"
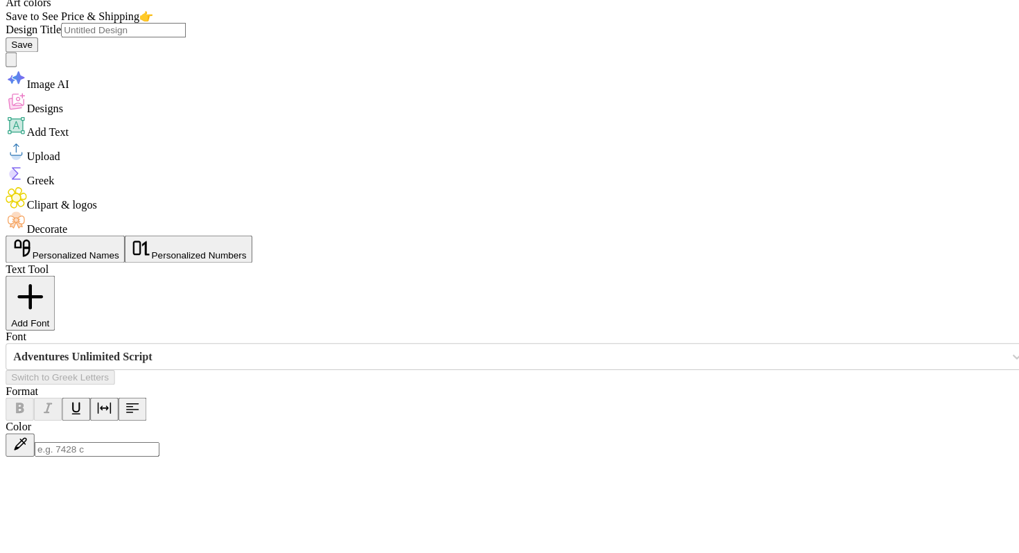
scroll to position [0, 0]
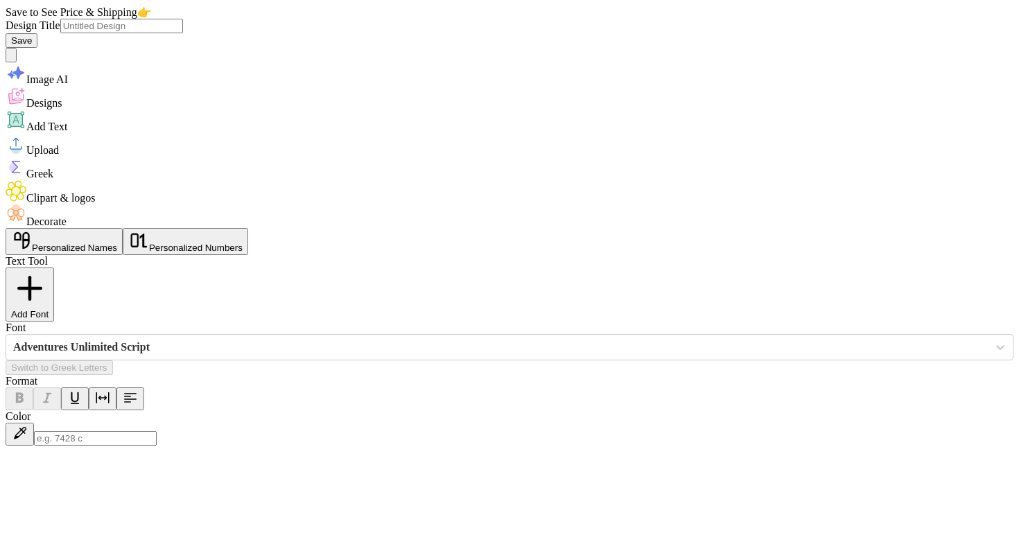
type input "1.49"
type input "0.94"
type input "-4.4"
type input "3.68"
type input "1.40"
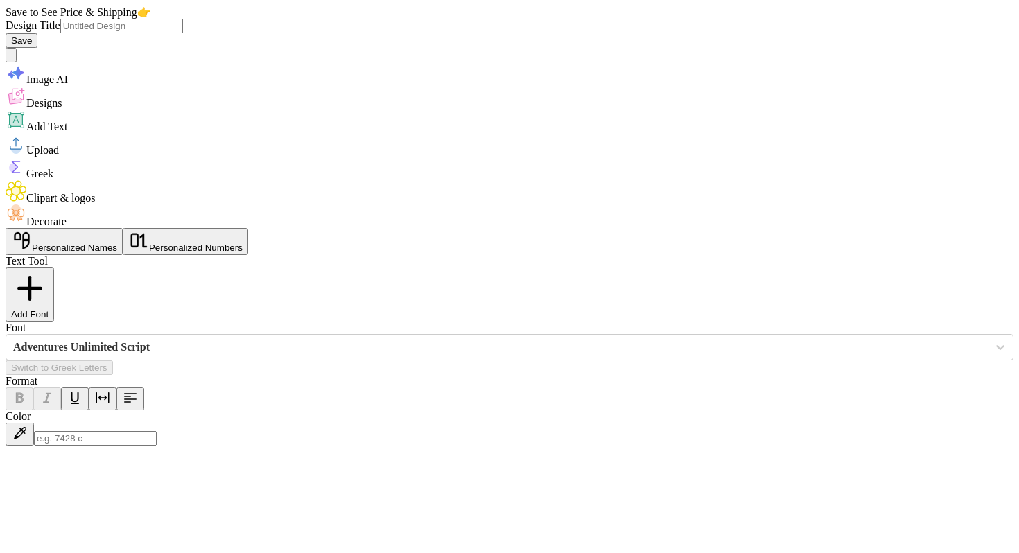
type input "-5.3"
type textarea "She"
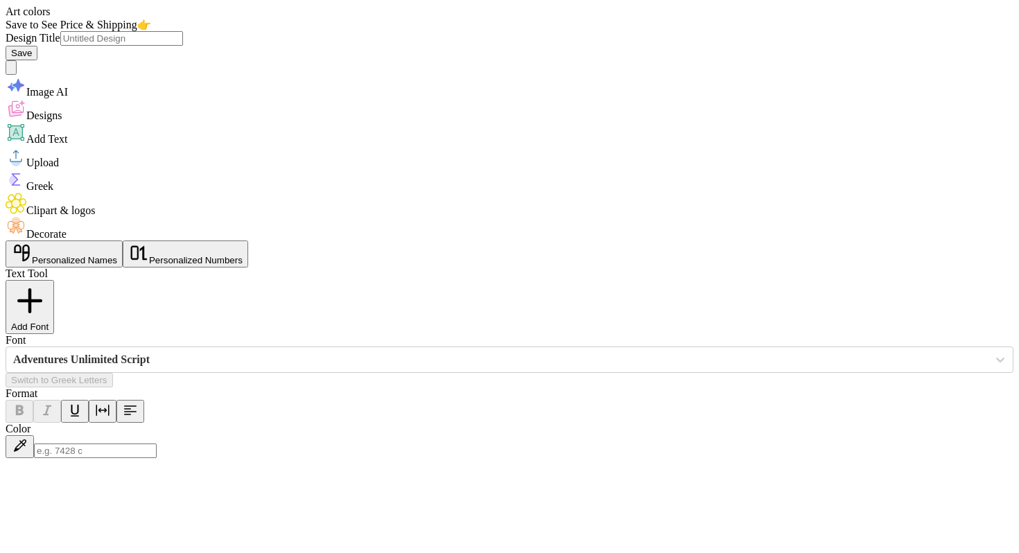
type input "0.0"
type input "1.61"
type input "0.85"
type input "-5.3"
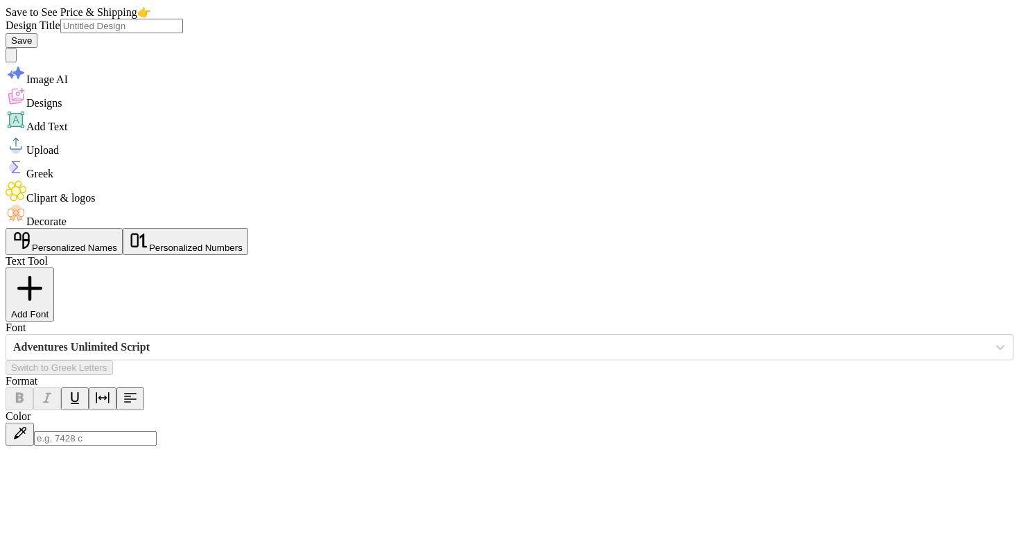
type textarea "Means"
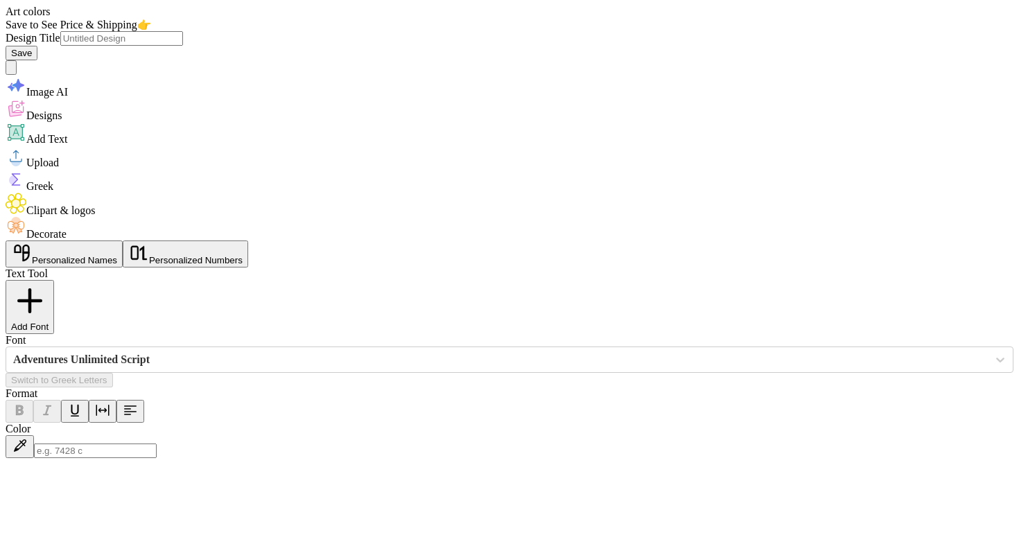
type input "0.0"
type input "4.54"
type input "1.38"
type input "-5.3"
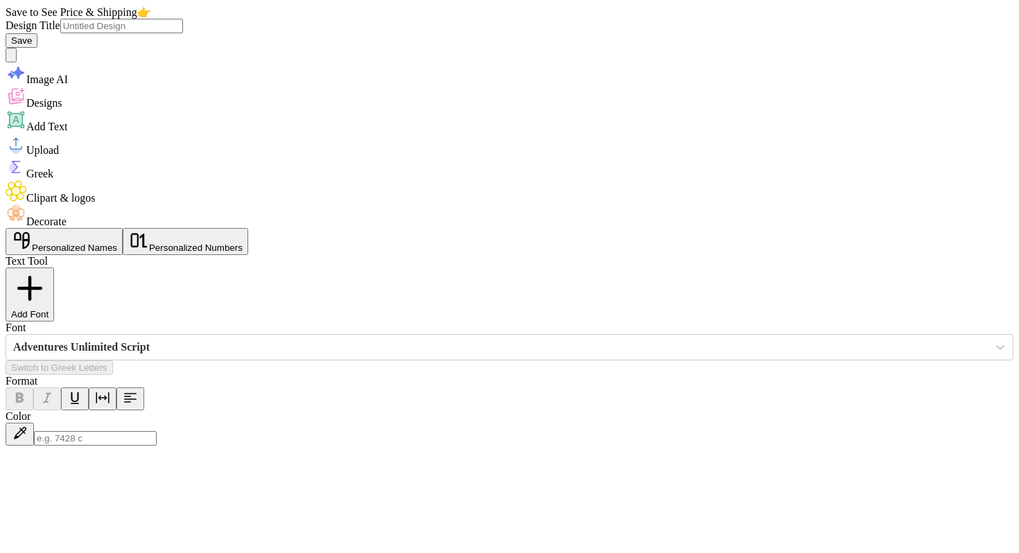
scroll to position [0, 0]
type textarea "Business"
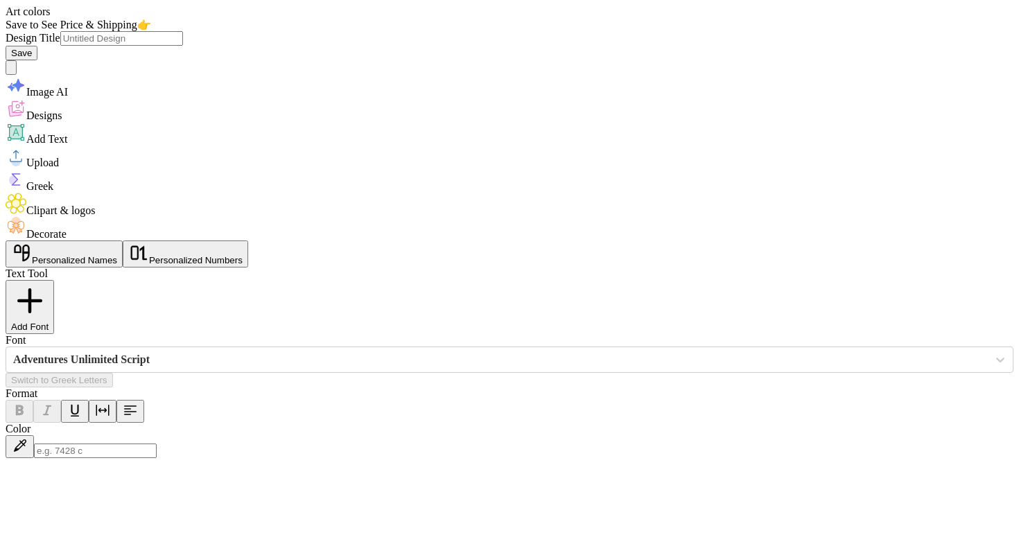
type input "0.0"
type input "1.90"
type input "0.83"
type input "-4.3"
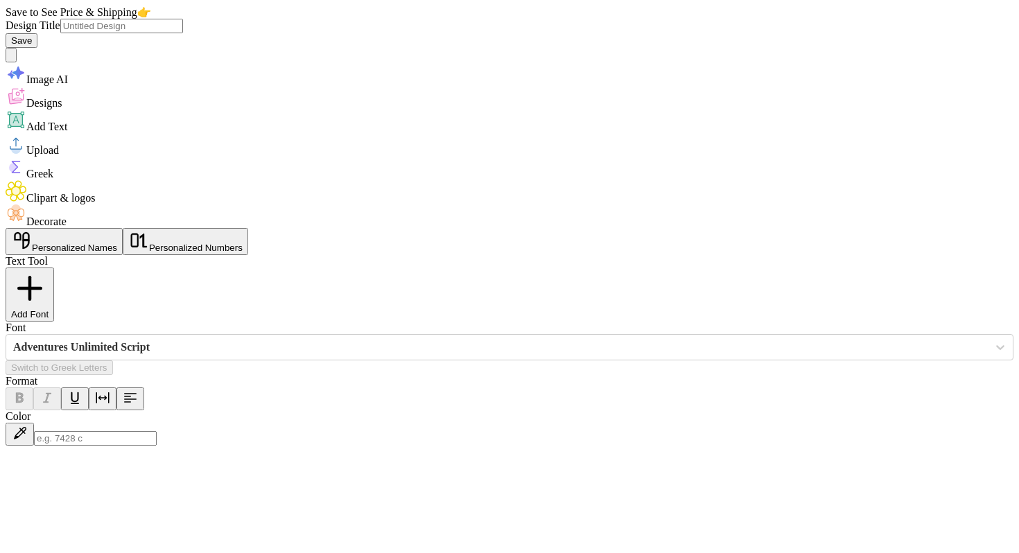
type input "1.49"
type input "0.94"
type input "-4.4"
type textarea "[GEOGRAPHIC_DATA]"
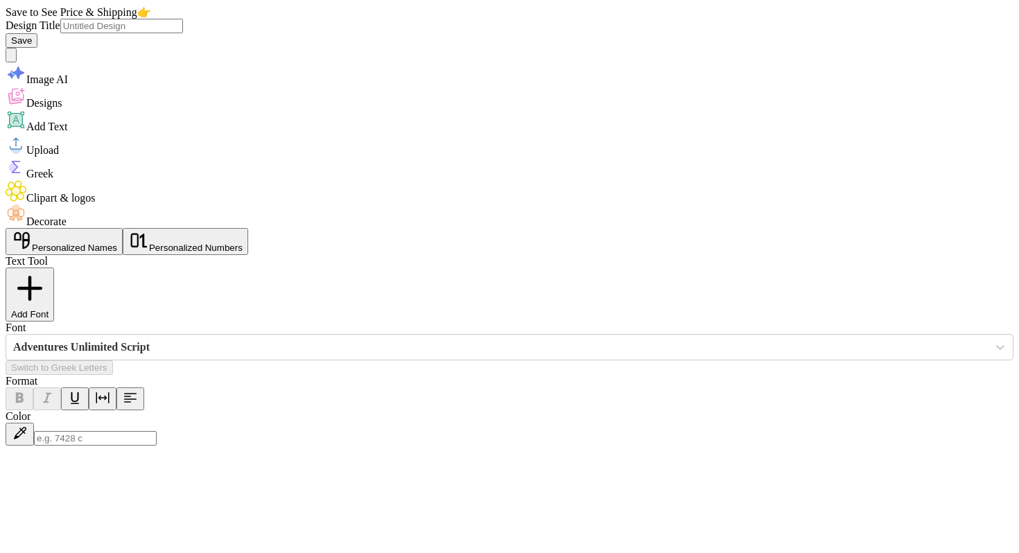
type input "1.90"
type input "0.83"
type input "0.0"
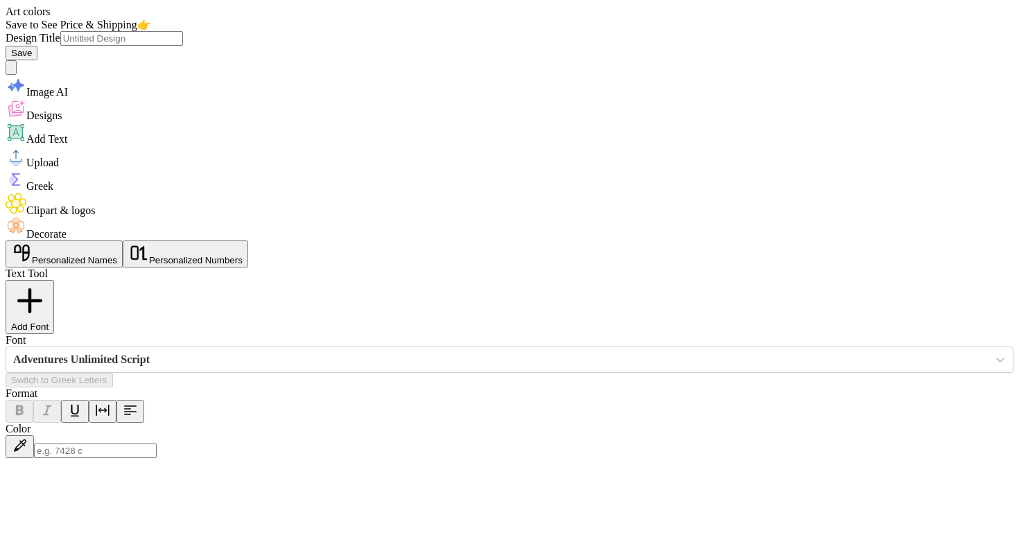
type input "3.98"
type input "1.04"
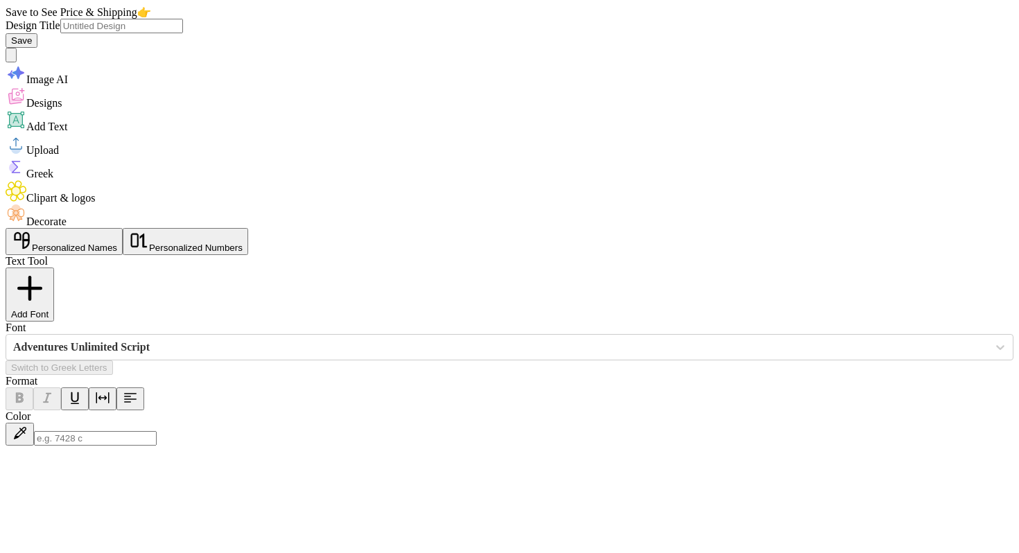
type input "16.8"
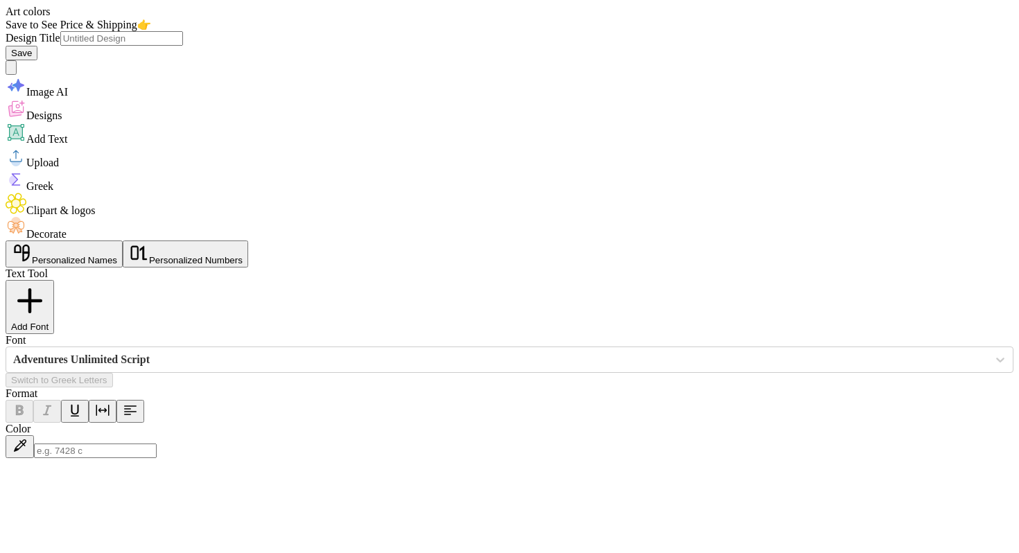
type input "3.46"
type input "1.23"
type input "16.8"
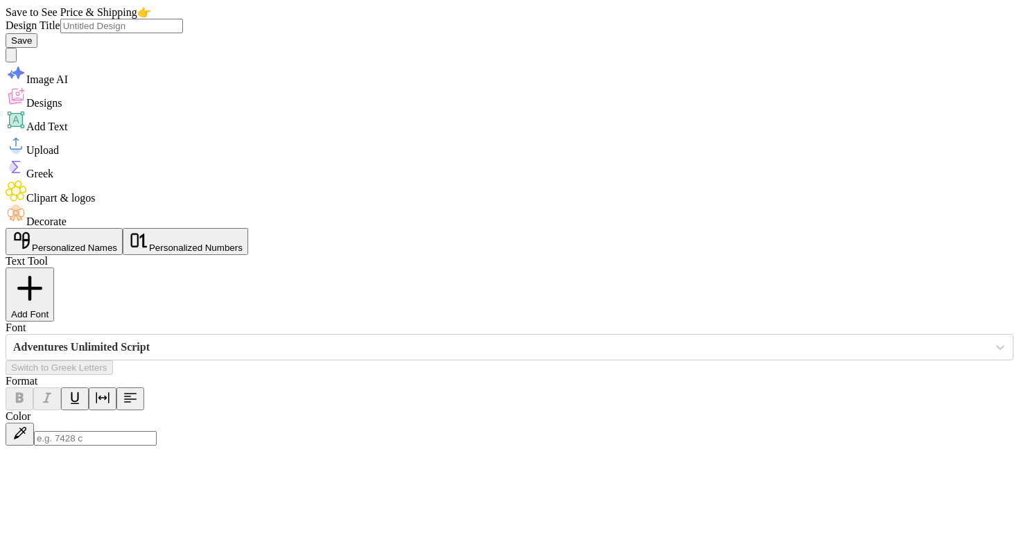
type input "2.75"
type input "0.97"
type input "0.0"
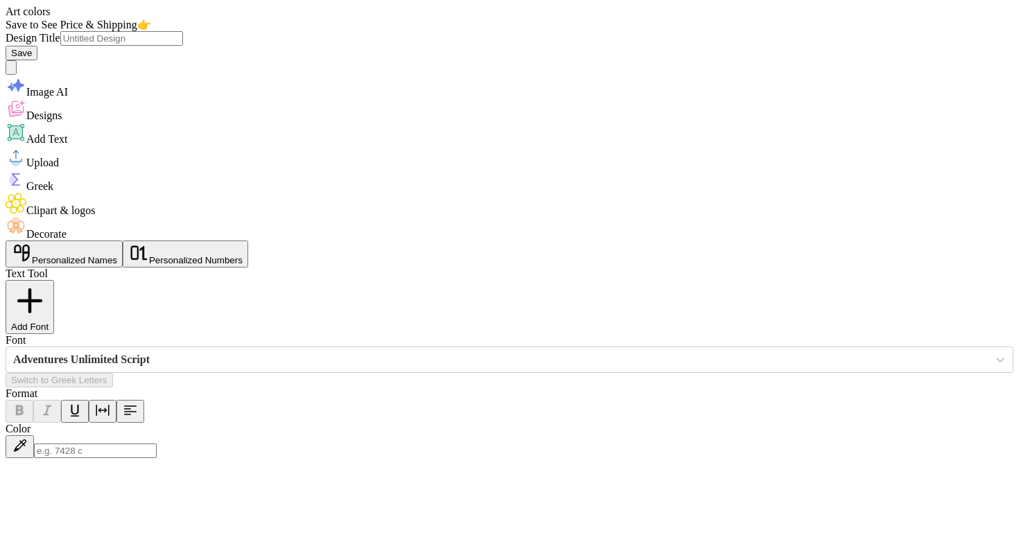
type input "0.0"
click at [37, 121] on span "Designs" at bounding box center [44, 116] width 36 height 12
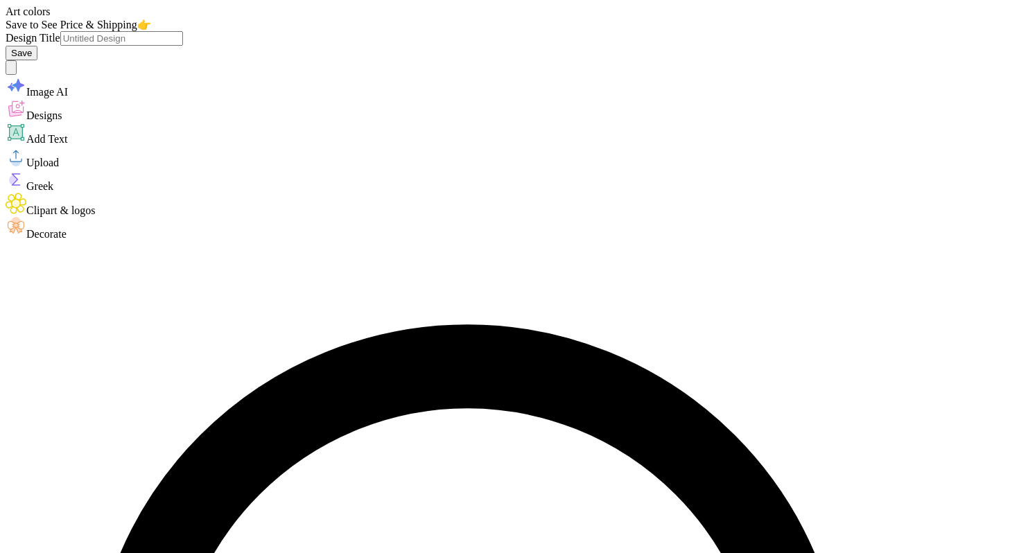
scroll to position [327, 0]
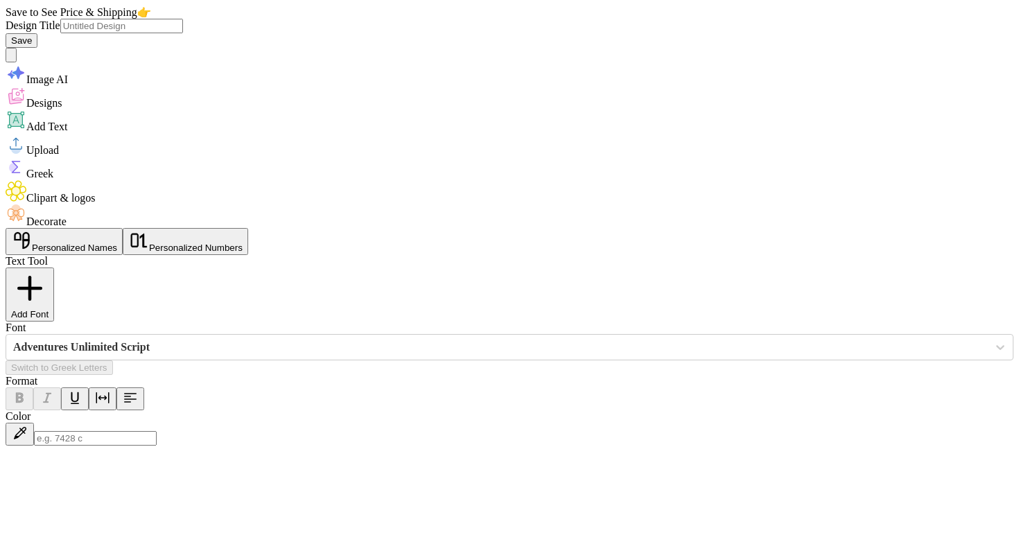
type input "0.0"
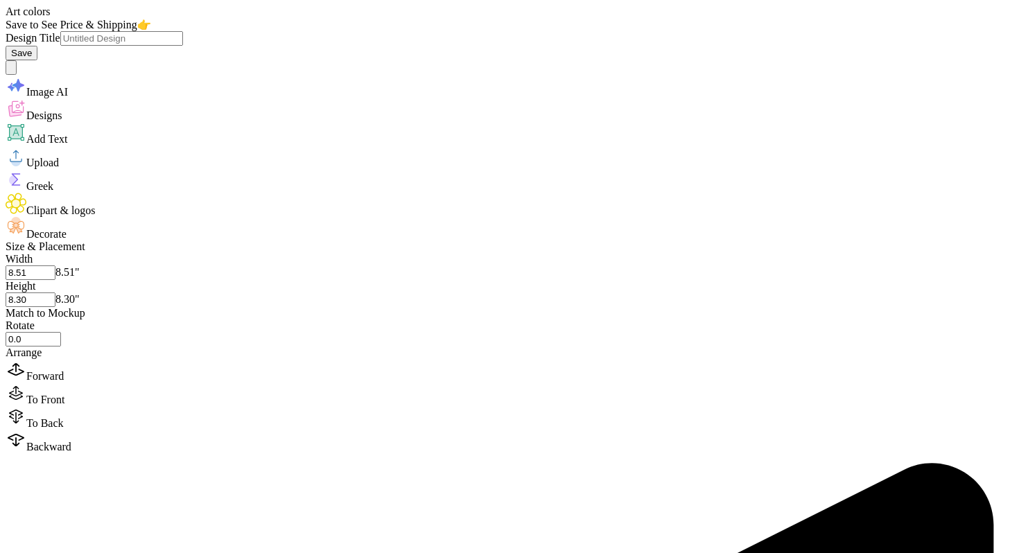
type input "9.22"
type input "9.00"
type input "8.51"
type input "8.30"
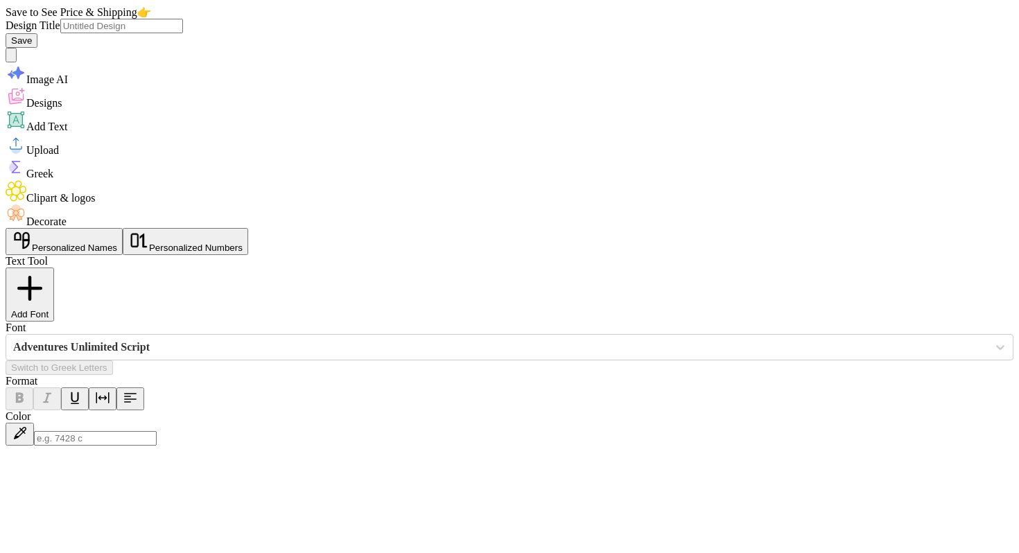
type input "2.71"
type input "1.34"
type input "4.73"
type input "1.44"
type input "5.49"
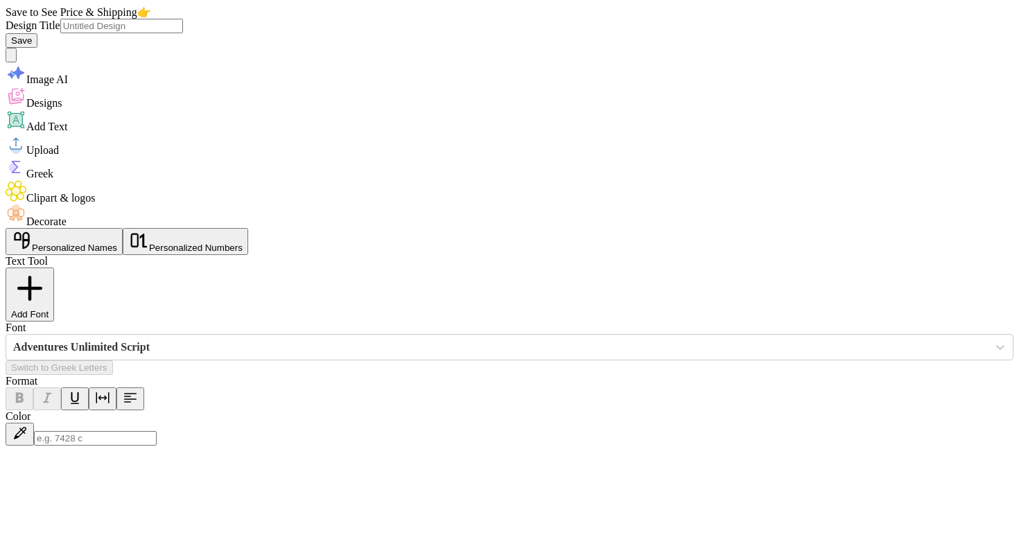
type input "1.34"
type input "4.96"
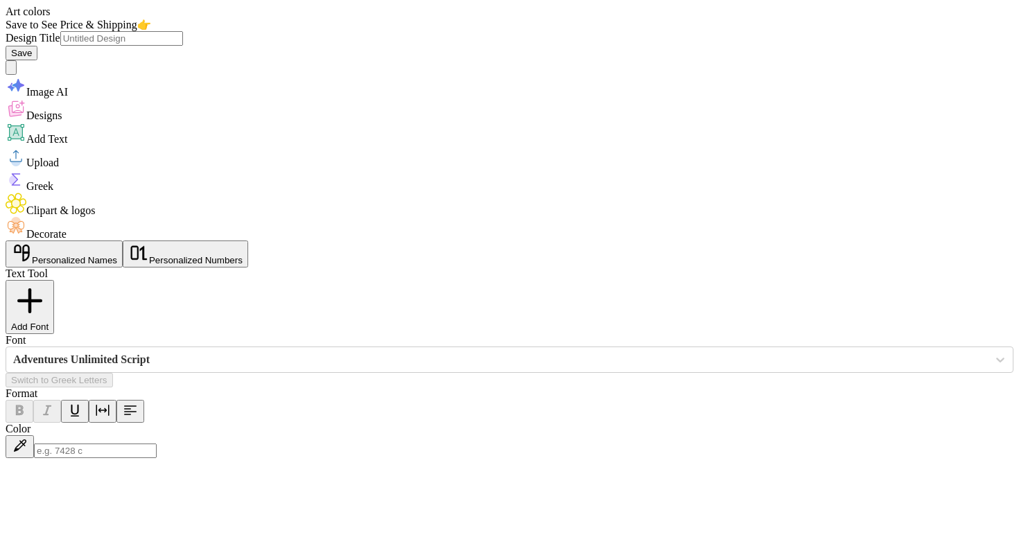
type input "1.21"
type input "0.0"
click at [32, 121] on span "Designs" at bounding box center [44, 116] width 36 height 12
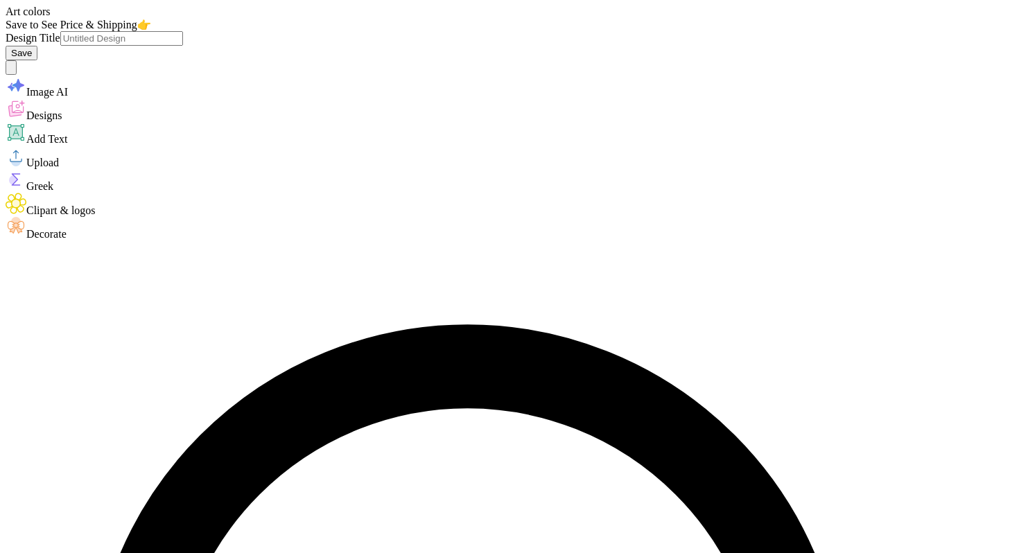
scroll to position [1424, 0]
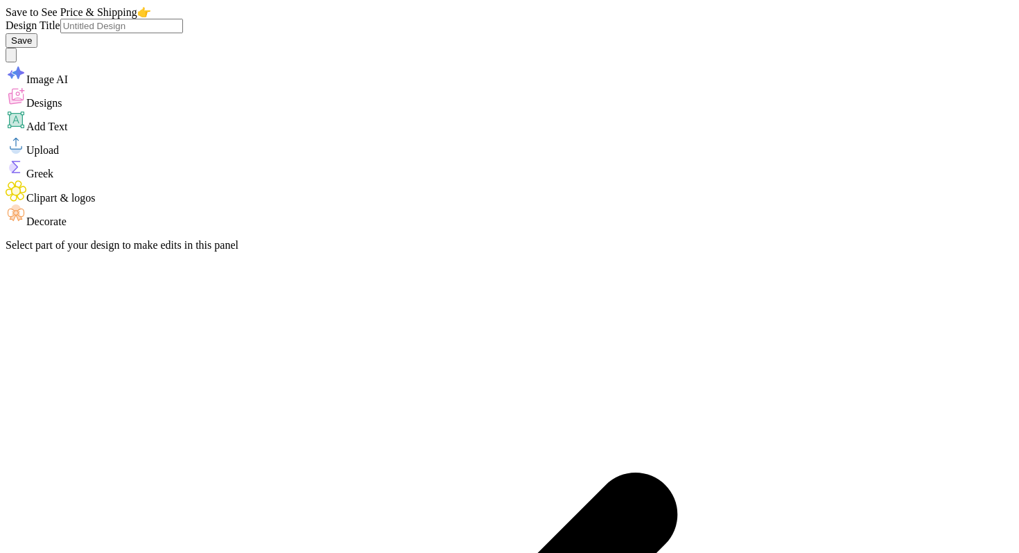
click at [34, 110] on div "Designs" at bounding box center [510, 98] width 1008 height 24
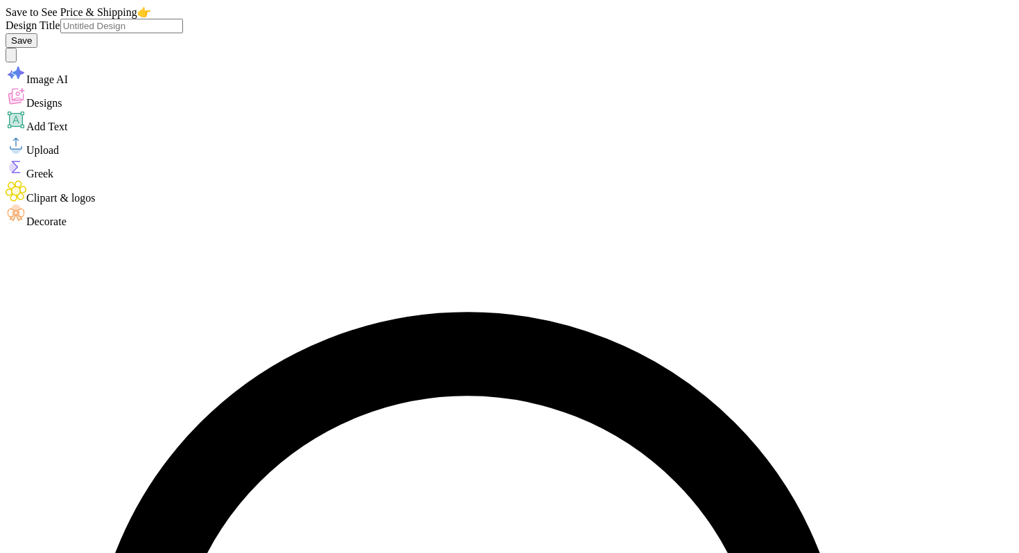
scroll to position [1410, 0]
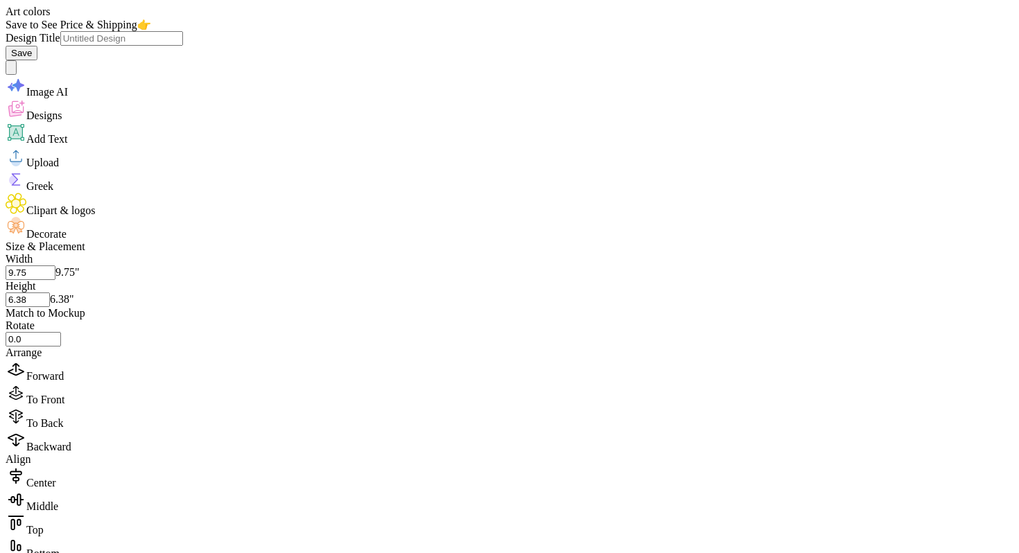
click at [63, 18] on div at bounding box center [510, 18] width 1008 height 0
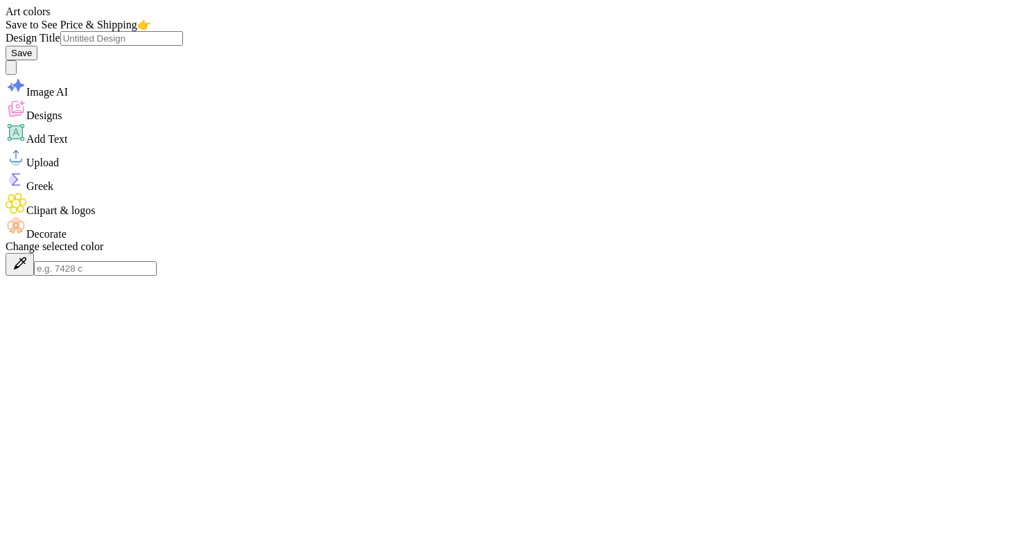
click at [92, 276] on div at bounding box center [510, 276] width 1008 height 0
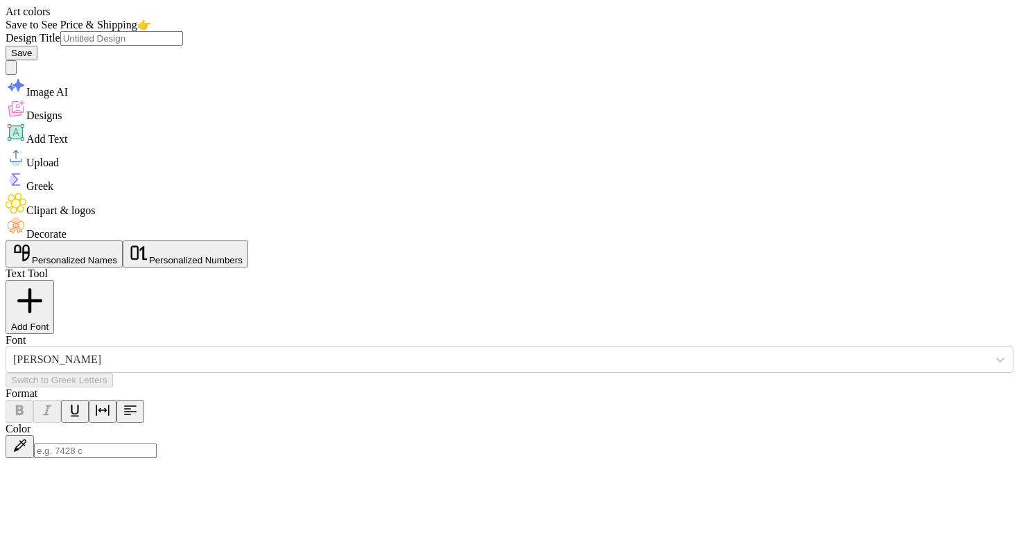
type input "3.50"
type input "0.98"
type input "-3.2"
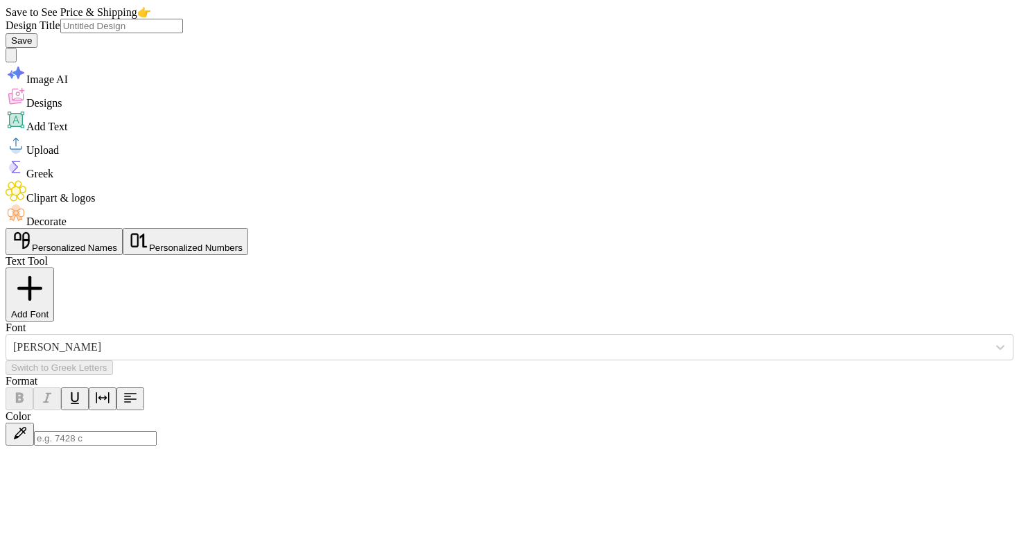
type textarea "[GEOGRAPHIC_DATA]"
type input "3.50"
type input "0.98"
type input "-3.2"
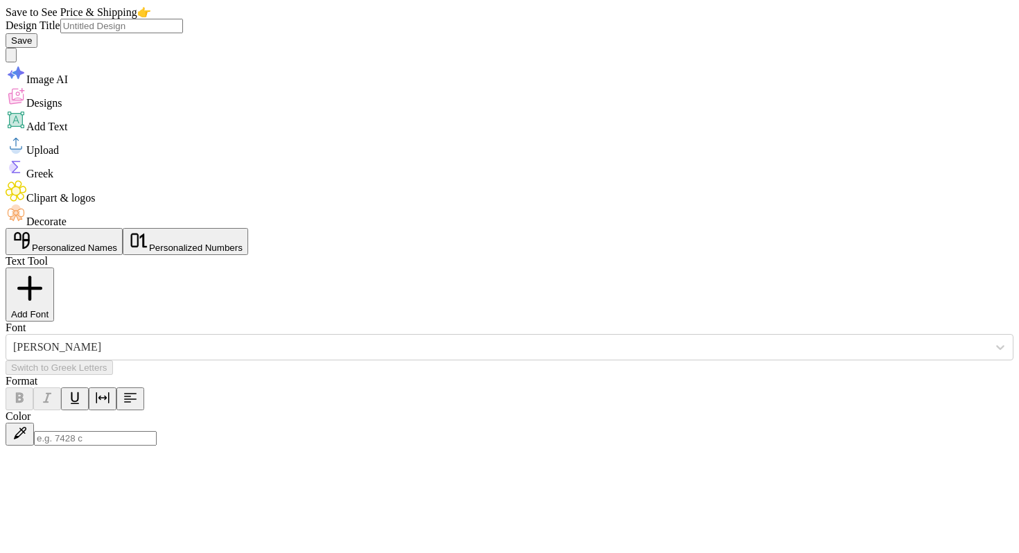
type textarea "I"
type textarea "IBC"
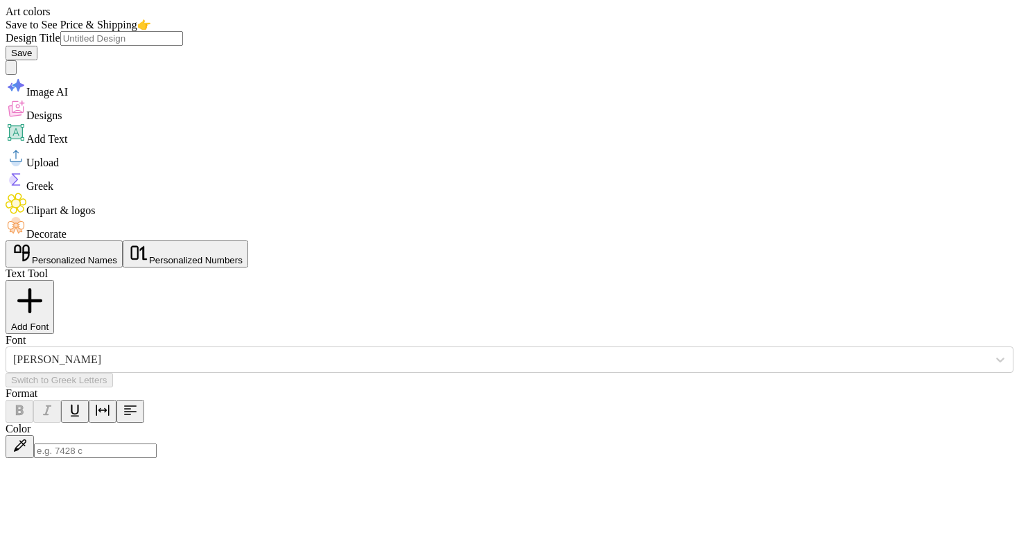
type input "0.0"
